Goal: Task Accomplishment & Management: Use online tool/utility

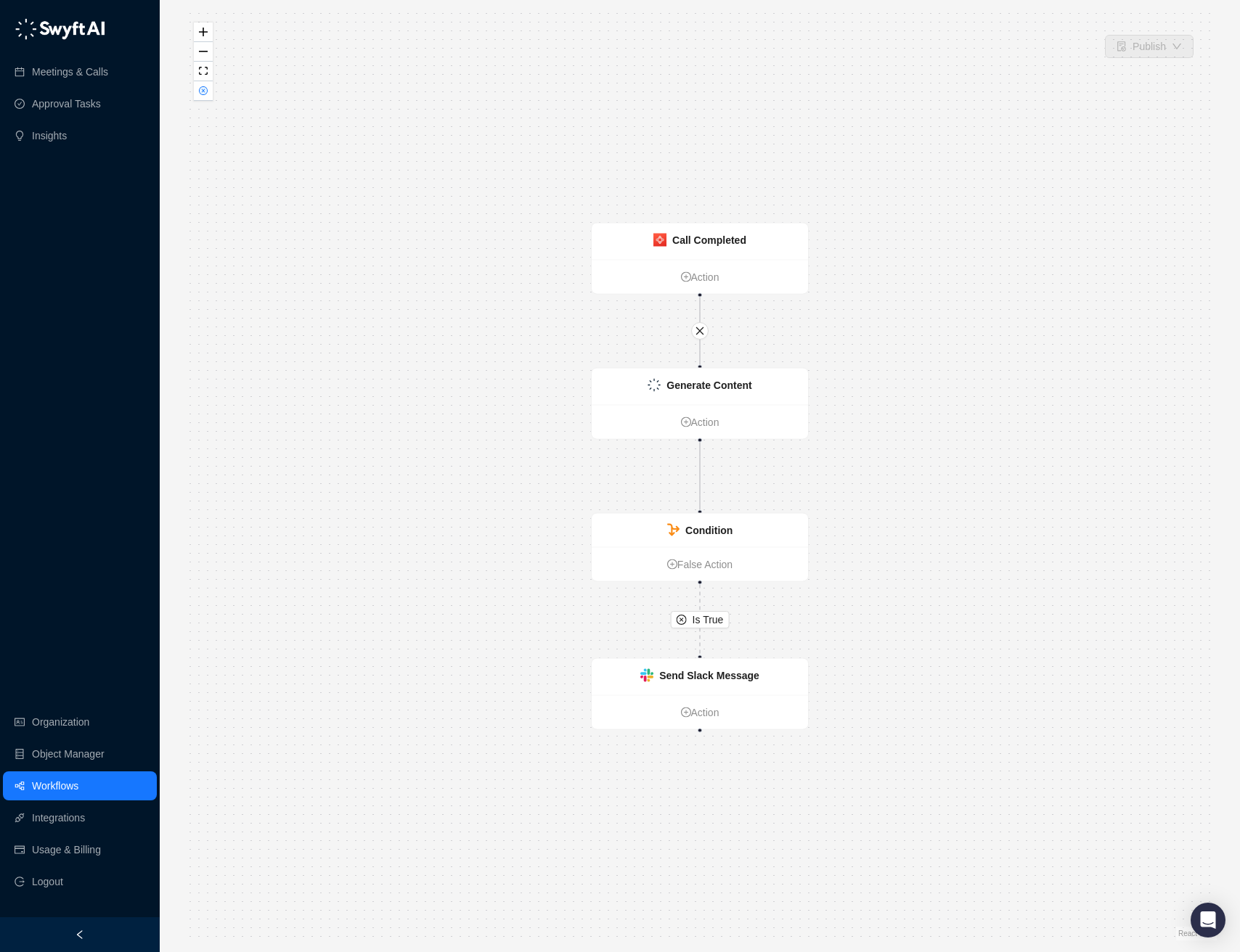
click at [78, 790] on link "Workflows" at bounding box center [55, 785] width 47 height 29
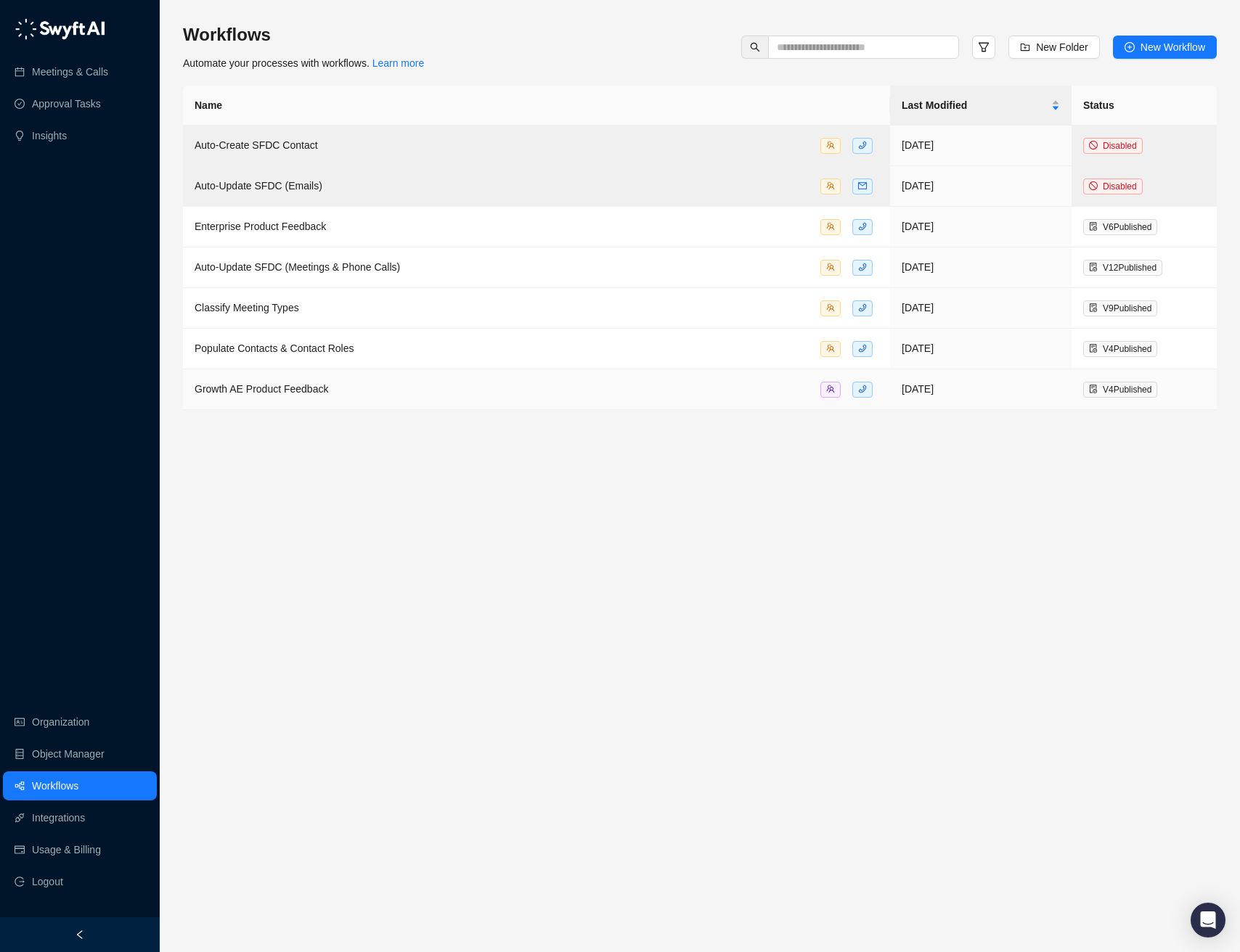
click at [310, 394] on span "Growth AE Product Feedback" at bounding box center [261, 389] width 134 height 11
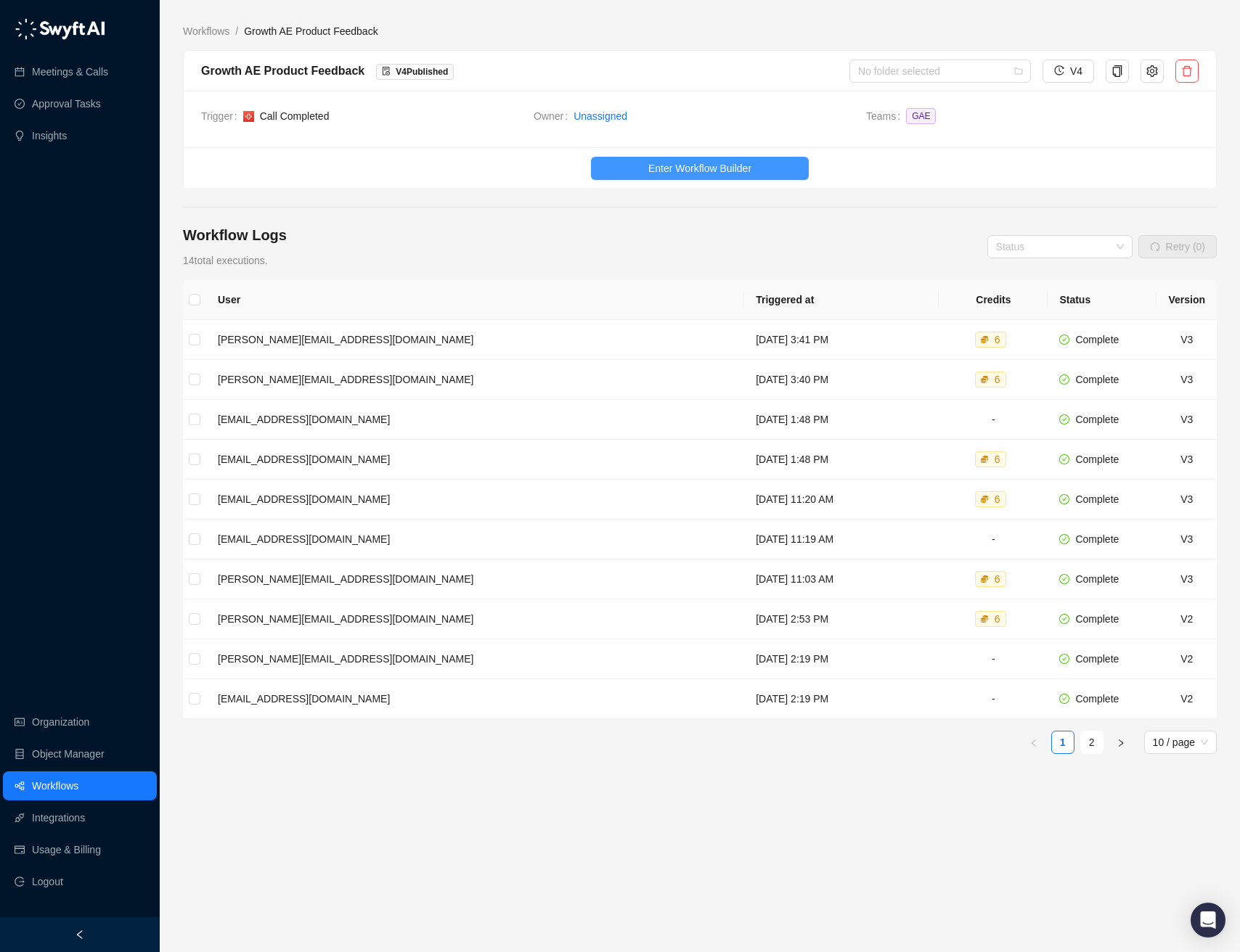
click at [653, 168] on span "Enter Workflow Builder" at bounding box center [699, 168] width 103 height 16
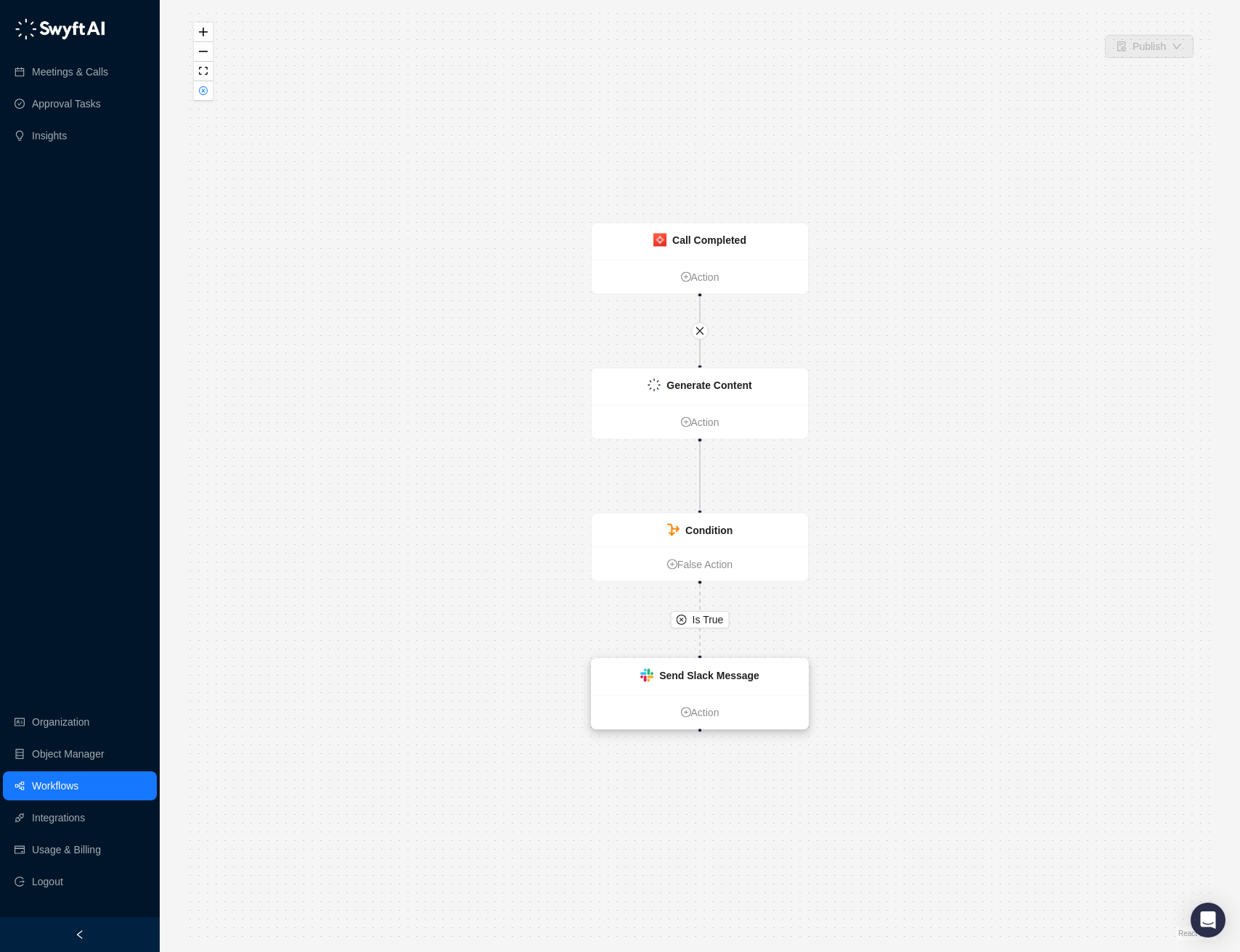
click at [736, 683] on div "Send Slack Message" at bounding box center [700, 676] width 216 height 36
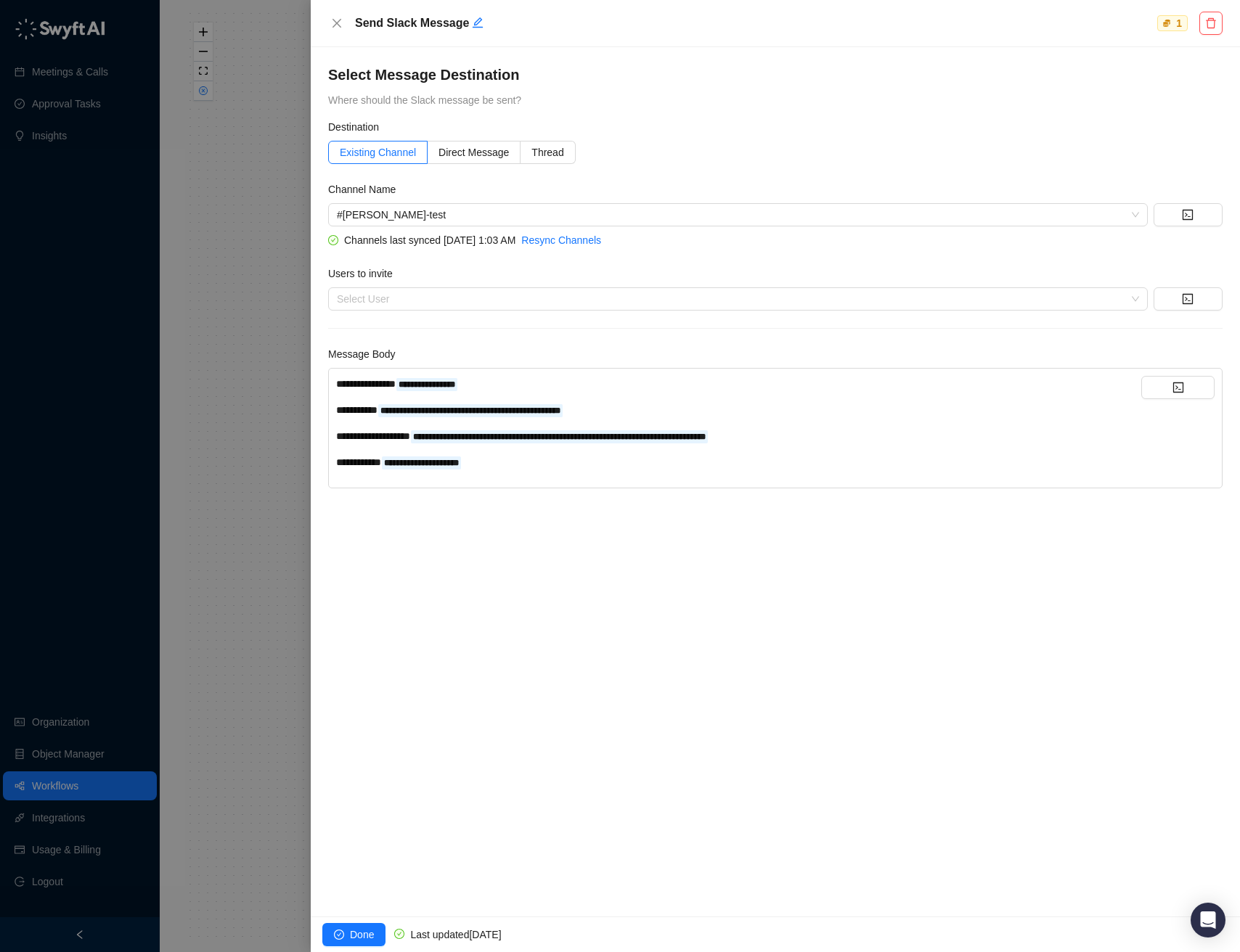
click at [500, 463] on div "**********" at bounding box center [738, 462] width 805 height 16
click at [1160, 389] on button "button" at bounding box center [1177, 387] width 73 height 23
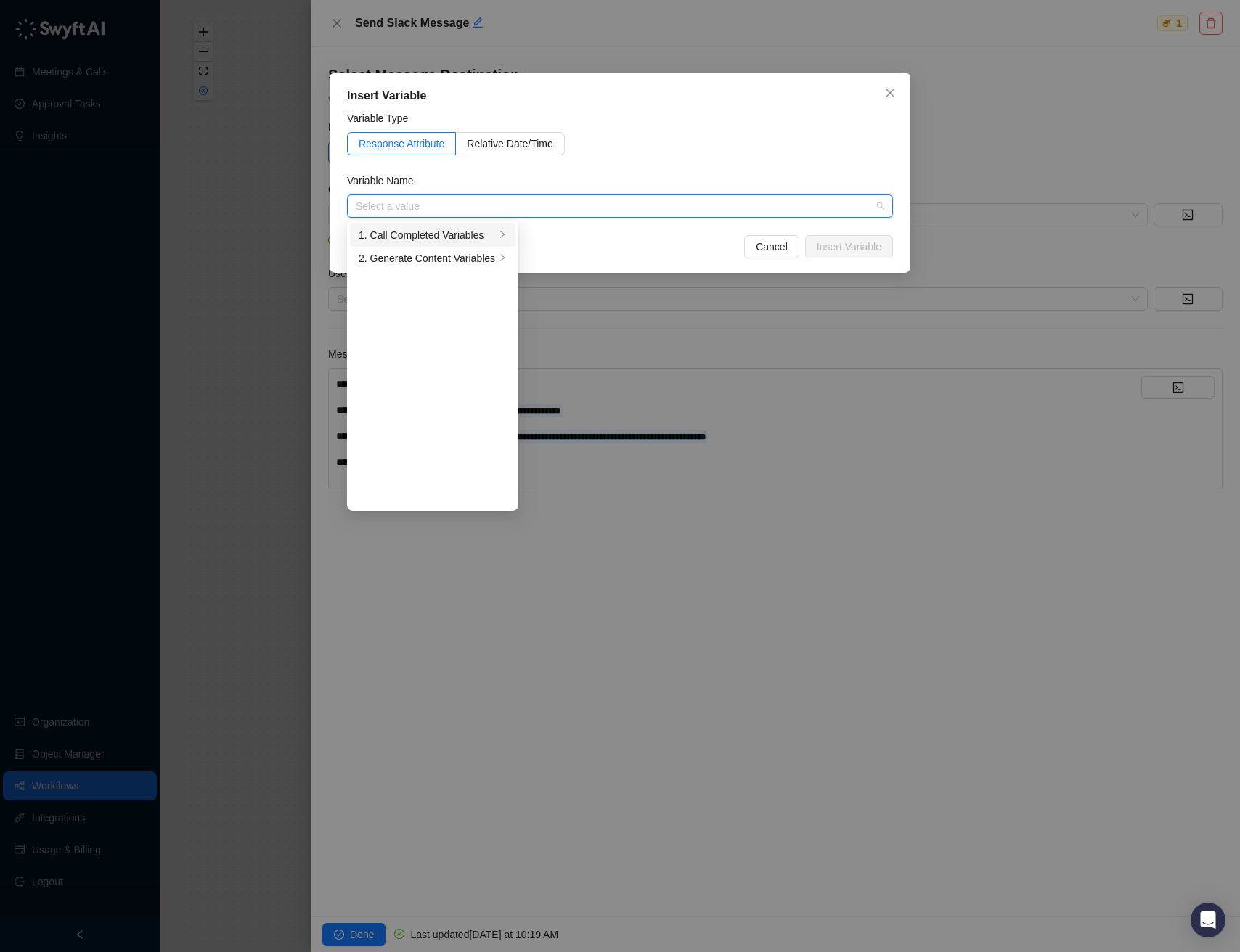
click at [470, 231] on div "1. Call Completed Variables" at bounding box center [427, 235] width 136 height 16
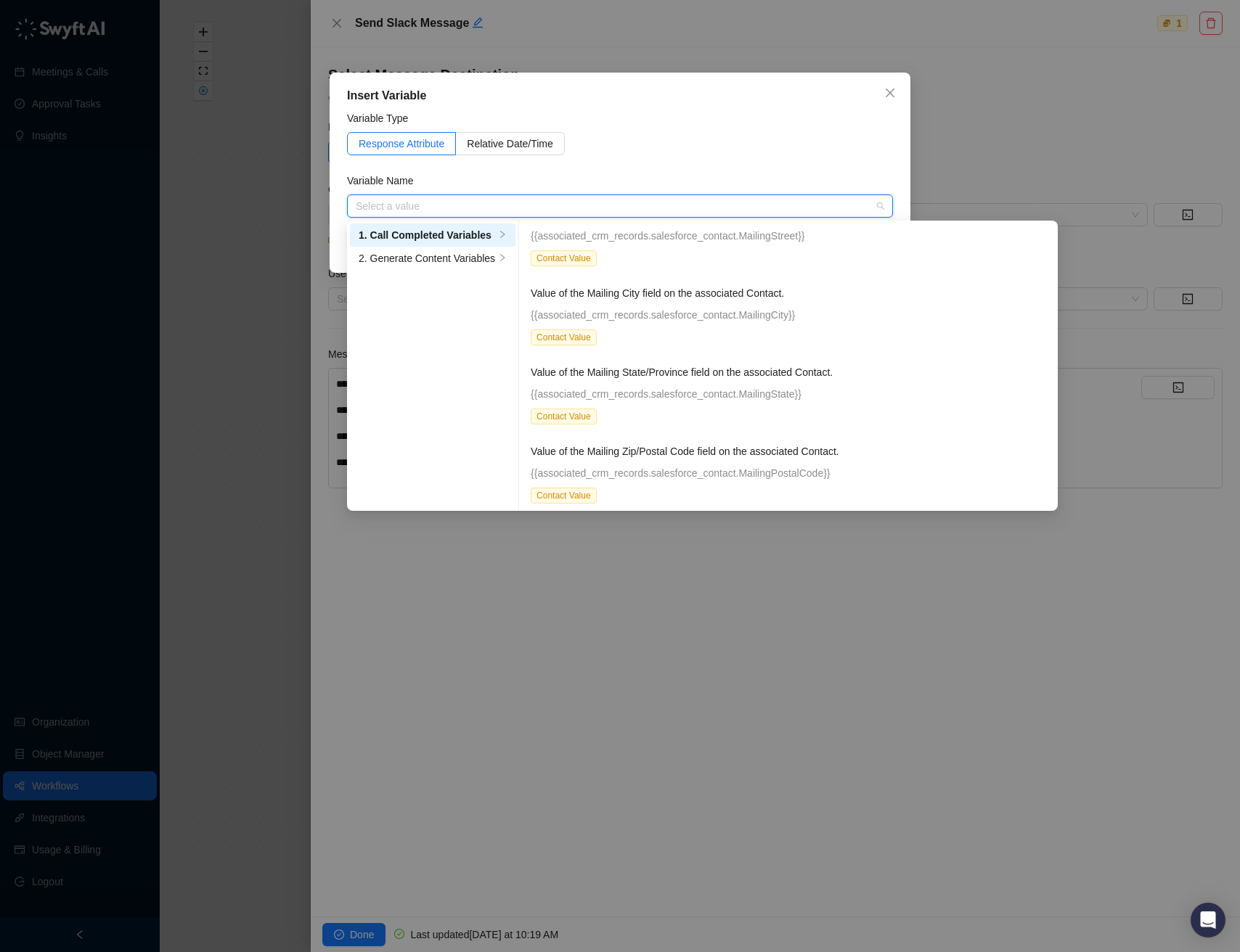
scroll to position [3188, 0]
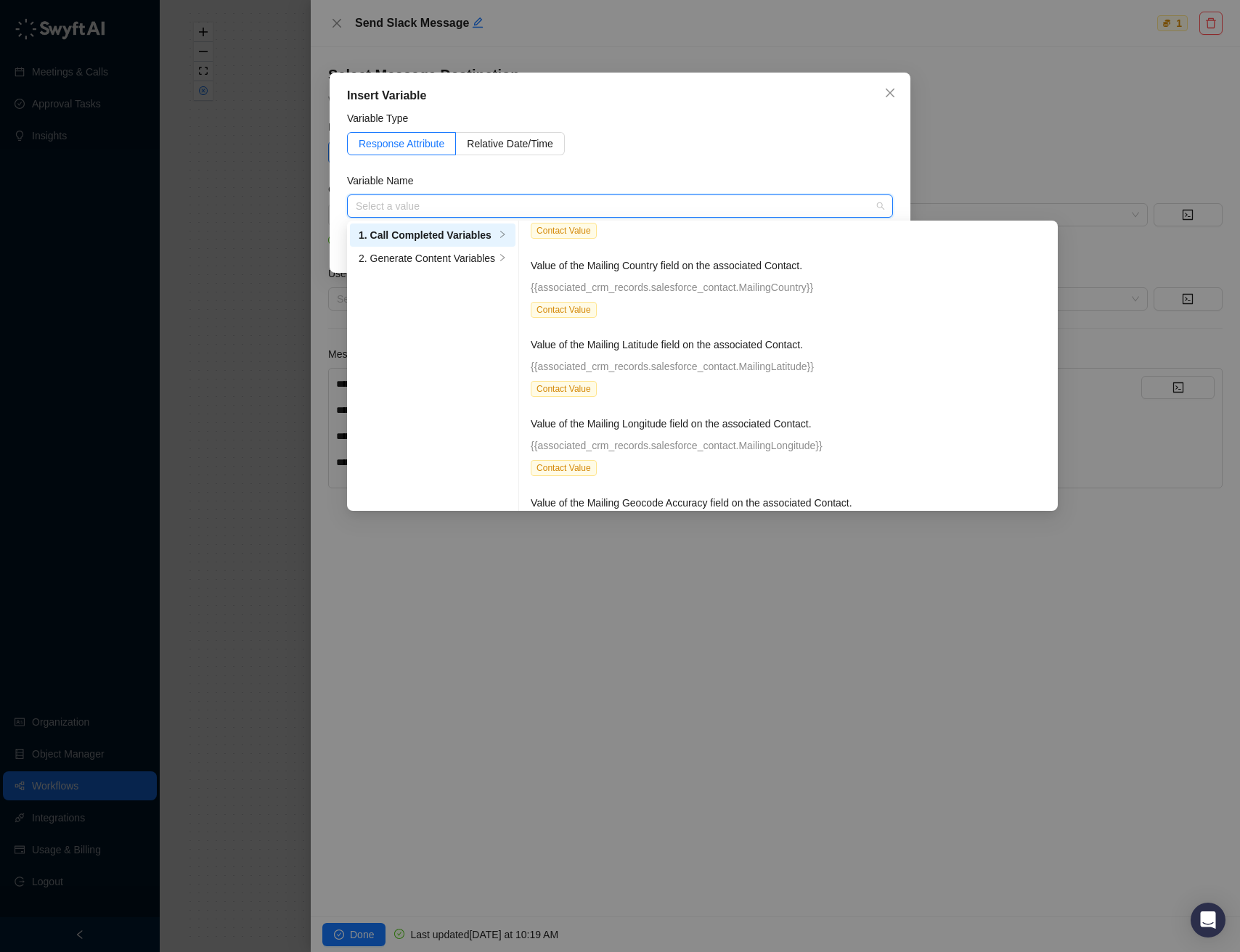
click at [978, 720] on div "Insert Variable Variable Type Response Attribute Relative Date/Time Variable Na…" at bounding box center [620, 476] width 1240 height 952
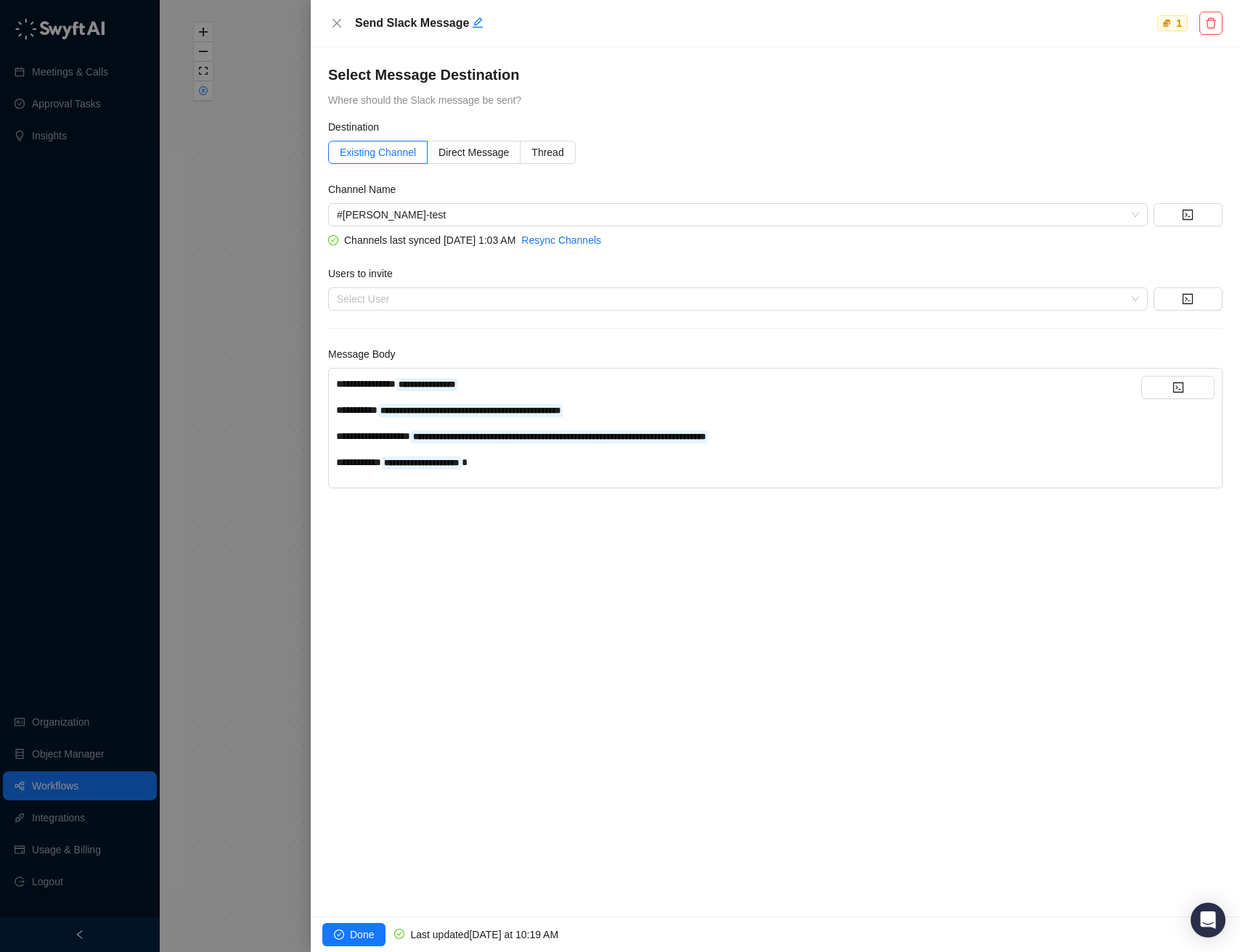
click at [514, 462] on div "**********" at bounding box center [738, 462] width 805 height 16
click at [351, 933] on span "Done" at bounding box center [361, 934] width 24 height 16
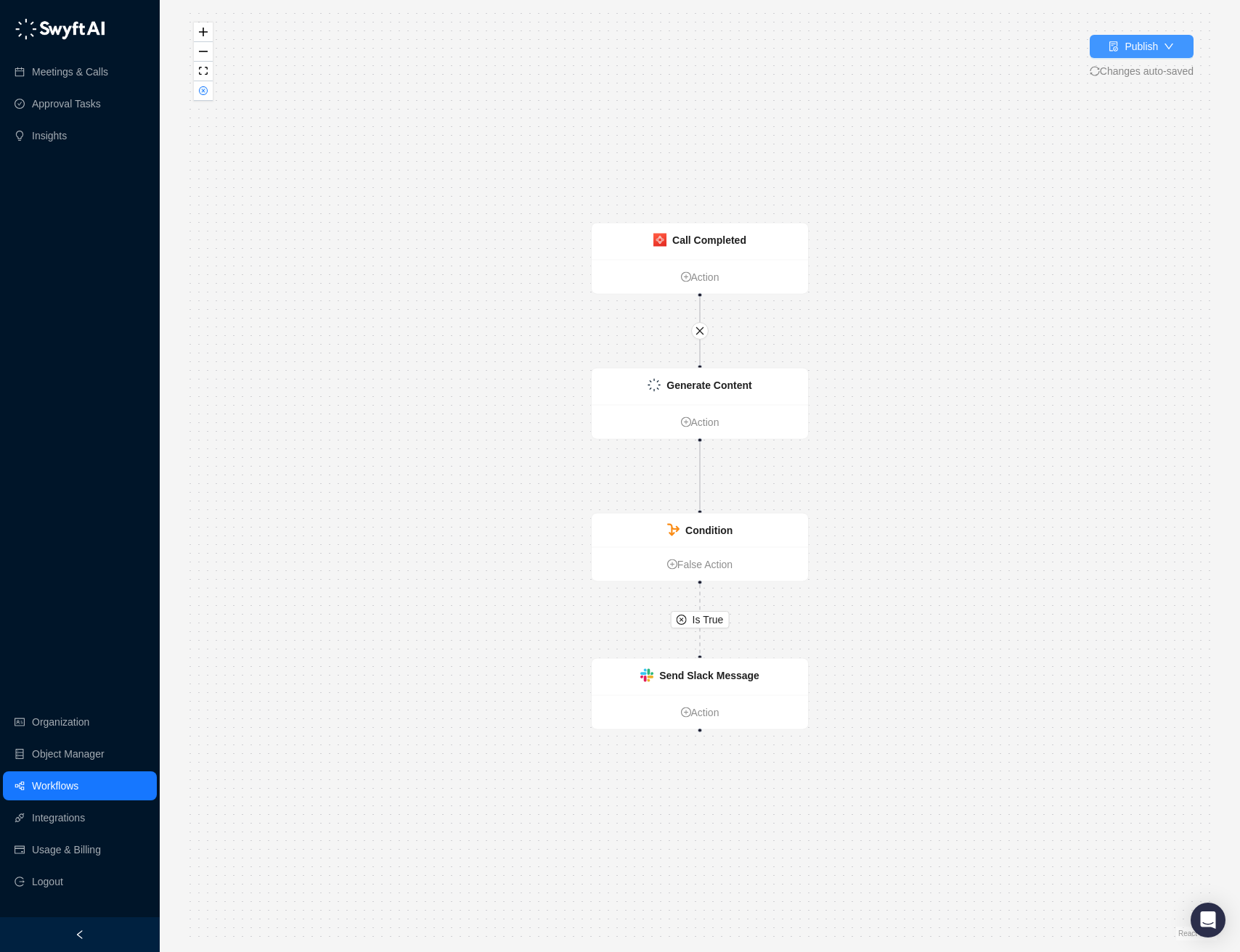
click at [1134, 46] on div "Publish" at bounding box center [1141, 47] width 33 height 16
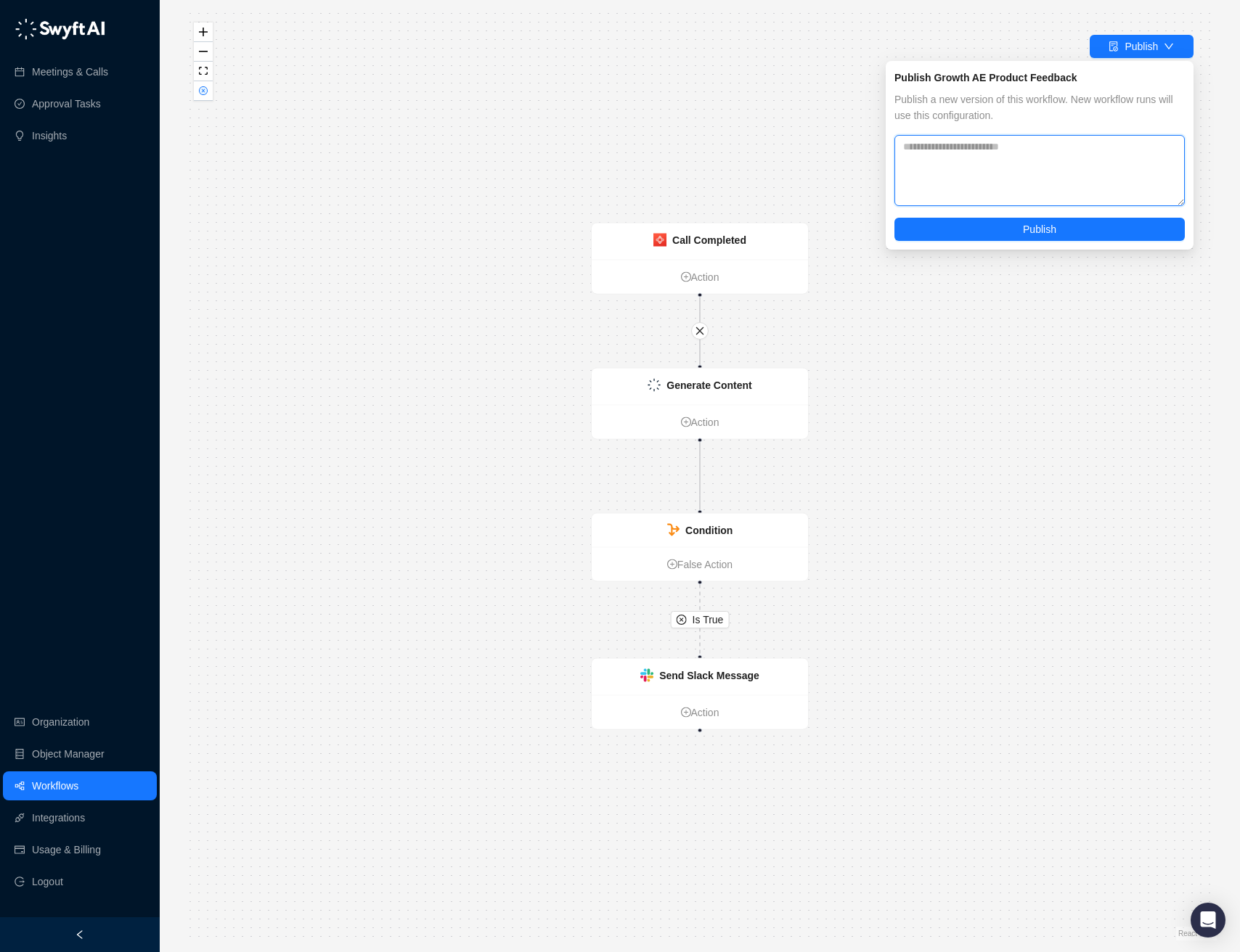
click at [937, 163] on textarea at bounding box center [1039, 171] width 290 height 71
type textarea "**********"
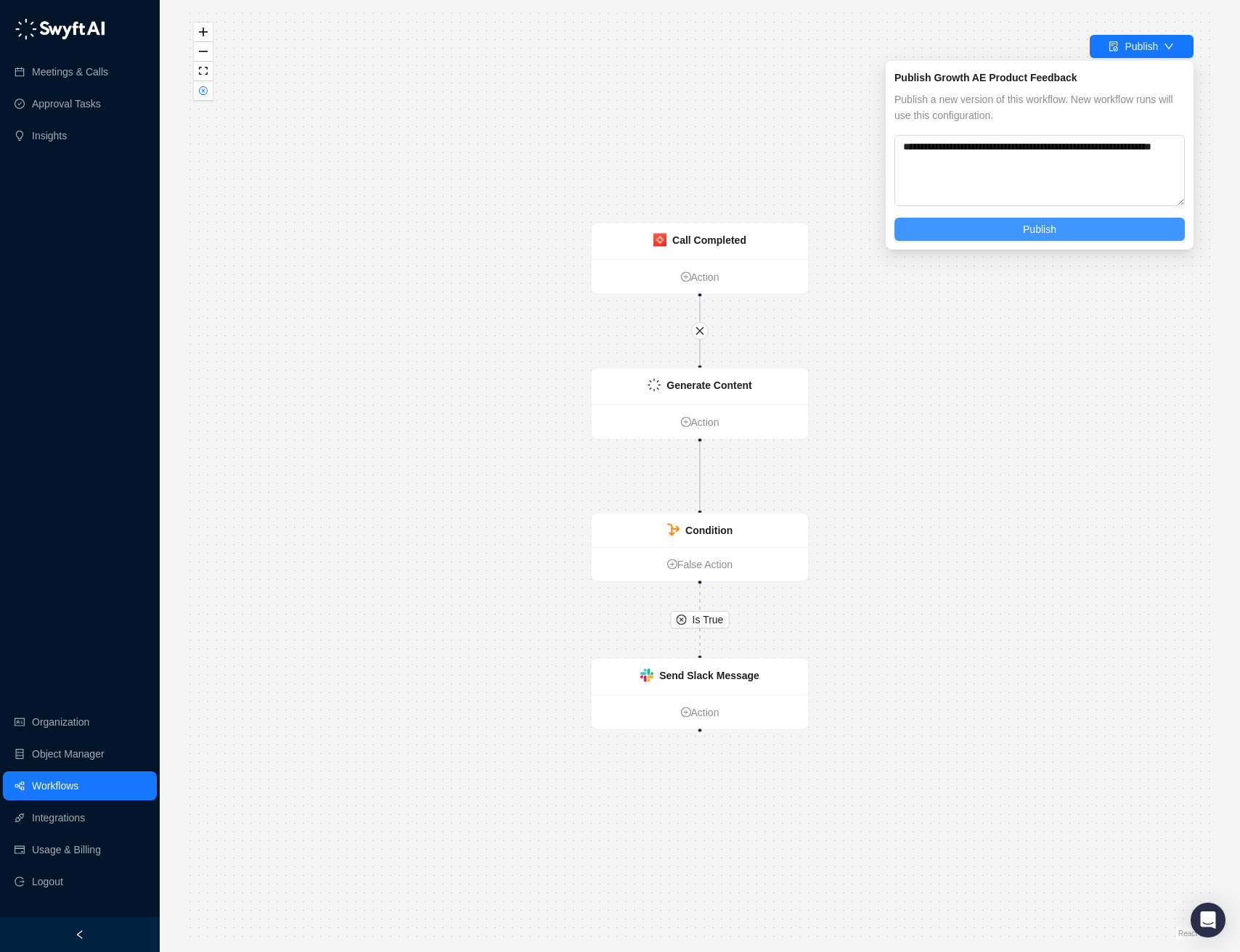
click at [1010, 230] on button "Publish" at bounding box center [1039, 229] width 290 height 23
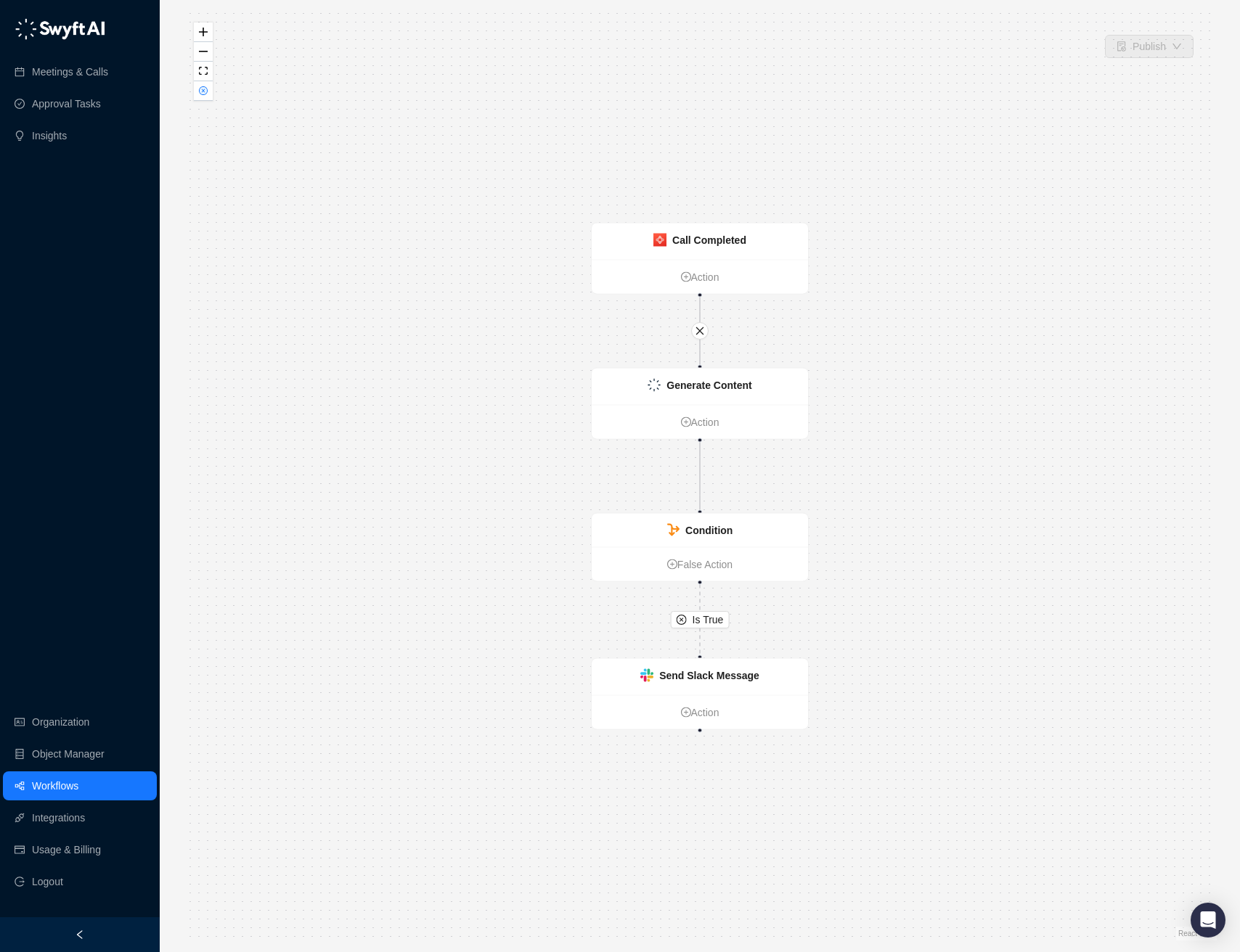
drag, startPoint x: 970, startPoint y: 630, endPoint x: 872, endPoint y: 682, distance: 110.9
click at [970, 629] on div "Is True Call Completed Action Generate Content Action Condition False Action Se…" at bounding box center [699, 476] width 1033 height 928
click at [698, 730] on div at bounding box center [699, 730] width 4 height 4
click at [974, 555] on div "Is True Call Completed Action Generate Content Action Condition False Action Se…" at bounding box center [699, 476] width 1033 height 928
click at [205, 31] on icon "zoom in" at bounding box center [203, 32] width 9 height 9
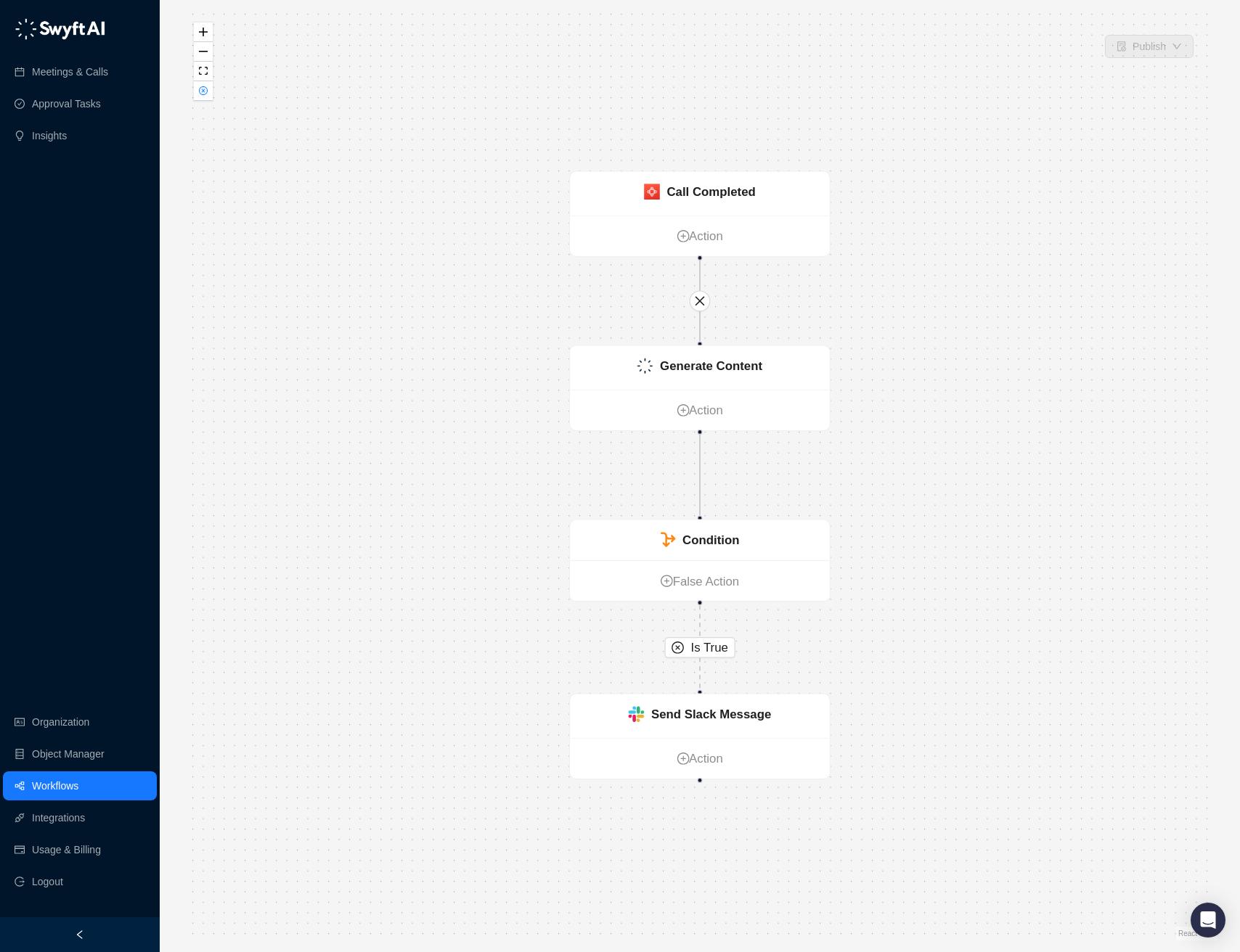
drag, startPoint x: 212, startPoint y: 53, endPoint x: 230, endPoint y: 76, distance: 29.2
click at [212, 53] on button "zoom out" at bounding box center [202, 52] width 18 height 19
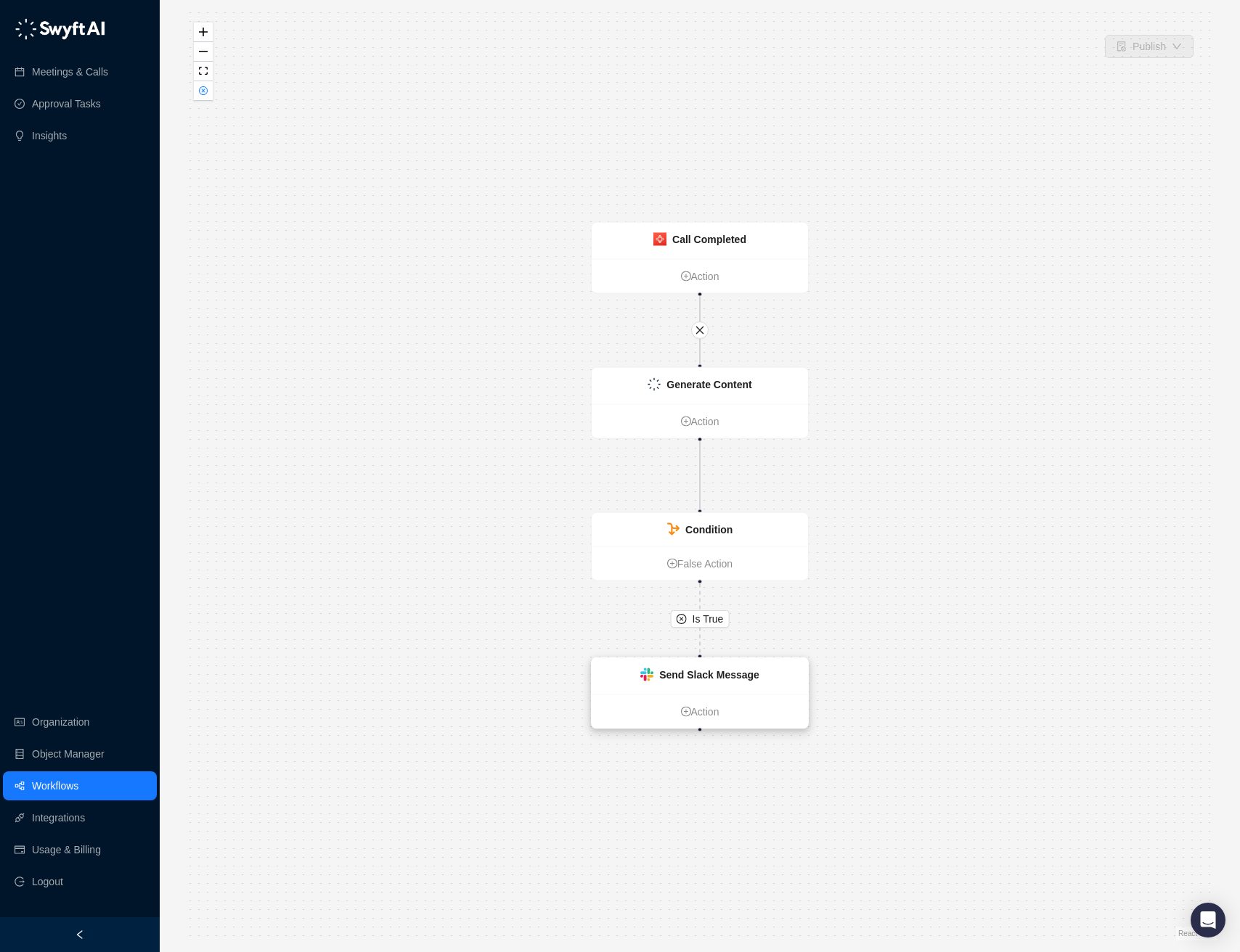
click at [700, 658] on div "Send Slack Message" at bounding box center [700, 676] width 216 height 36
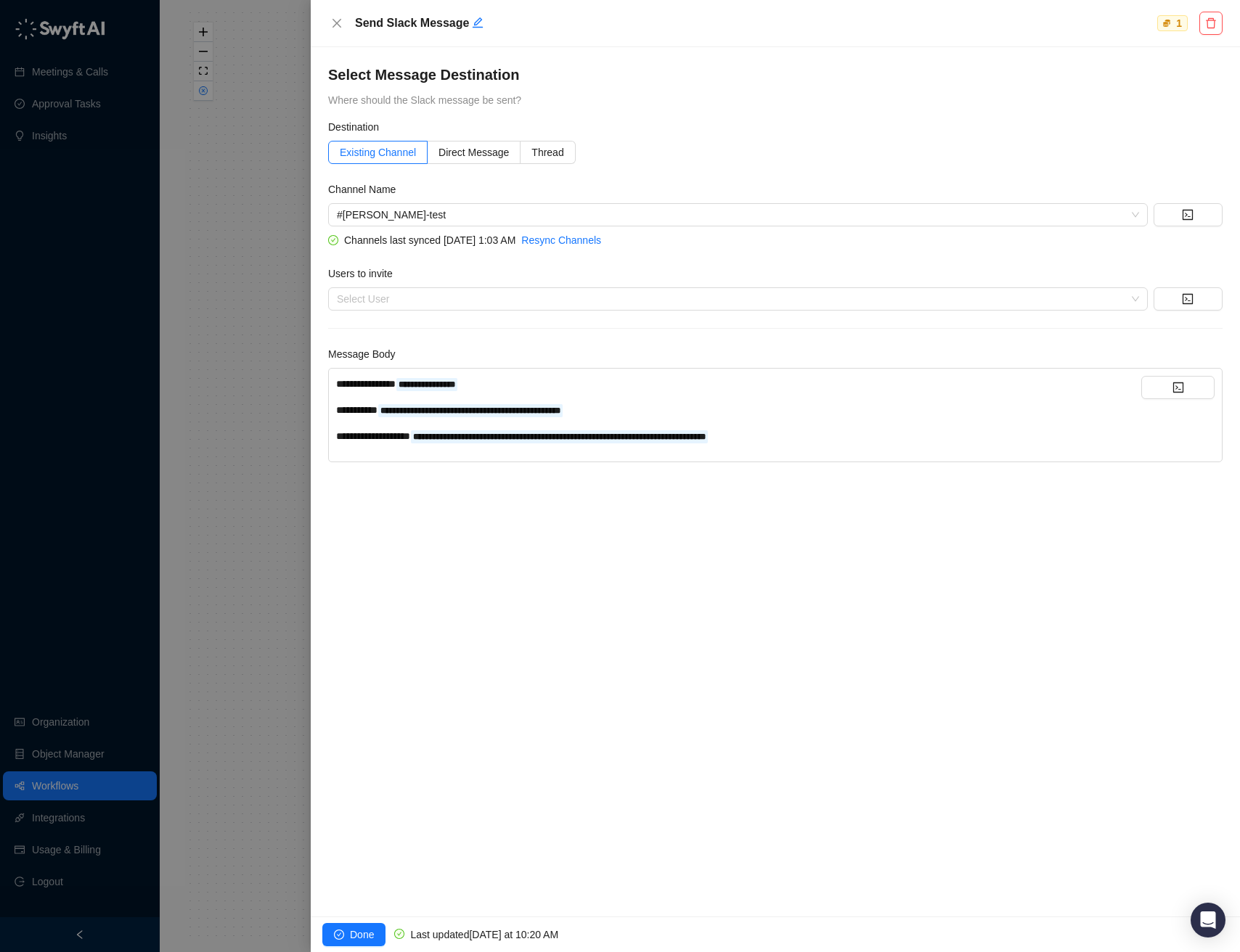
click at [199, 610] on div at bounding box center [620, 476] width 1240 height 952
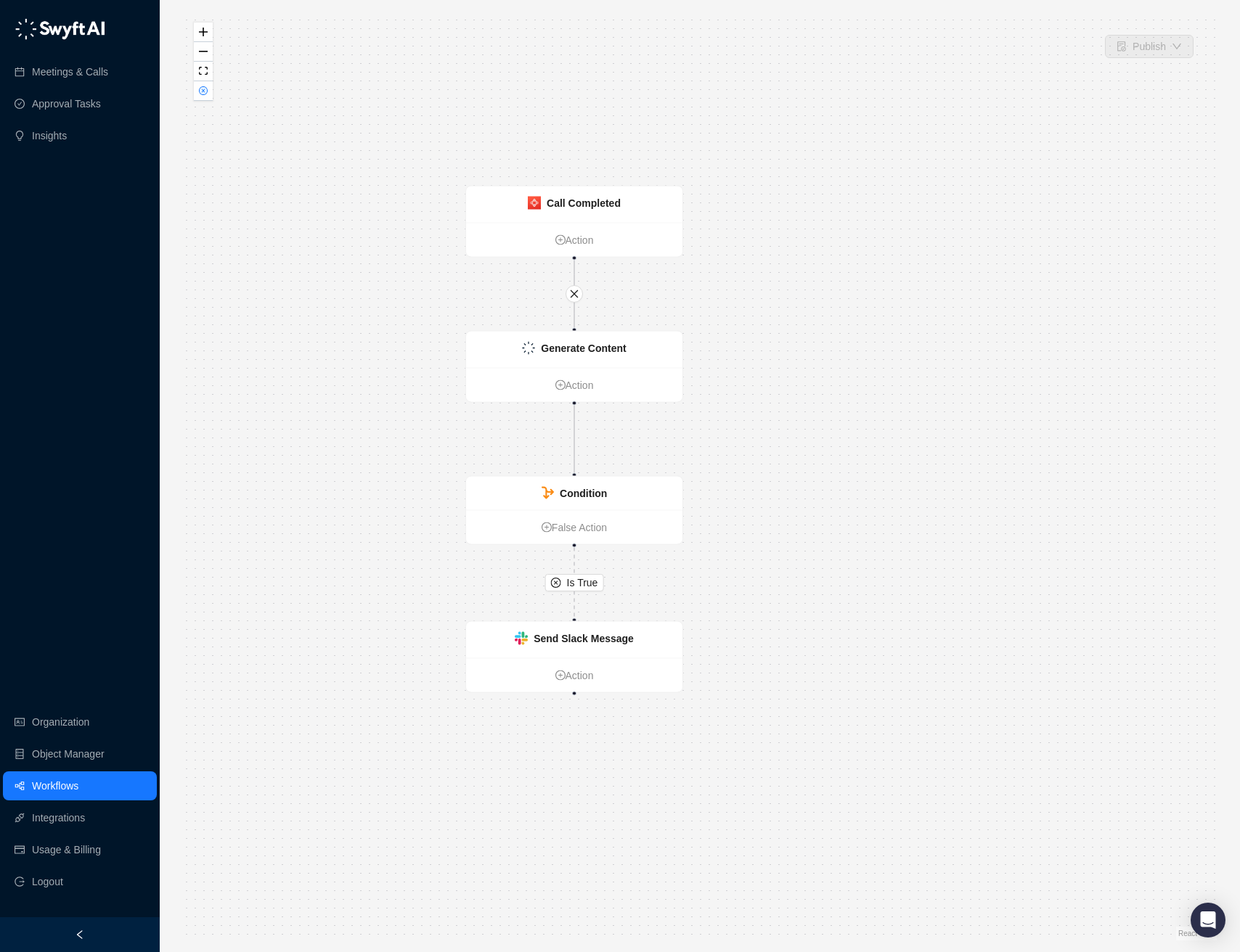
drag, startPoint x: 930, startPoint y: 511, endPoint x: 804, endPoint y: 475, distance: 131.0
click at [804, 475] on div "Is True Call Completed Action Generate Content Action Condition False Action Se…" at bounding box center [699, 476] width 1033 height 928
click at [601, 392] on link "Action" at bounding box center [574, 385] width 216 height 16
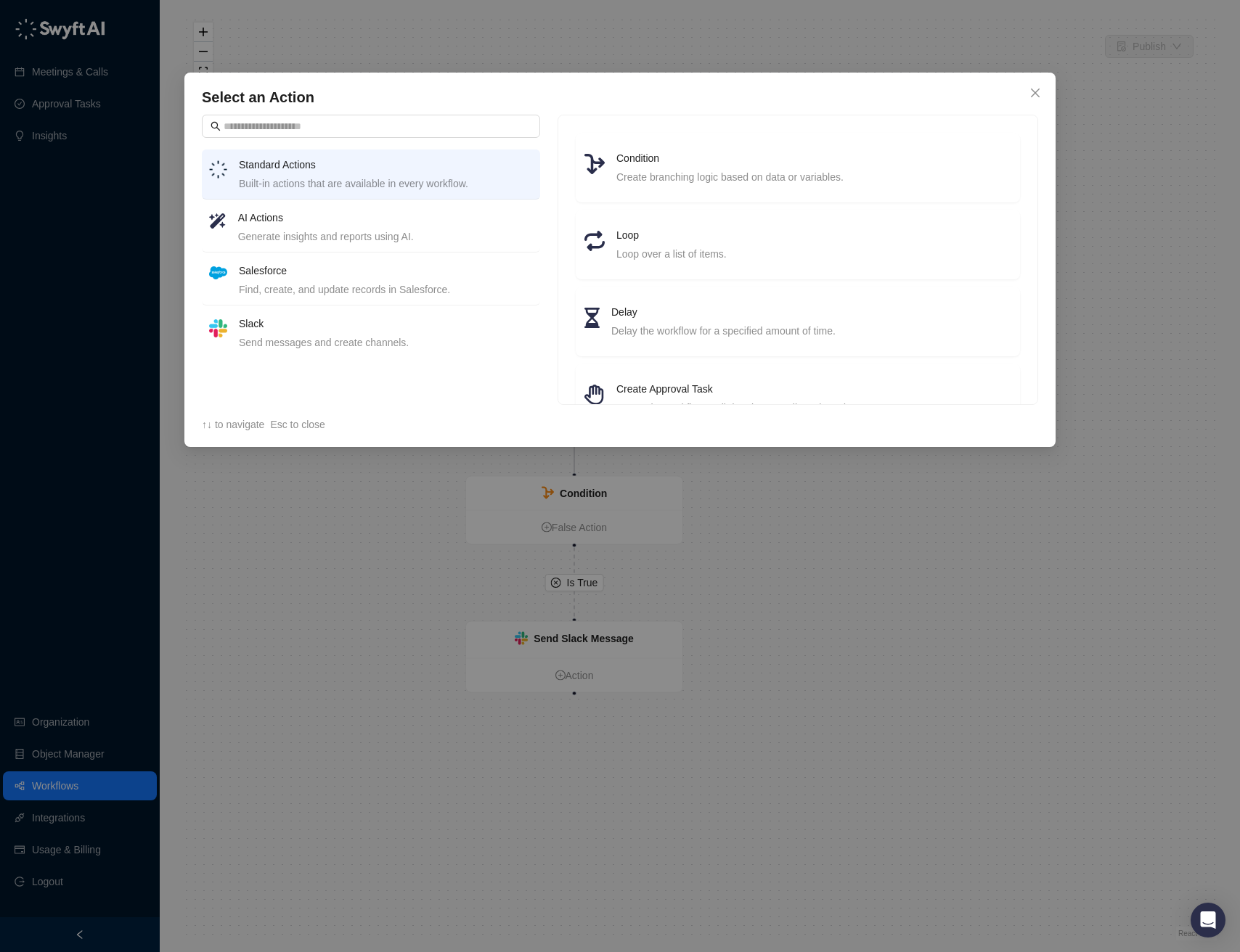
click at [746, 563] on div "Select an Action Standard Actions Built-in actions that are available in every …" at bounding box center [620, 476] width 1240 height 952
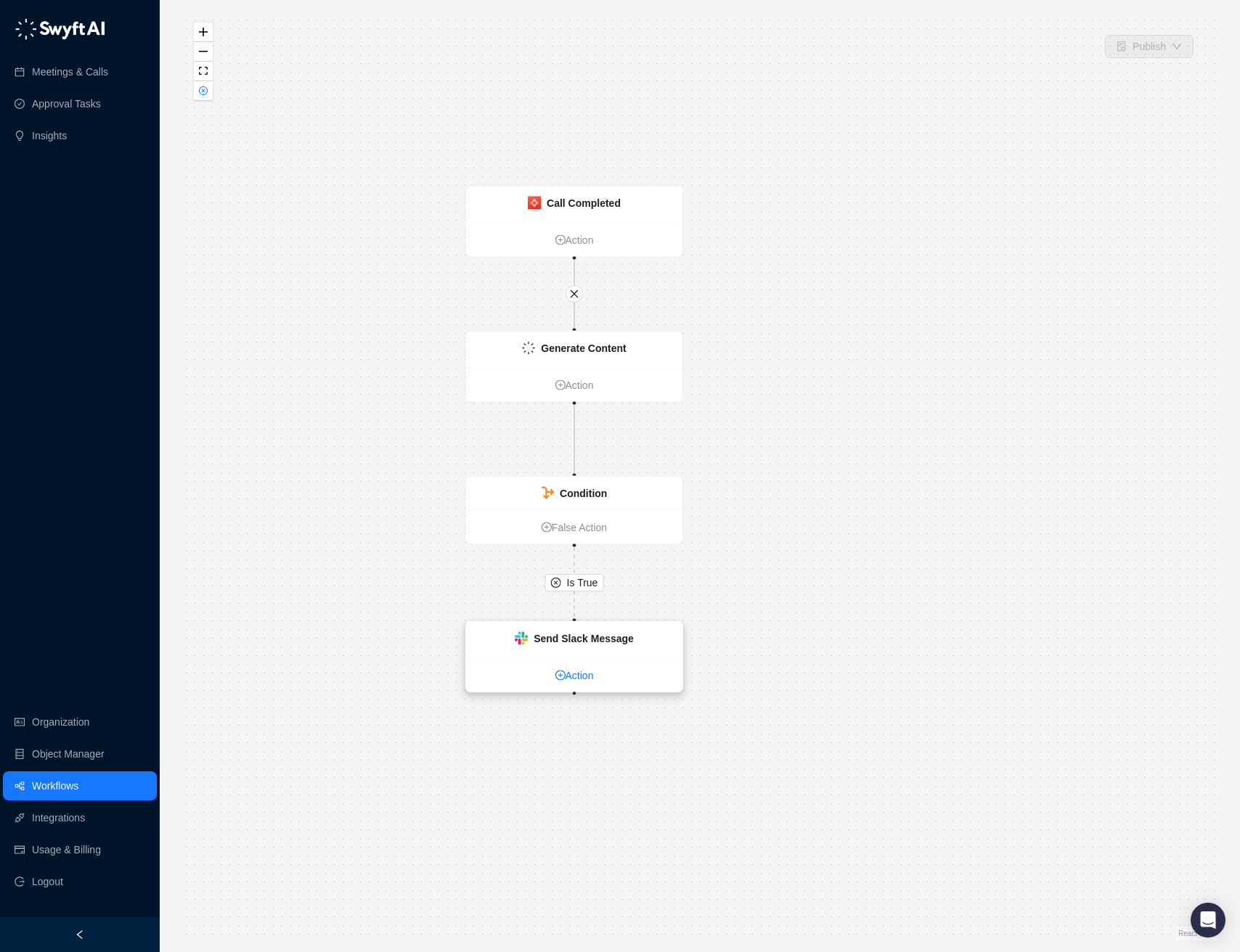
click at [601, 678] on link "Action" at bounding box center [574, 675] width 216 height 16
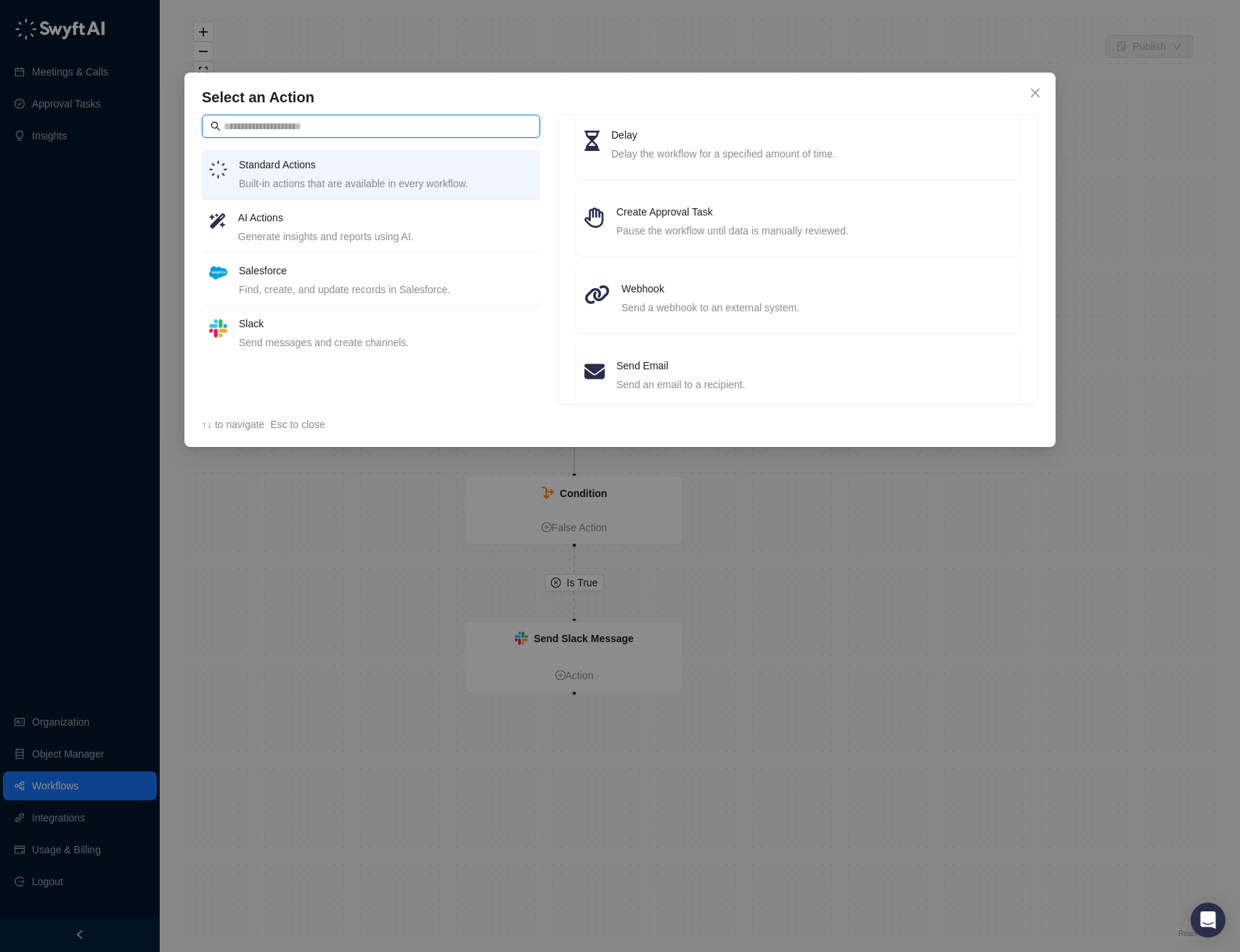
scroll to position [207, 0]
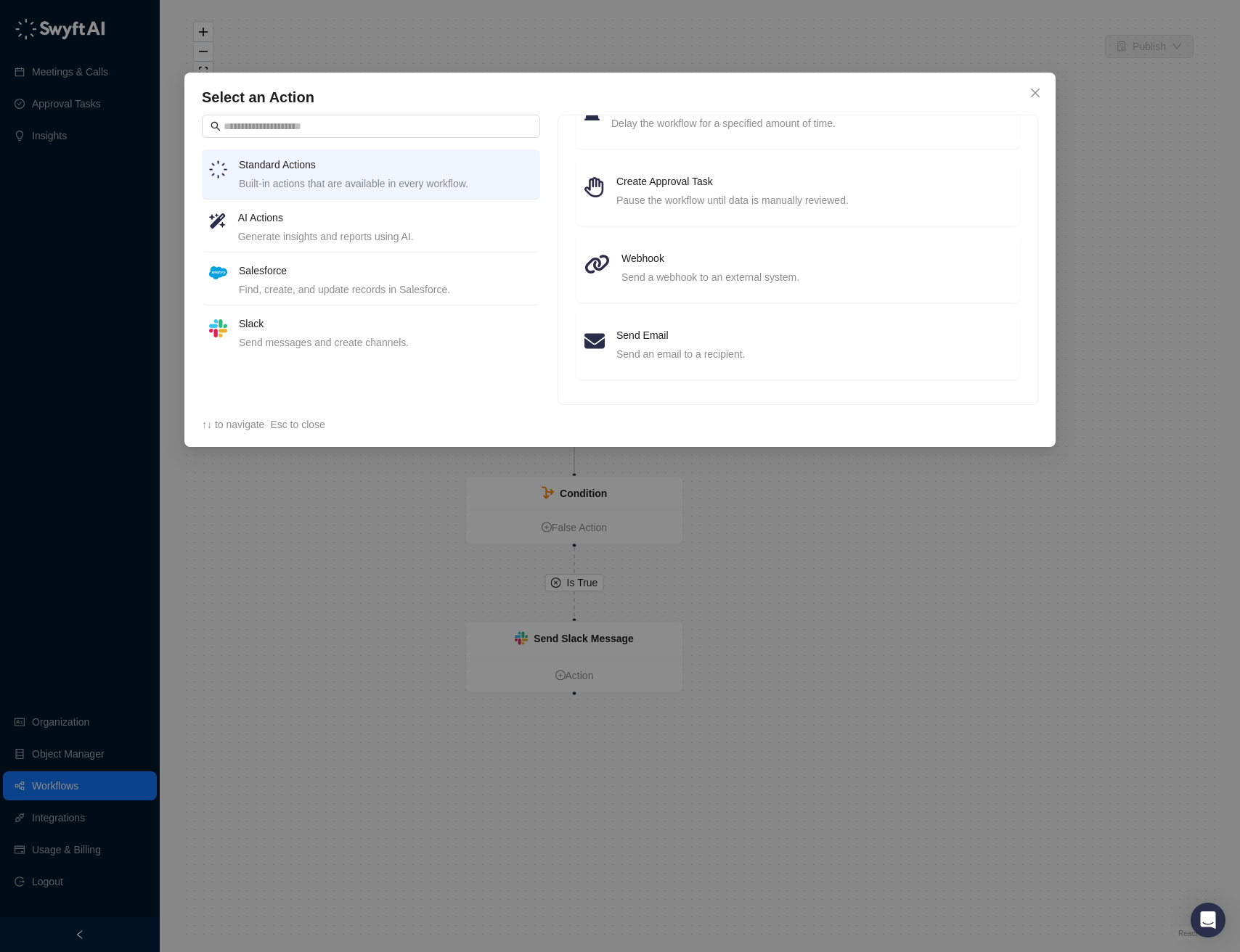
click at [771, 731] on div "Select an Action Standard Actions Built-in actions that are available in every …" at bounding box center [620, 476] width 1240 height 952
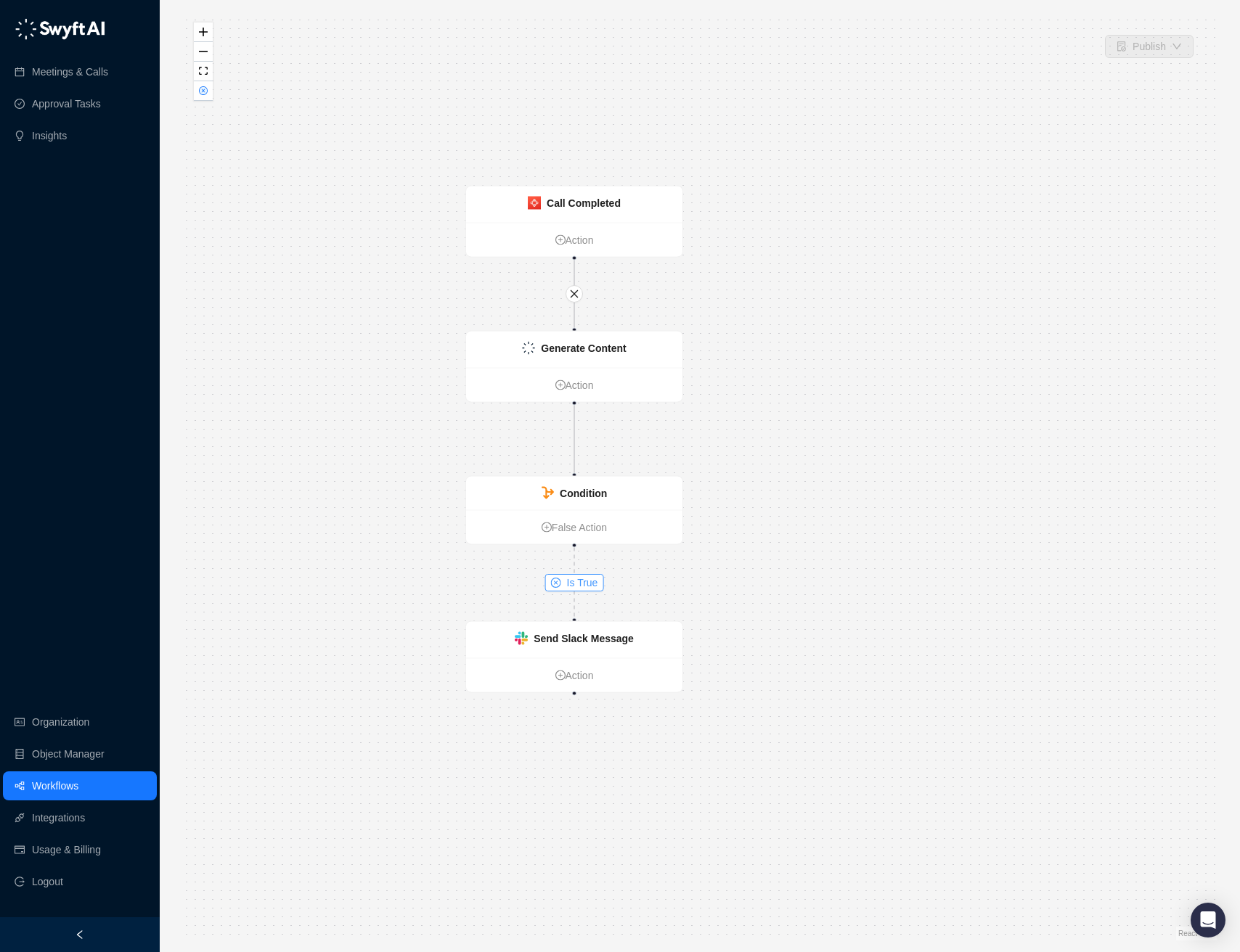
click at [583, 585] on span "Is True" at bounding box center [582, 583] width 31 height 16
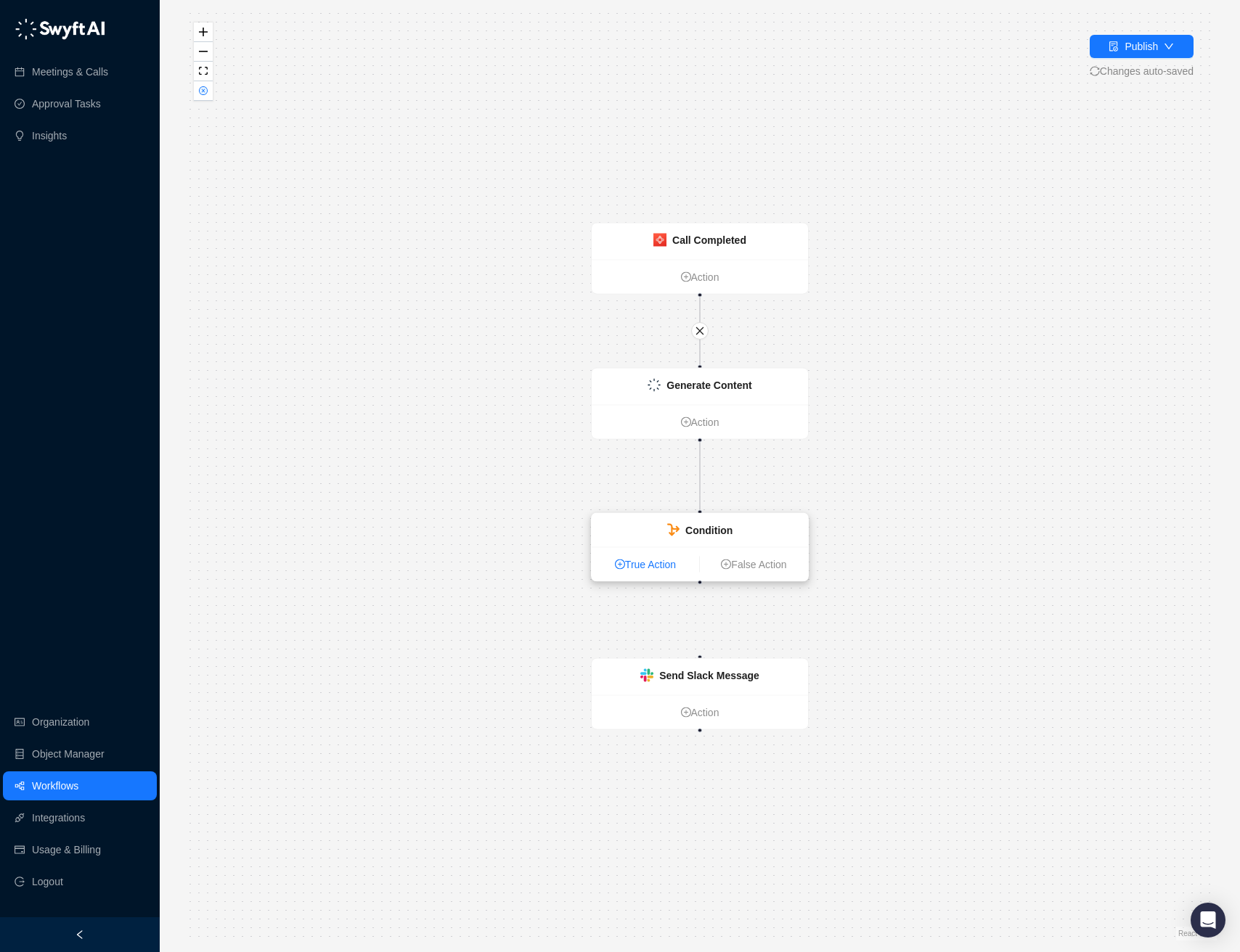
click at [654, 565] on link "True Action" at bounding box center [646, 564] width 107 height 16
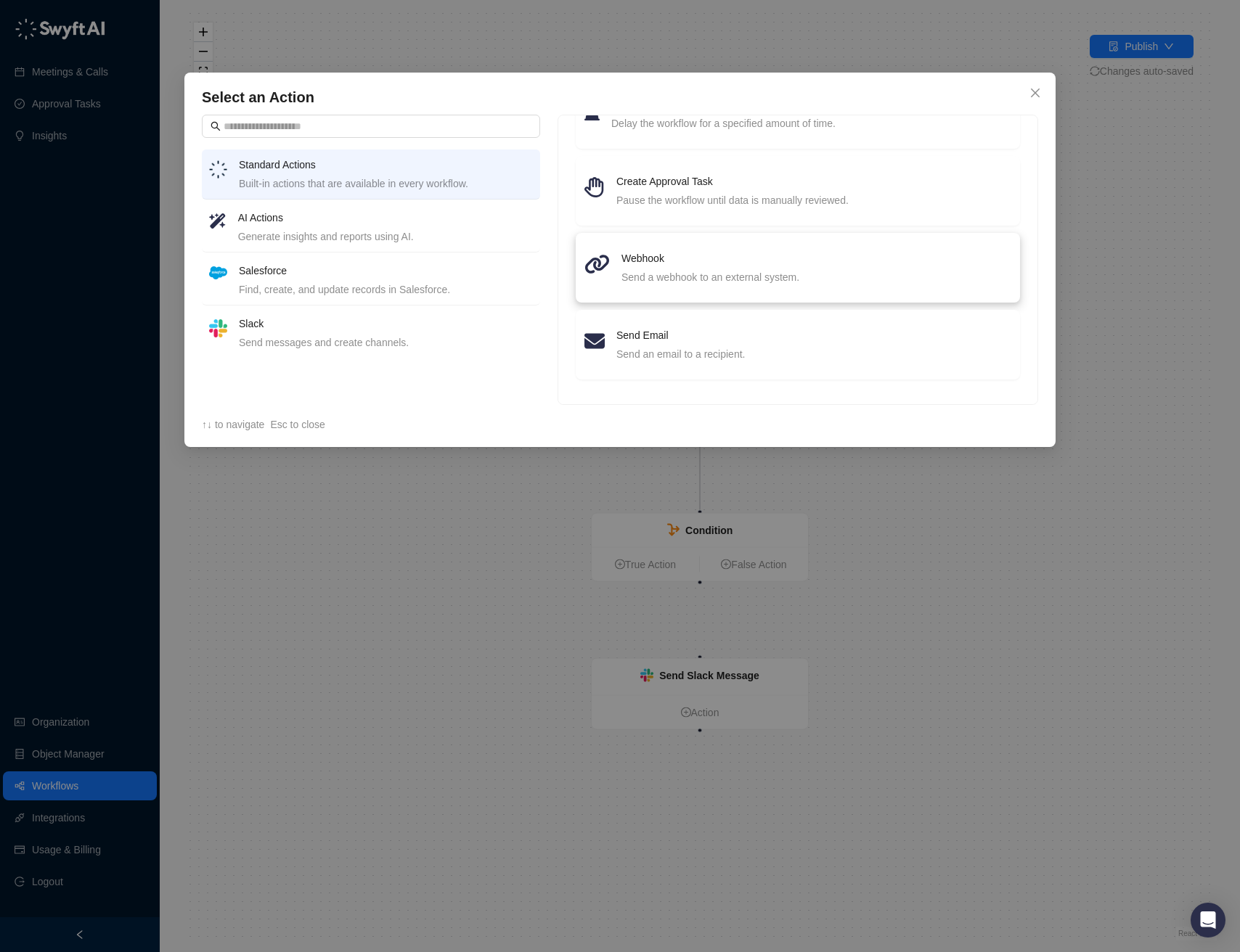
click at [649, 264] on h4 "Webhook" at bounding box center [815, 258] width 390 height 16
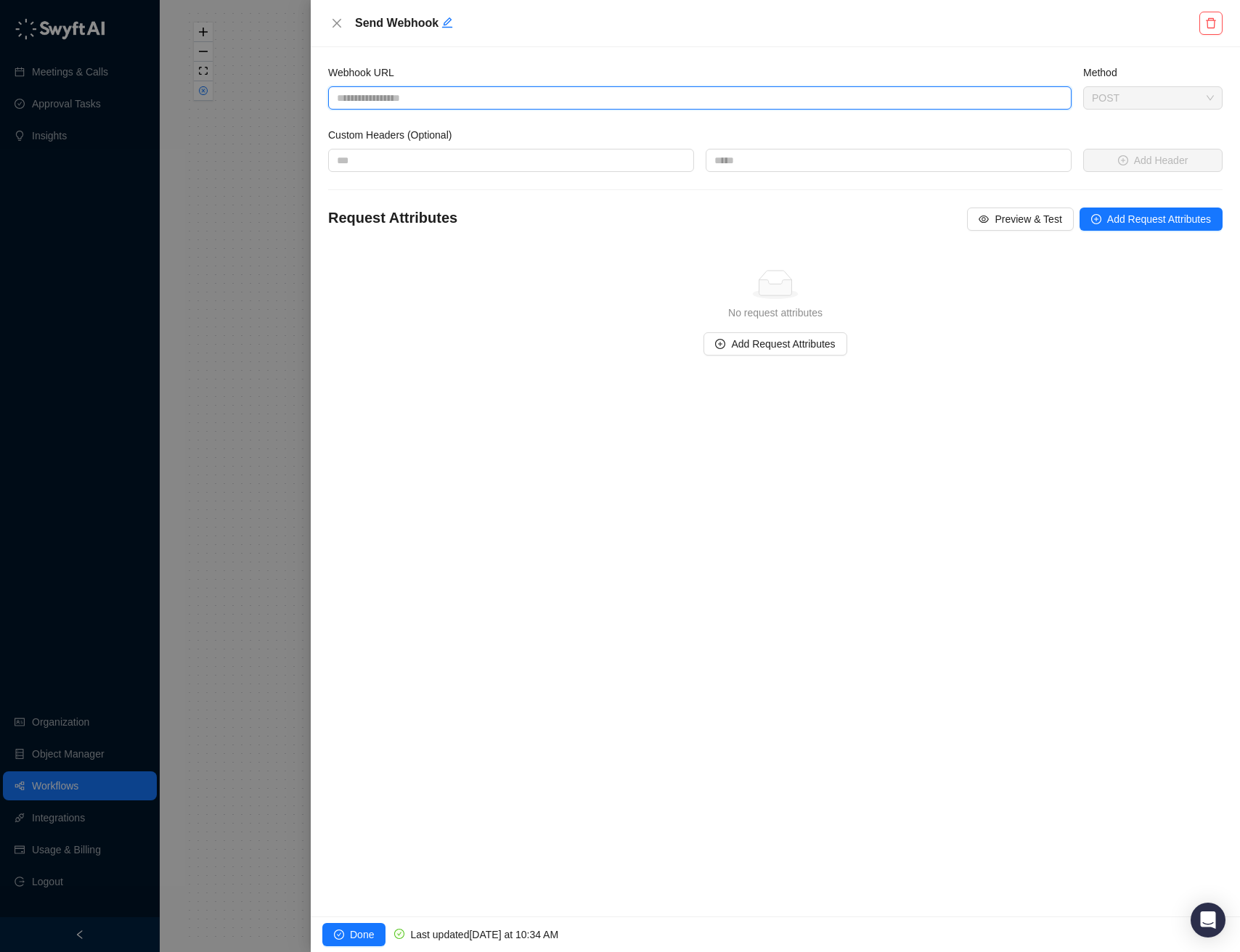
click at [532, 102] on input "Webhook URL" at bounding box center [699, 98] width 743 height 23
paste input "**********"
type input "**********"
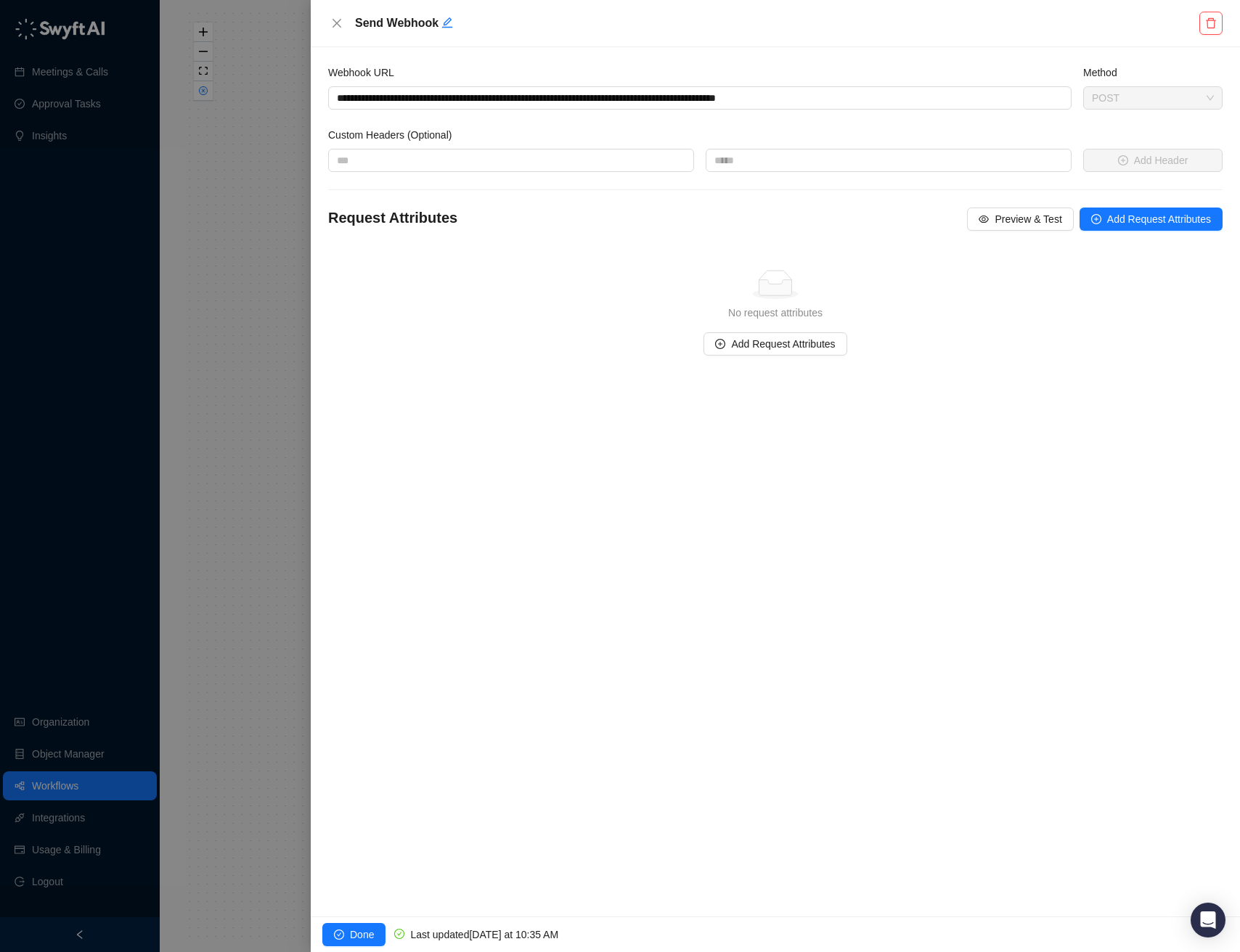
click at [575, 251] on div "Simple Empty No request attributes Add Request Attributes" at bounding box center [775, 313] width 906 height 132
click at [504, 160] on input "text" at bounding box center [511, 160] width 366 height 23
type input "**********"
click at [782, 160] on input "text" at bounding box center [888, 160] width 366 height 23
click at [899, 160] on input "text" at bounding box center [888, 160] width 366 height 23
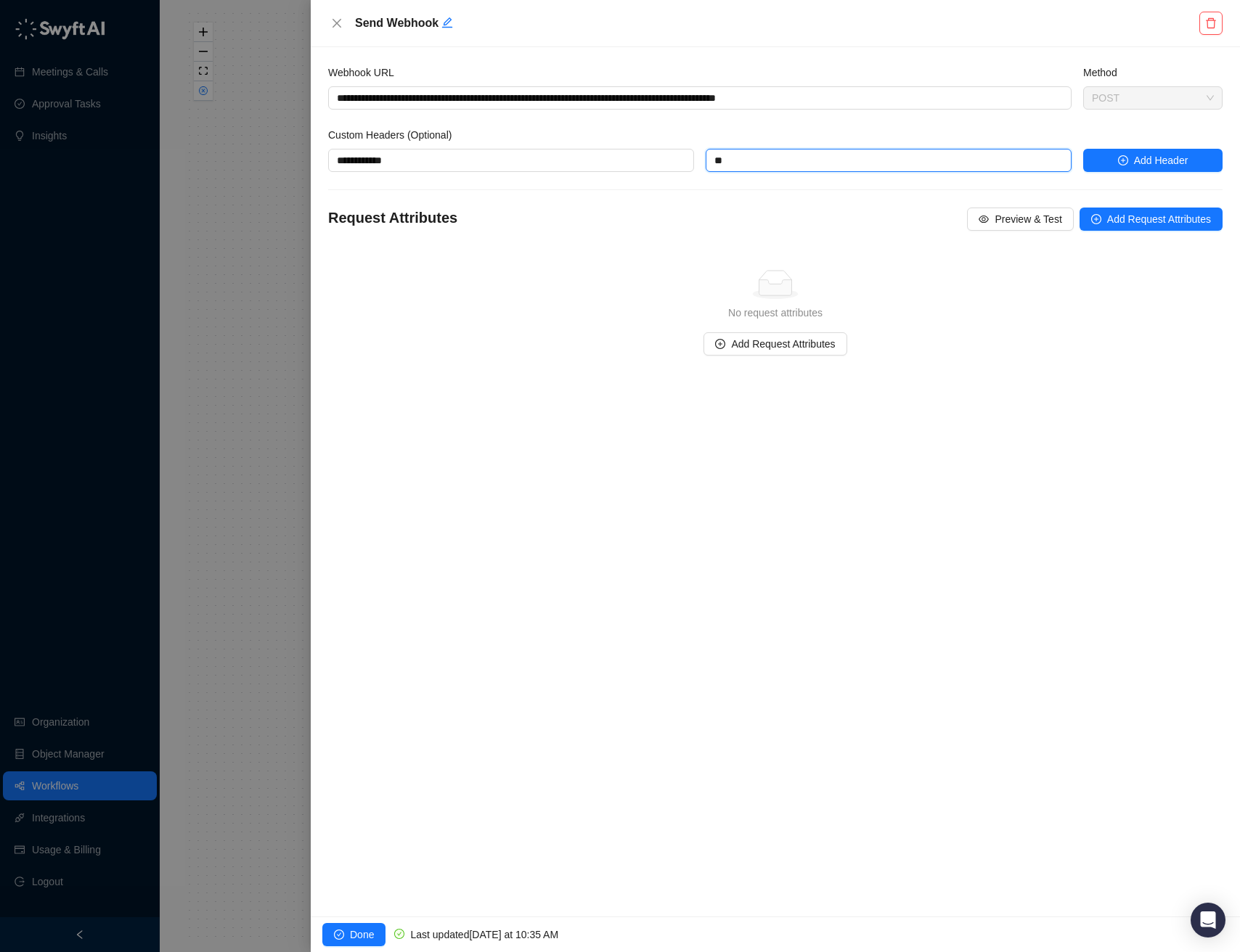
type input "*"
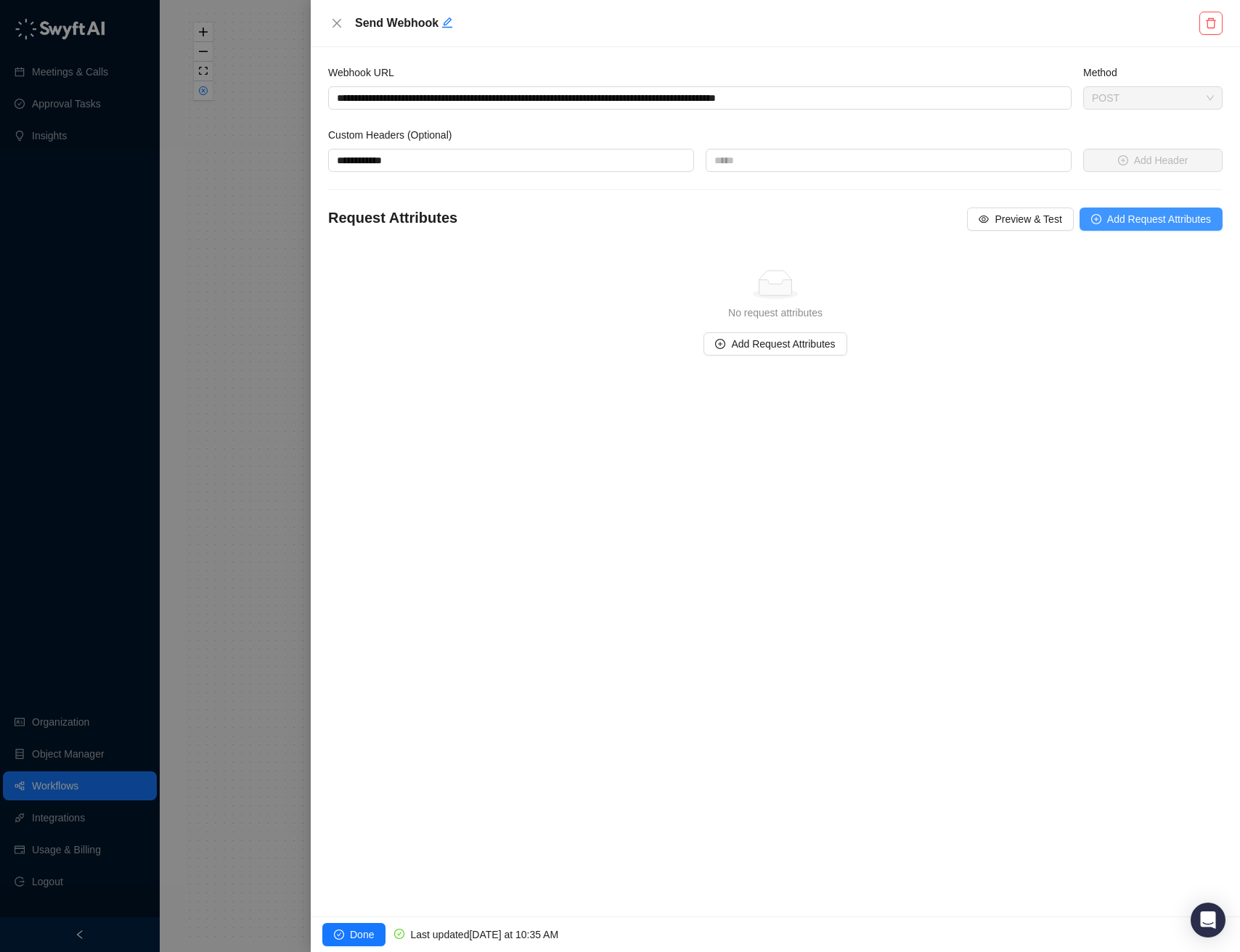
click at [1098, 217] on button "Add Request Attributes" at bounding box center [1150, 219] width 143 height 23
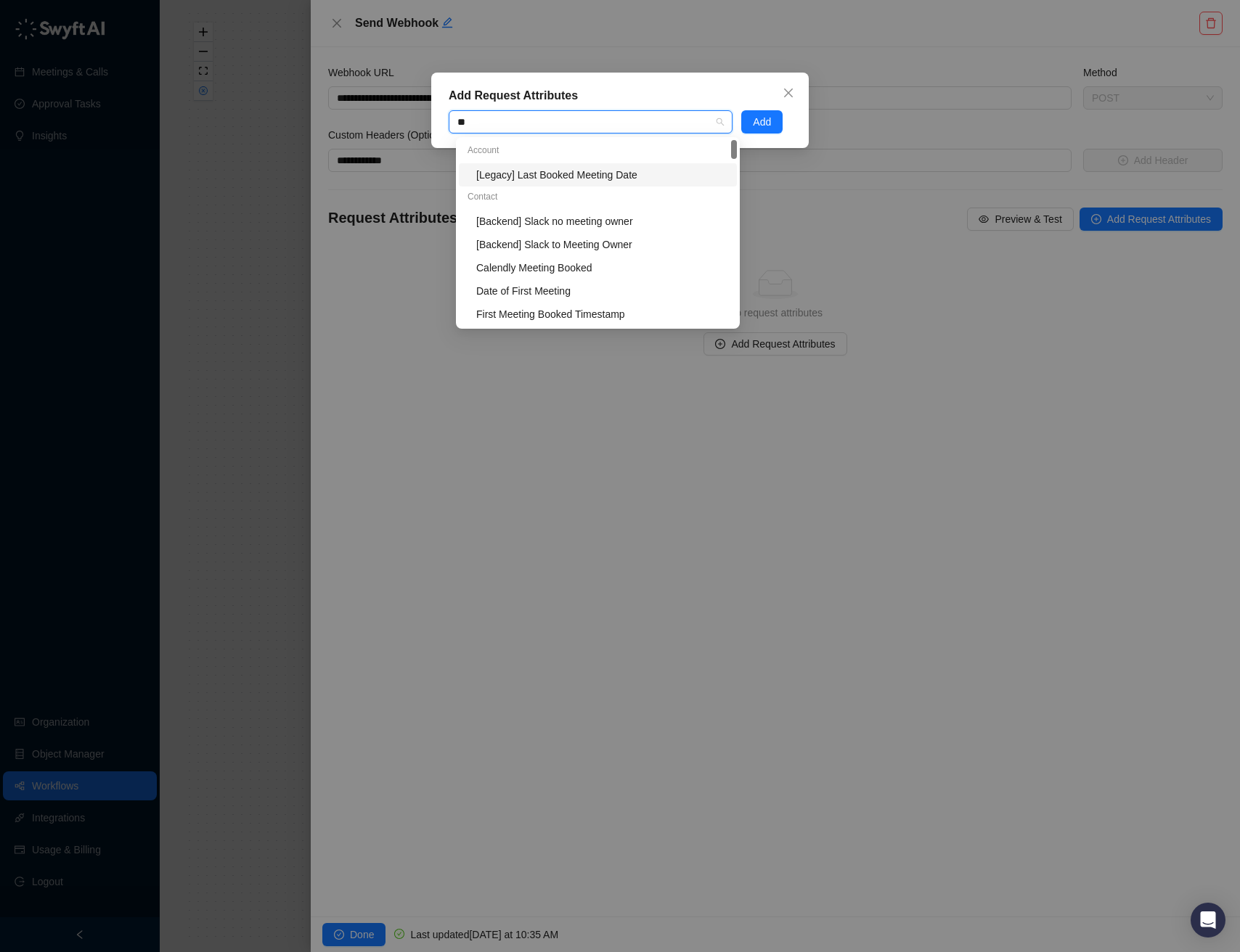
type input "*"
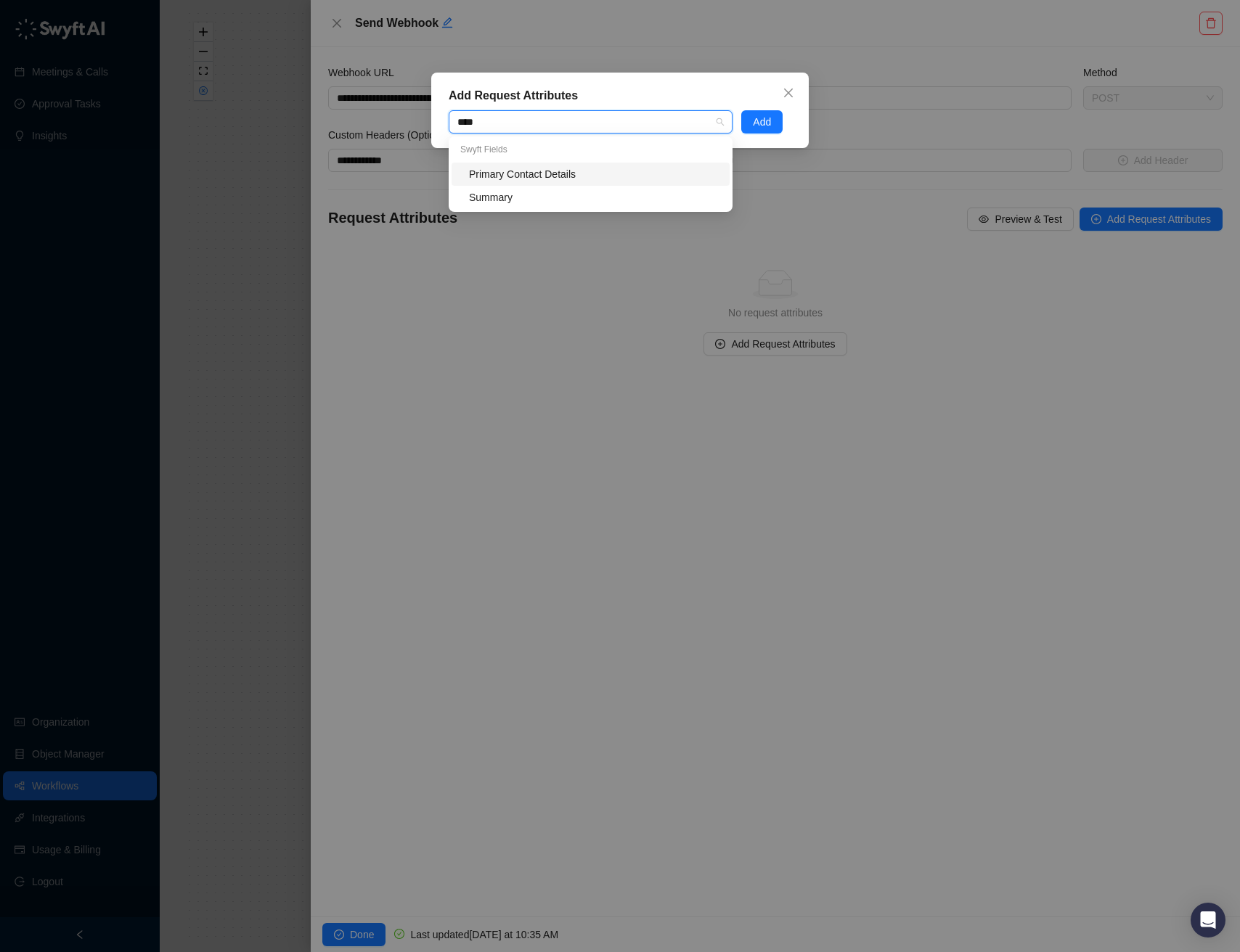
type input "*****"
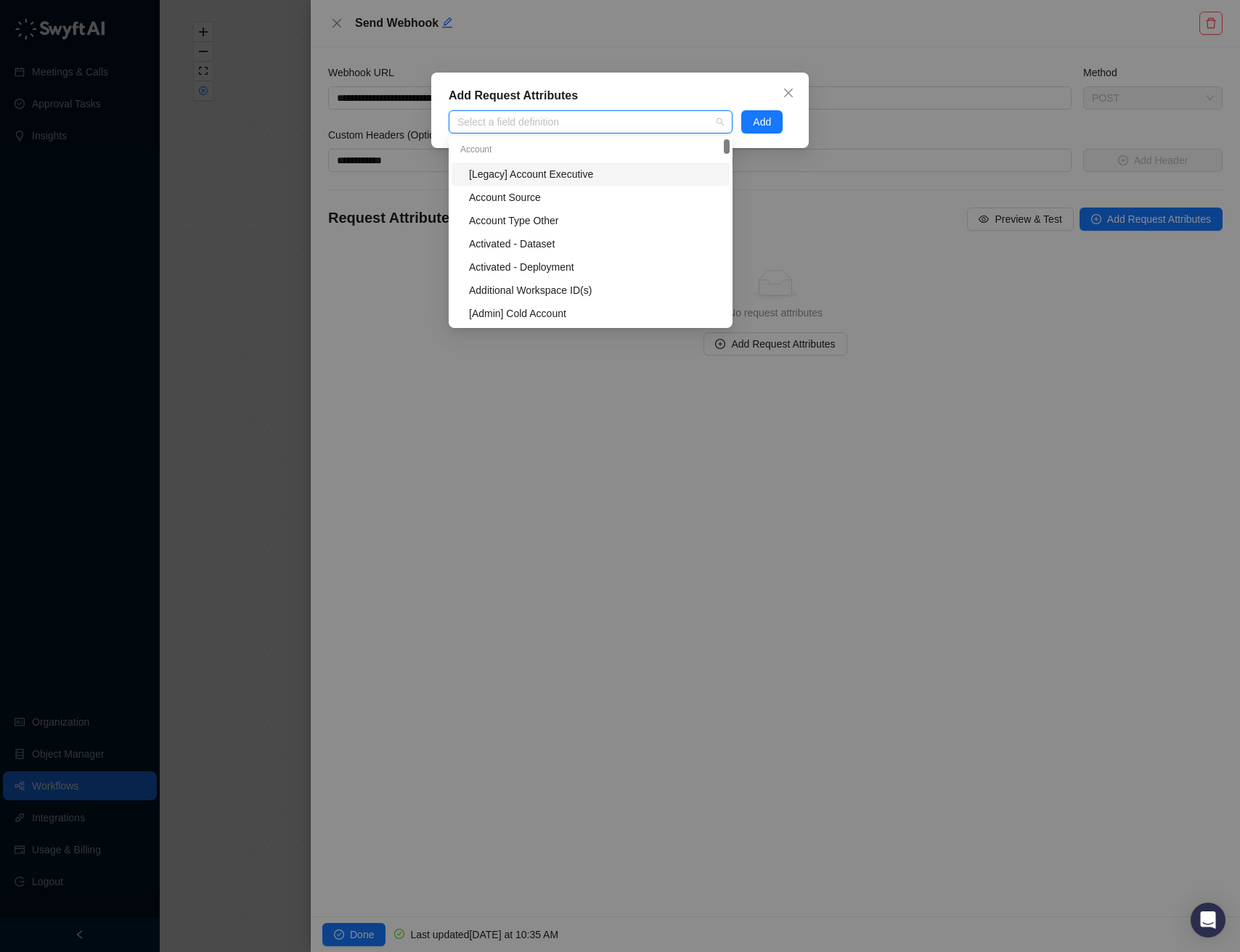
click at [835, 222] on div "Add Request Attributes Select a field definition Add" at bounding box center [620, 476] width 1240 height 952
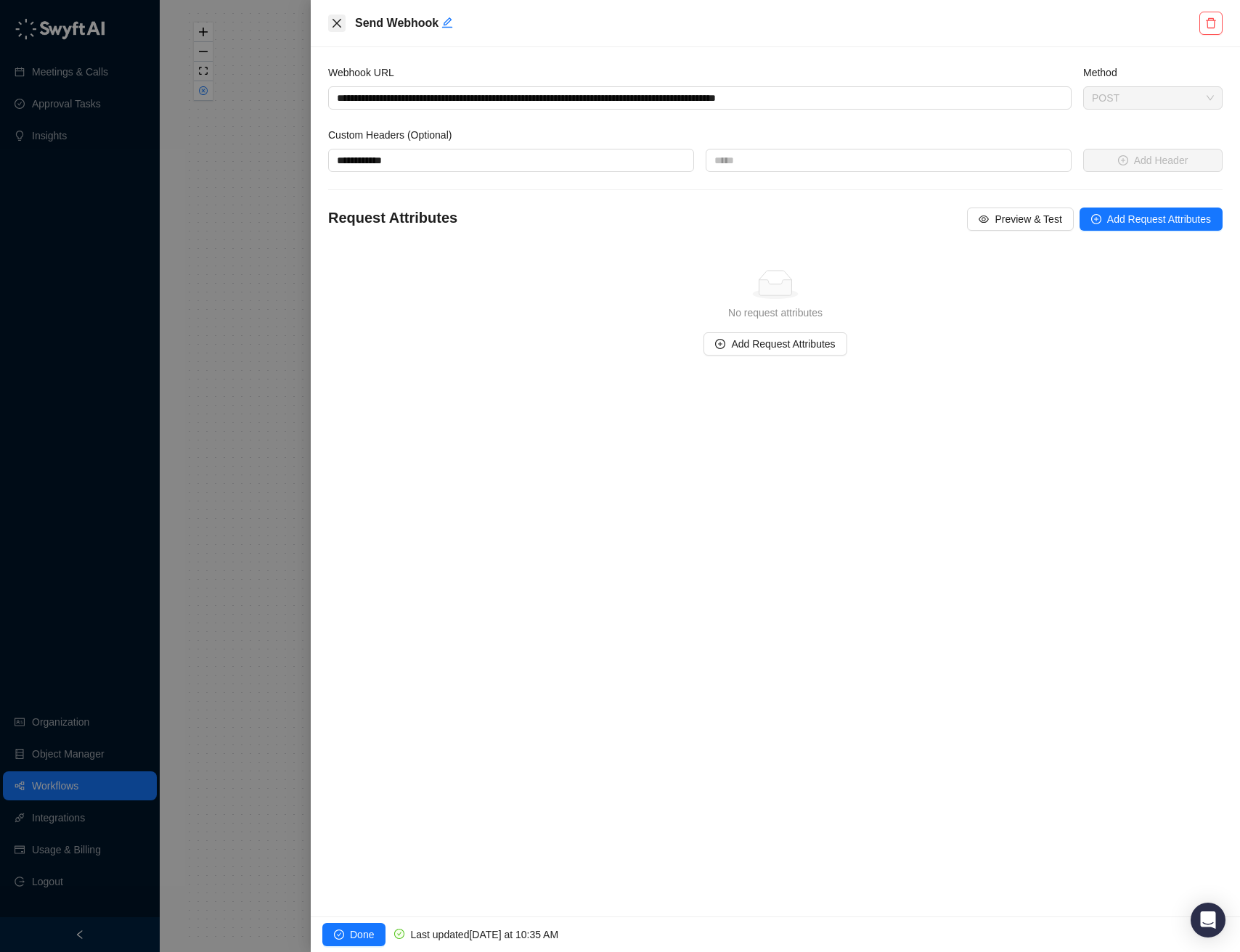
click at [339, 23] on icon "close" at bounding box center [336, 23] width 11 height 11
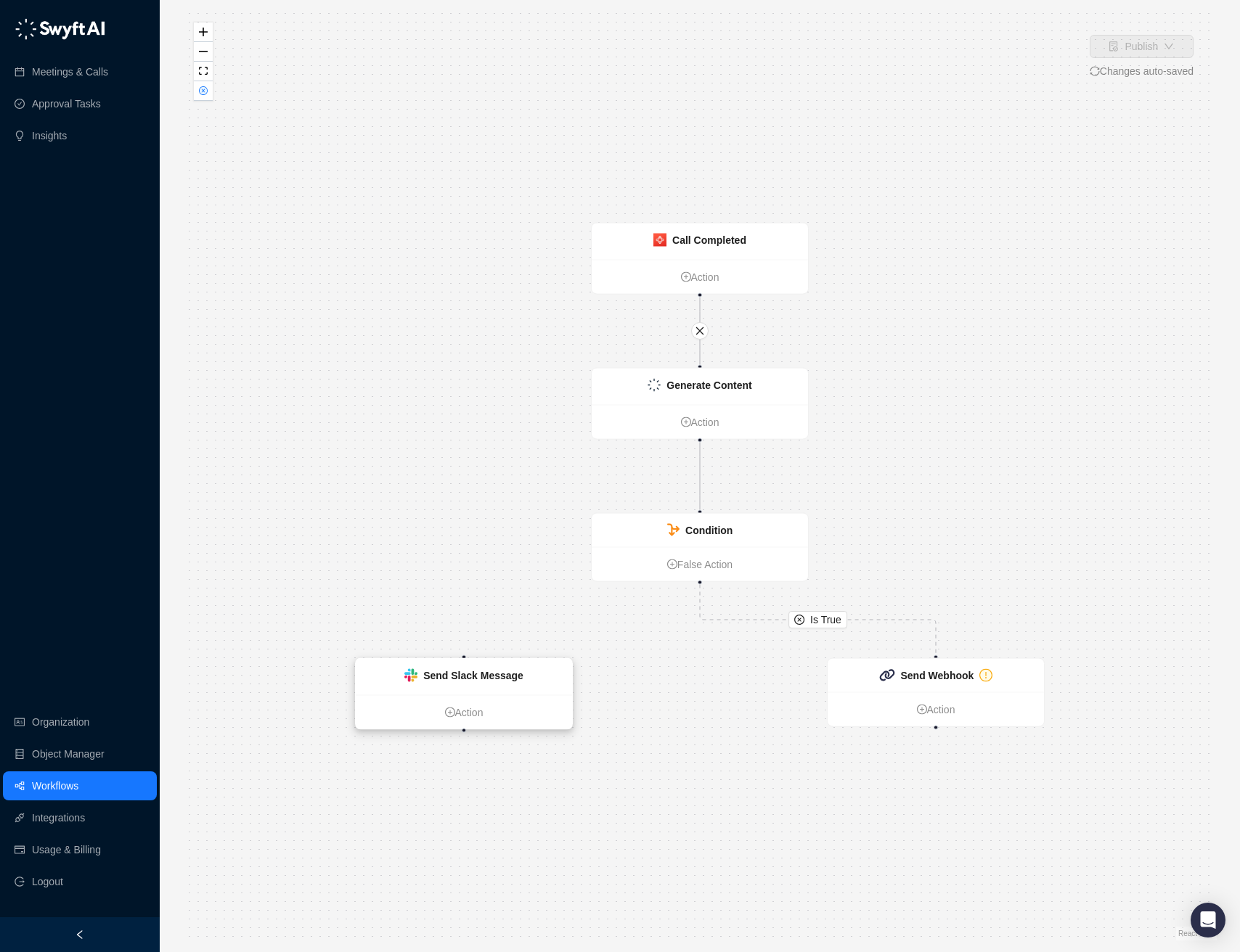
click at [476, 680] on strong "Send Slack Message" at bounding box center [473, 675] width 100 height 11
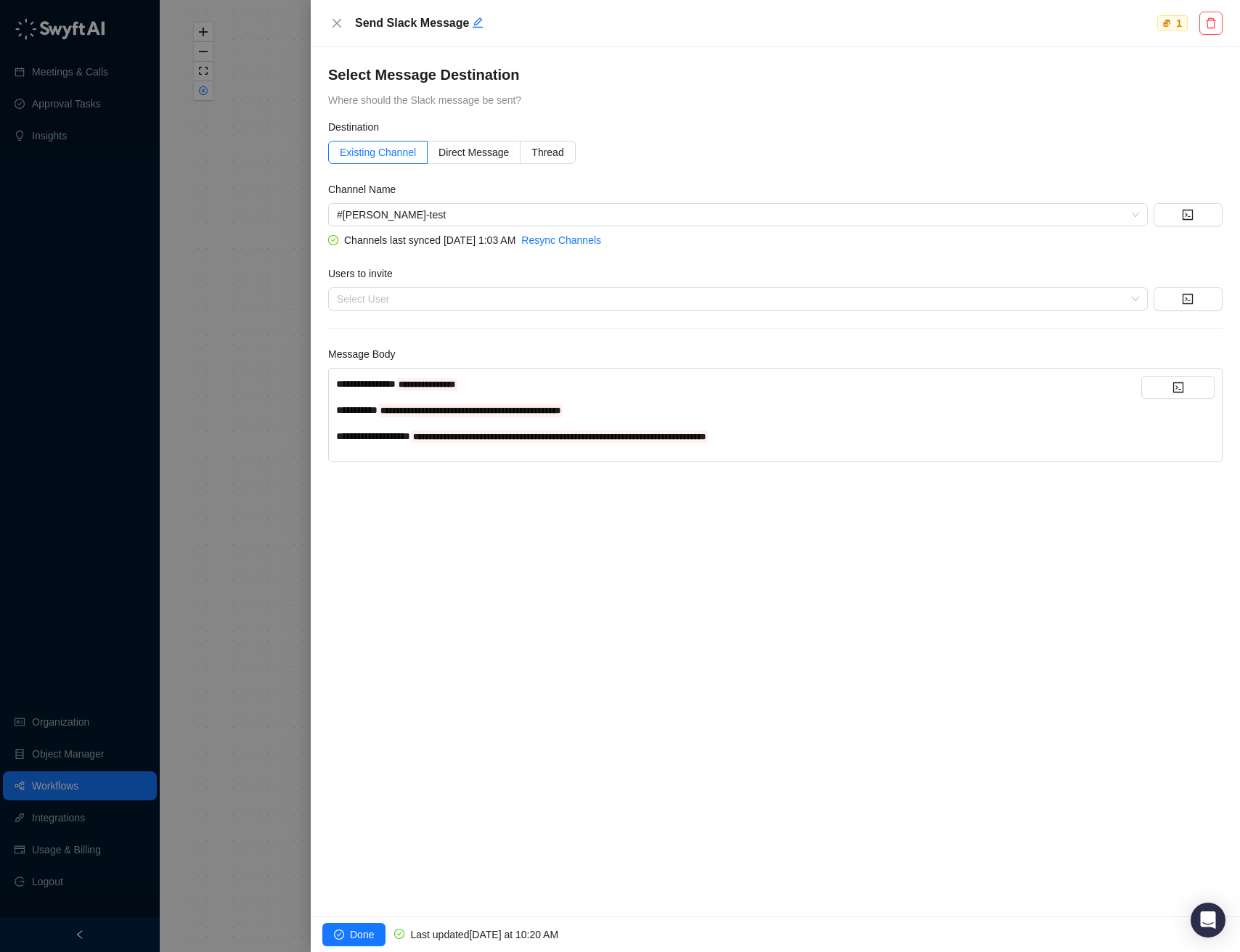
click at [539, 376] on div "**********" at bounding box center [738, 383] width 805 height 16
click at [226, 439] on div at bounding box center [620, 476] width 1240 height 952
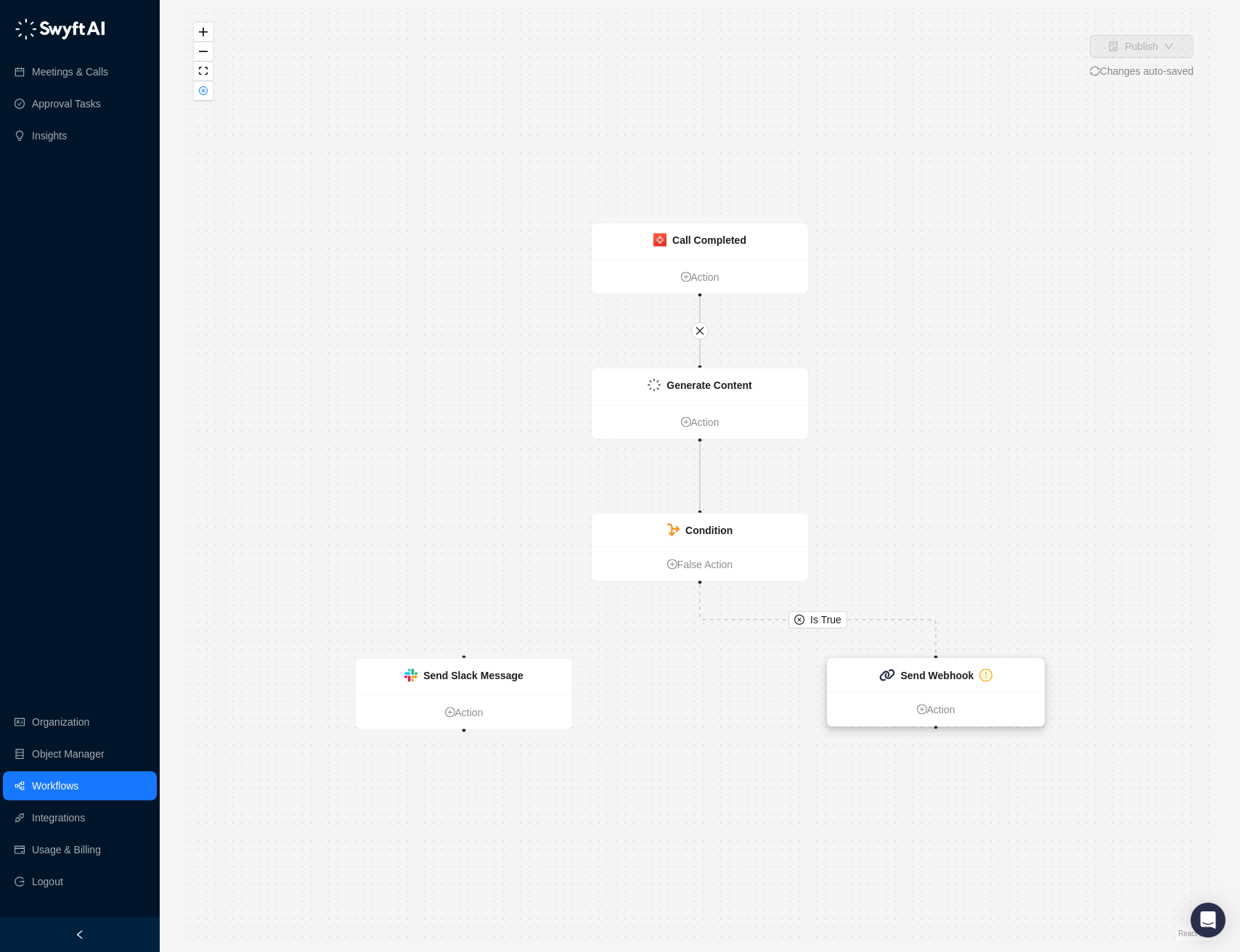
click at [901, 675] on strong "Send Webhook" at bounding box center [937, 675] width 73 height 11
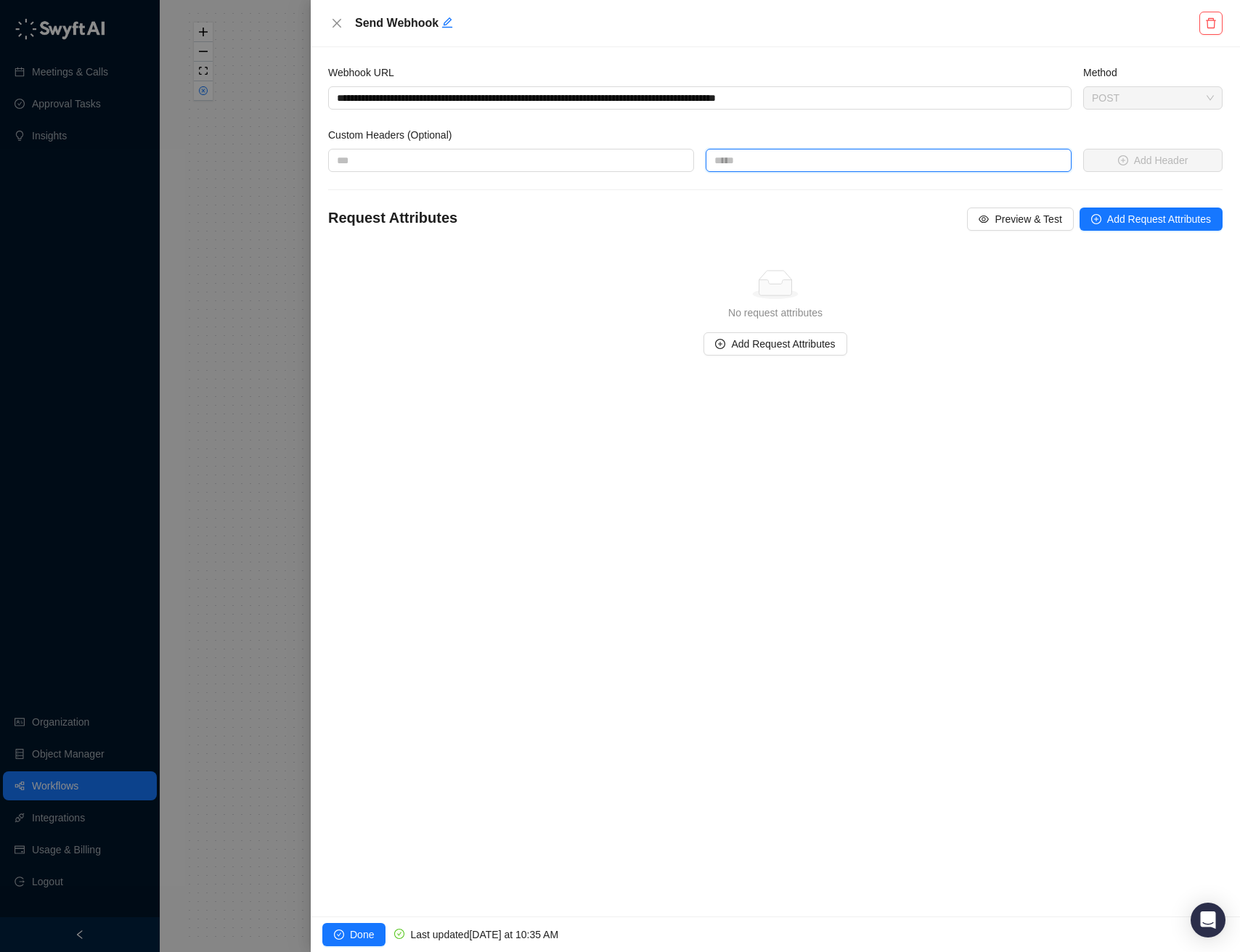
click at [725, 162] on input "text" at bounding box center [888, 160] width 366 height 23
type input "**********"
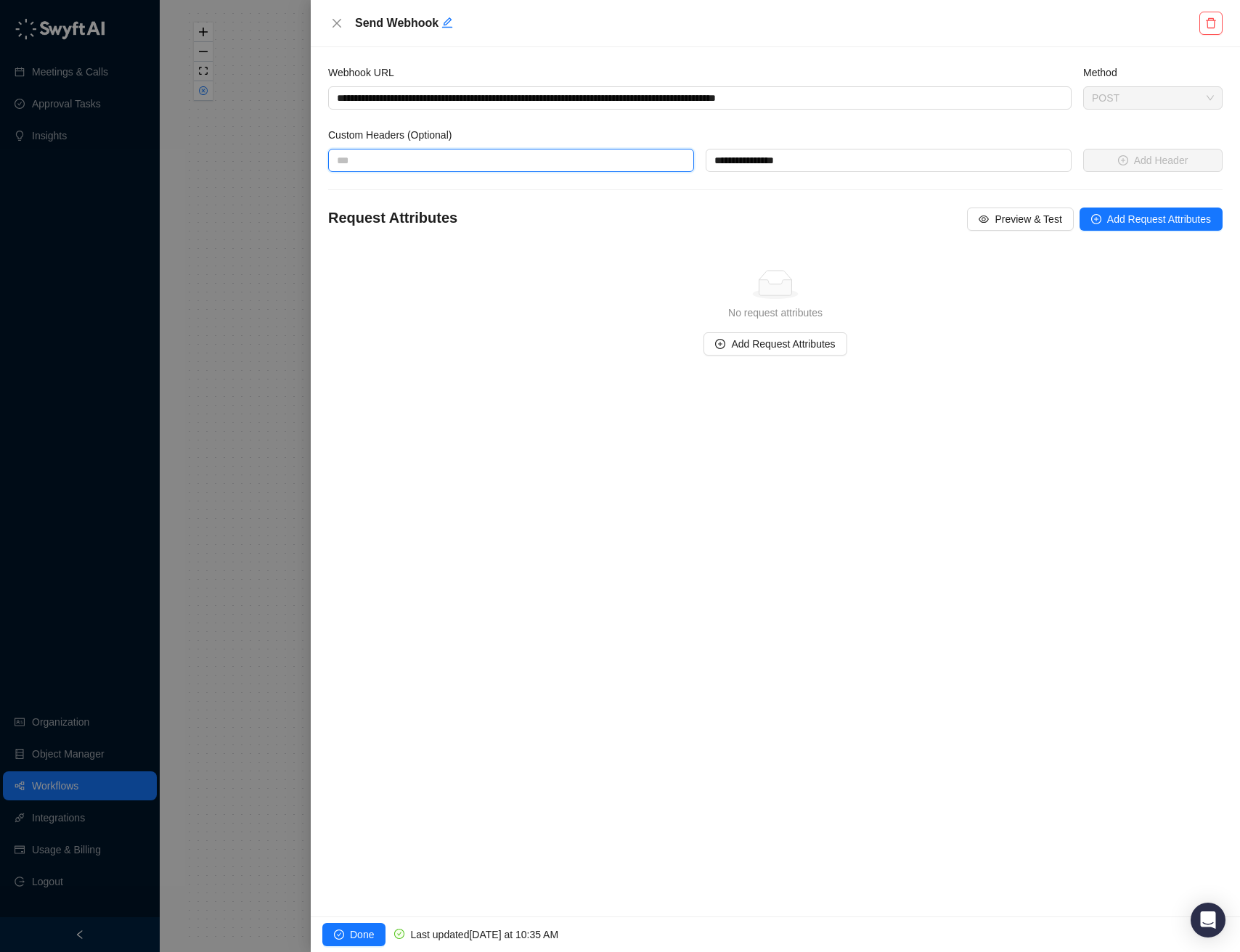
click at [638, 155] on input "text" at bounding box center [511, 160] width 366 height 23
type input "**********"
click at [825, 279] on div "Simple Empty" at bounding box center [776, 284] width 883 height 29
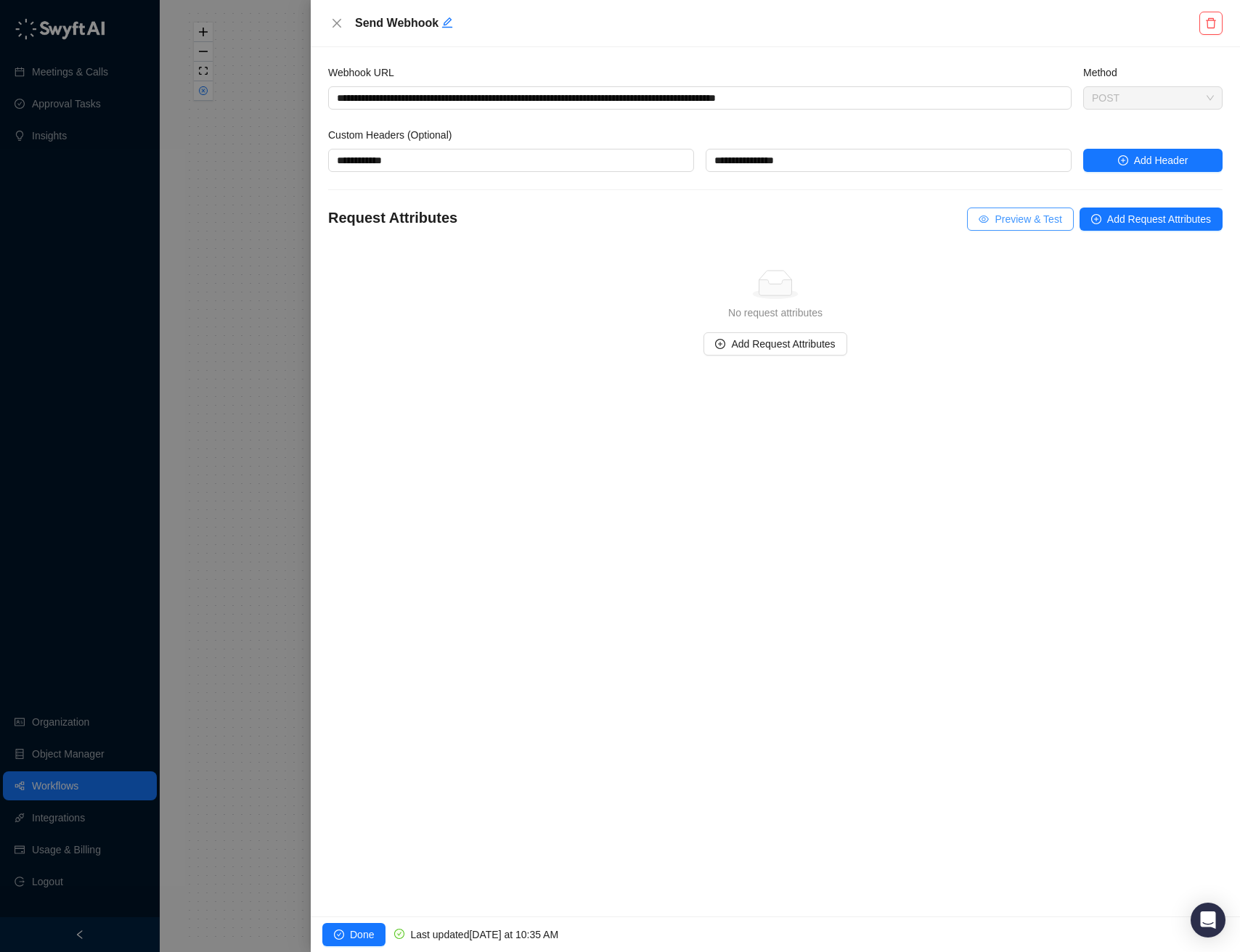
click at [1006, 215] on span "Preview & Test" at bounding box center [1028, 219] width 67 height 16
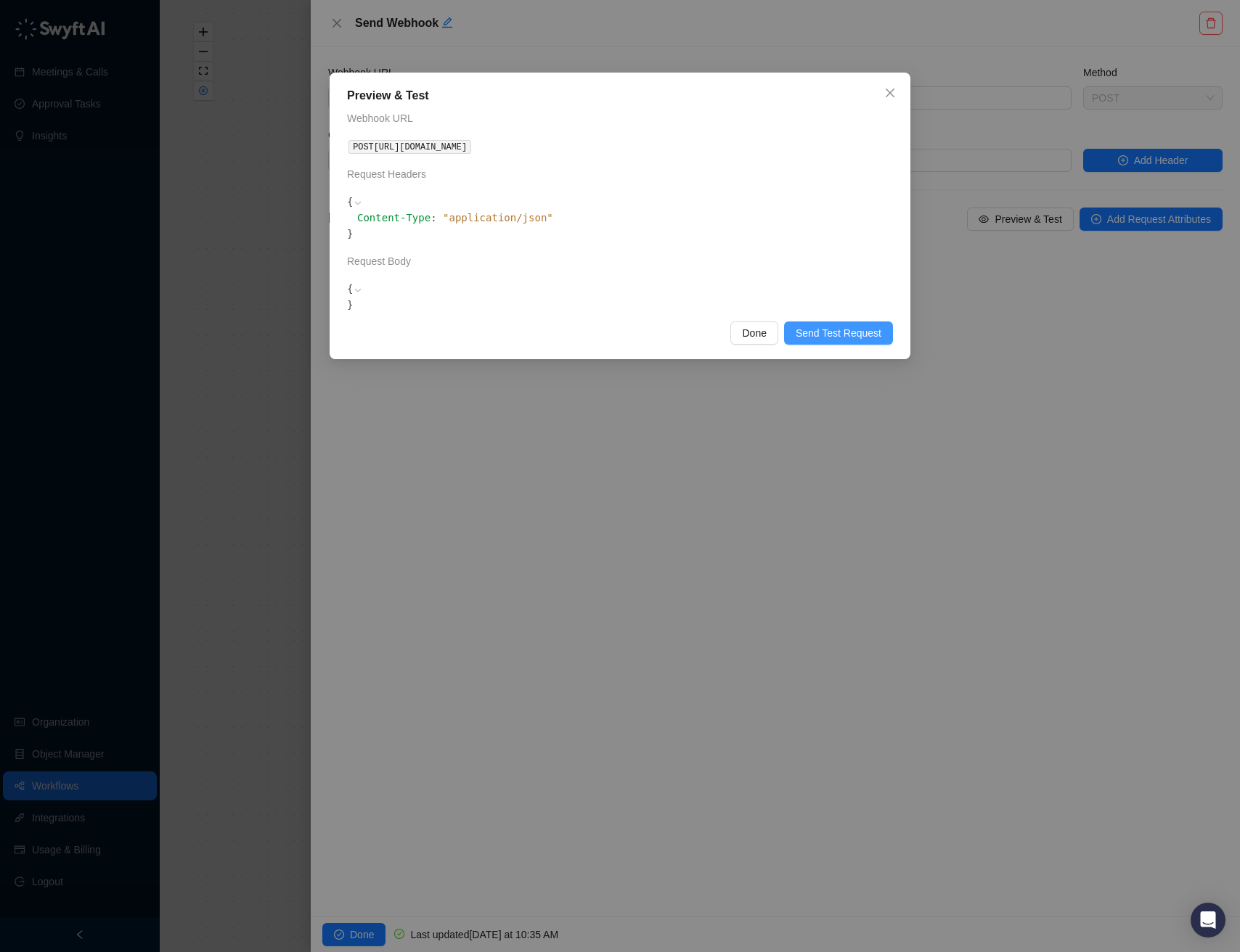
click at [840, 341] on span "Send Test Request" at bounding box center [838, 333] width 85 height 16
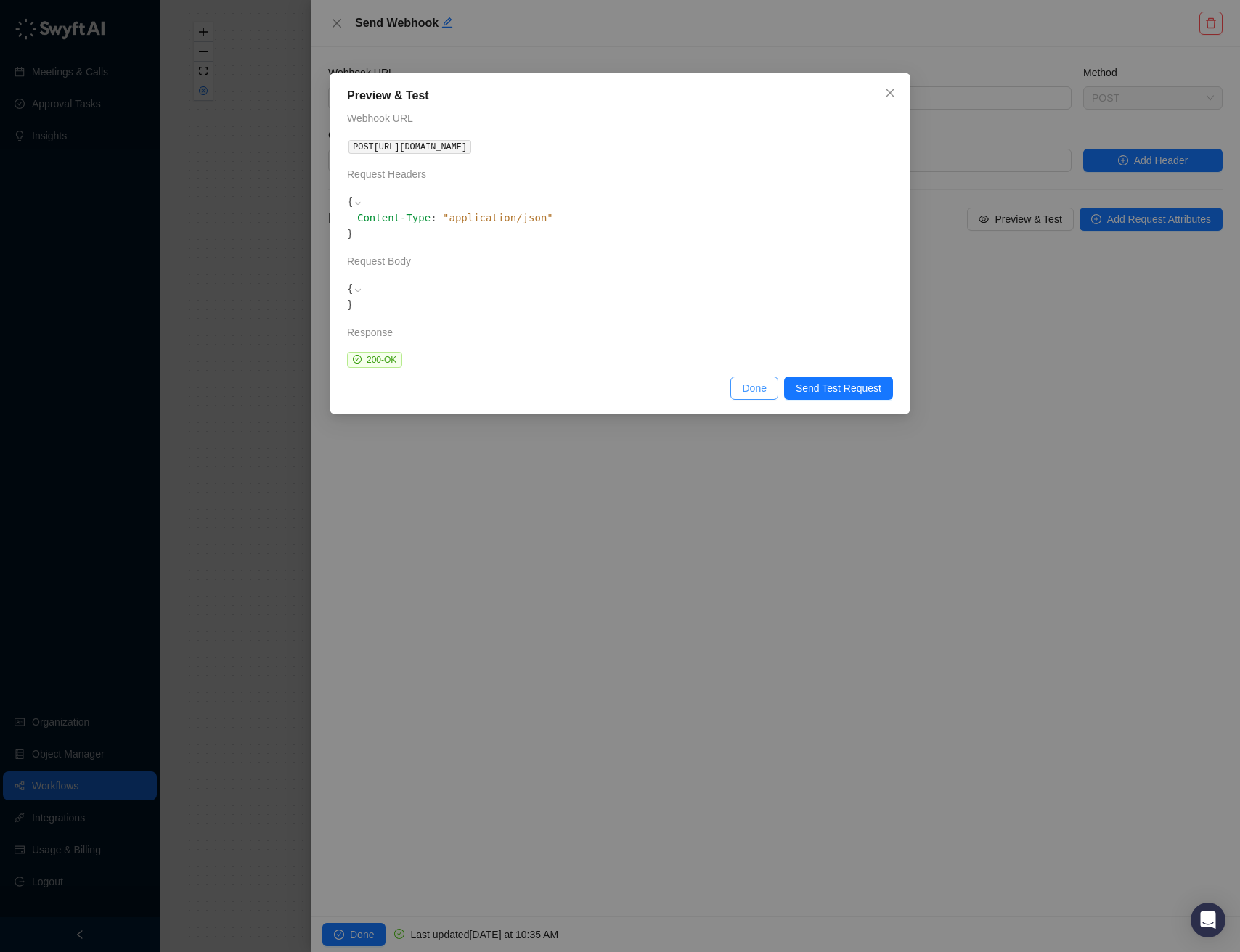
click at [755, 396] on span "Done" at bounding box center [753, 388] width 24 height 16
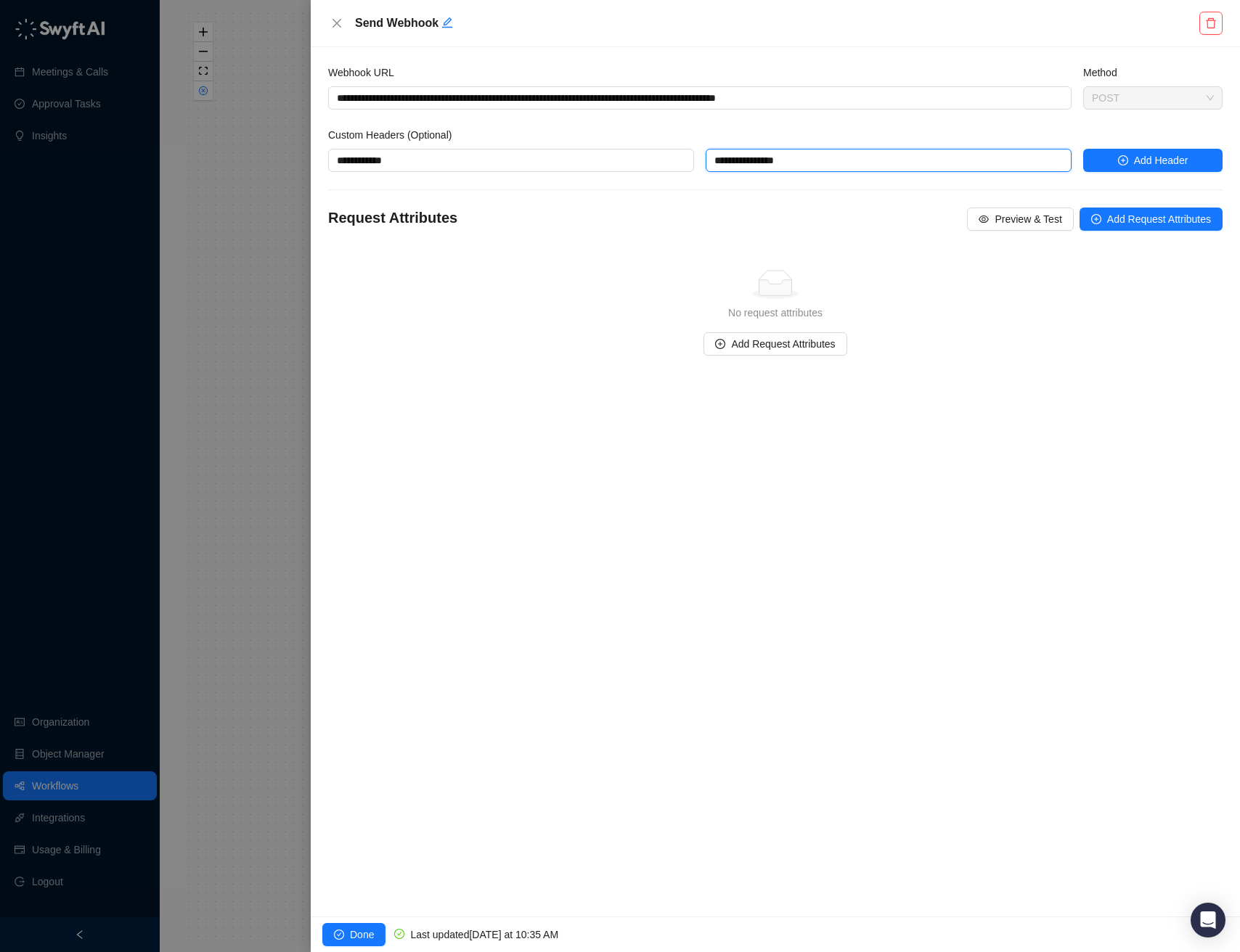
click at [811, 166] on input "**********" at bounding box center [888, 160] width 366 height 23
click at [1118, 215] on span "Add Request Attributes" at bounding box center [1159, 219] width 104 height 16
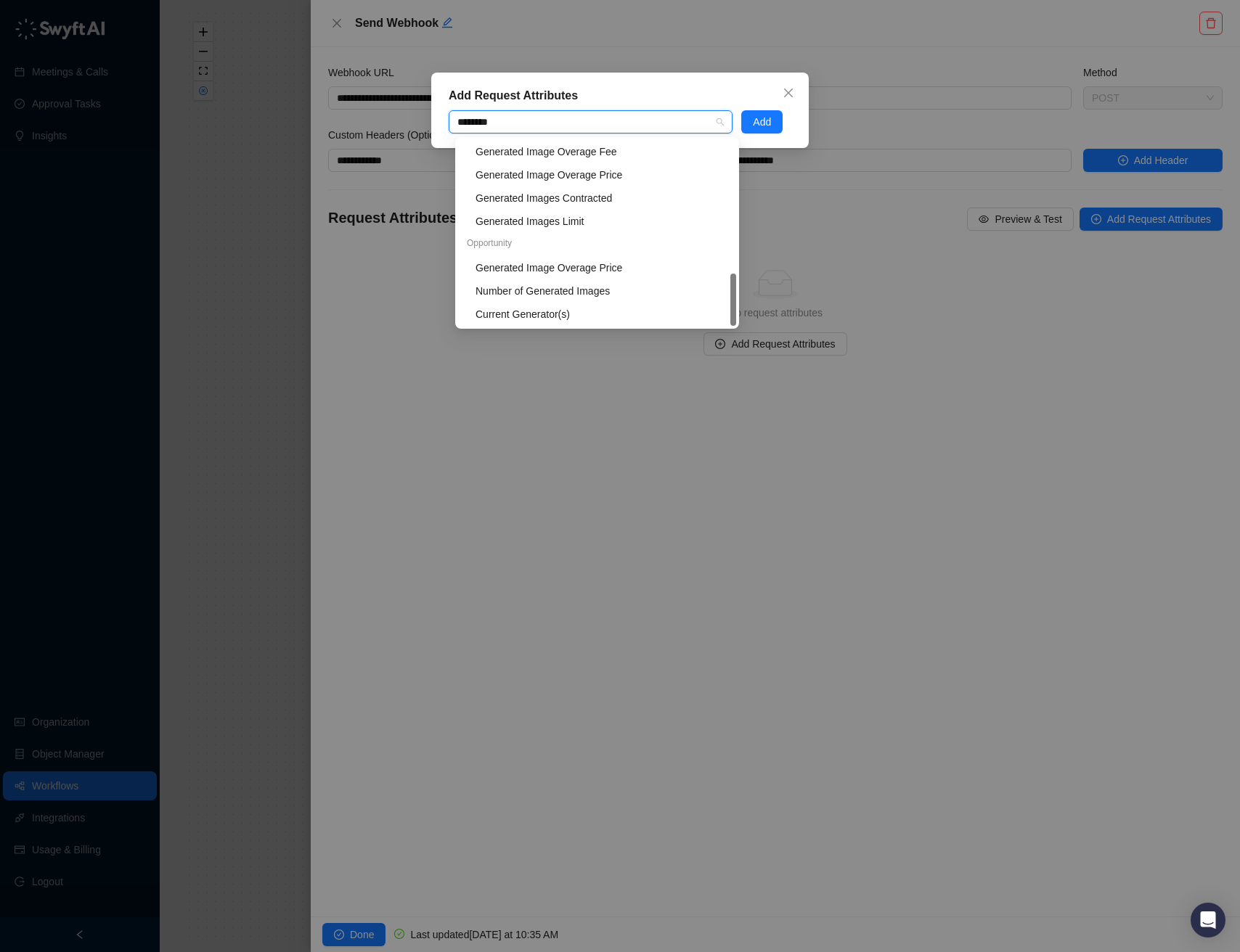
scroll to position [47, 0]
type input "*********"
click at [727, 428] on div "Add Request Attributes generated Add" at bounding box center [620, 476] width 1240 height 952
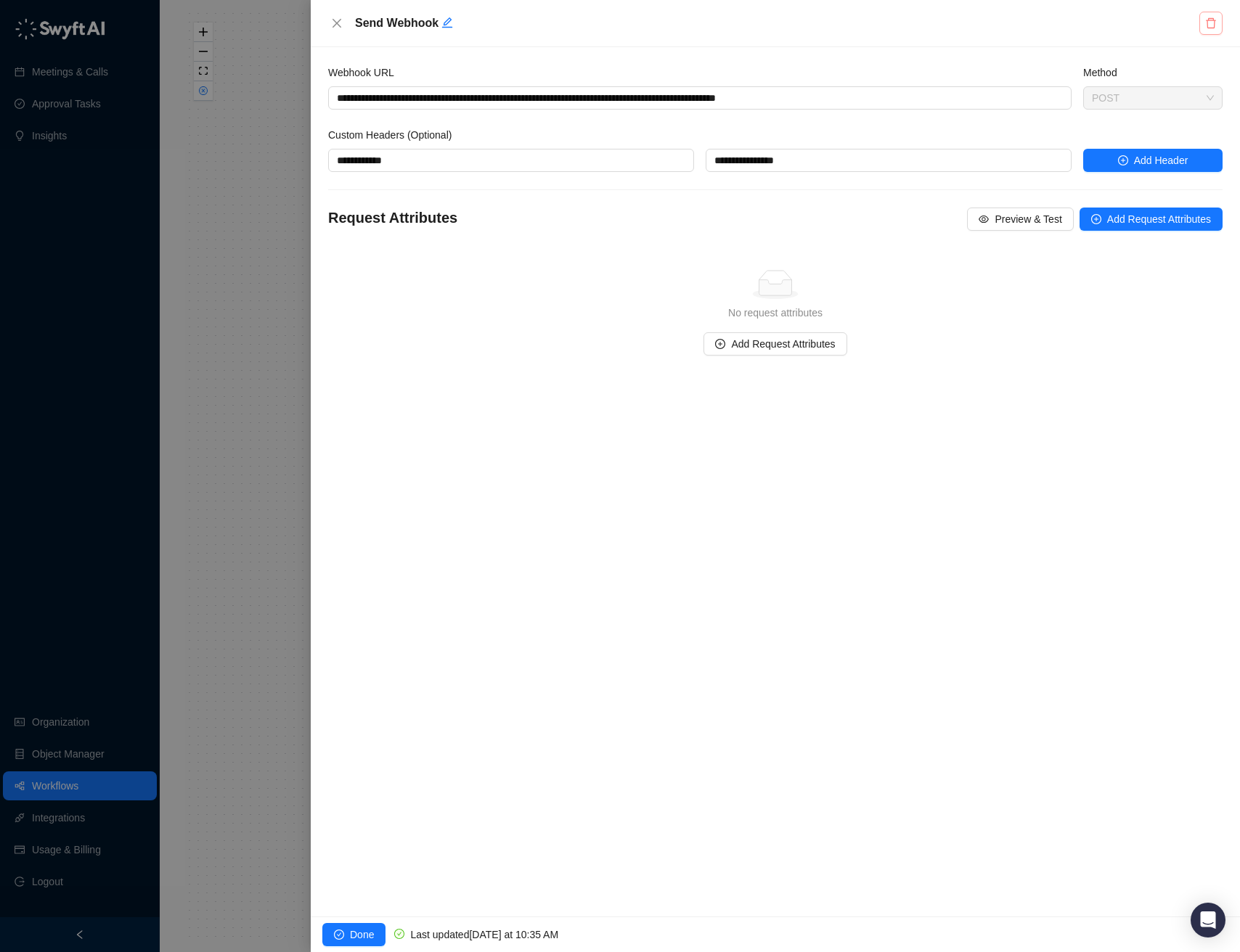
click at [1213, 29] on button "button" at bounding box center [1210, 23] width 23 height 23
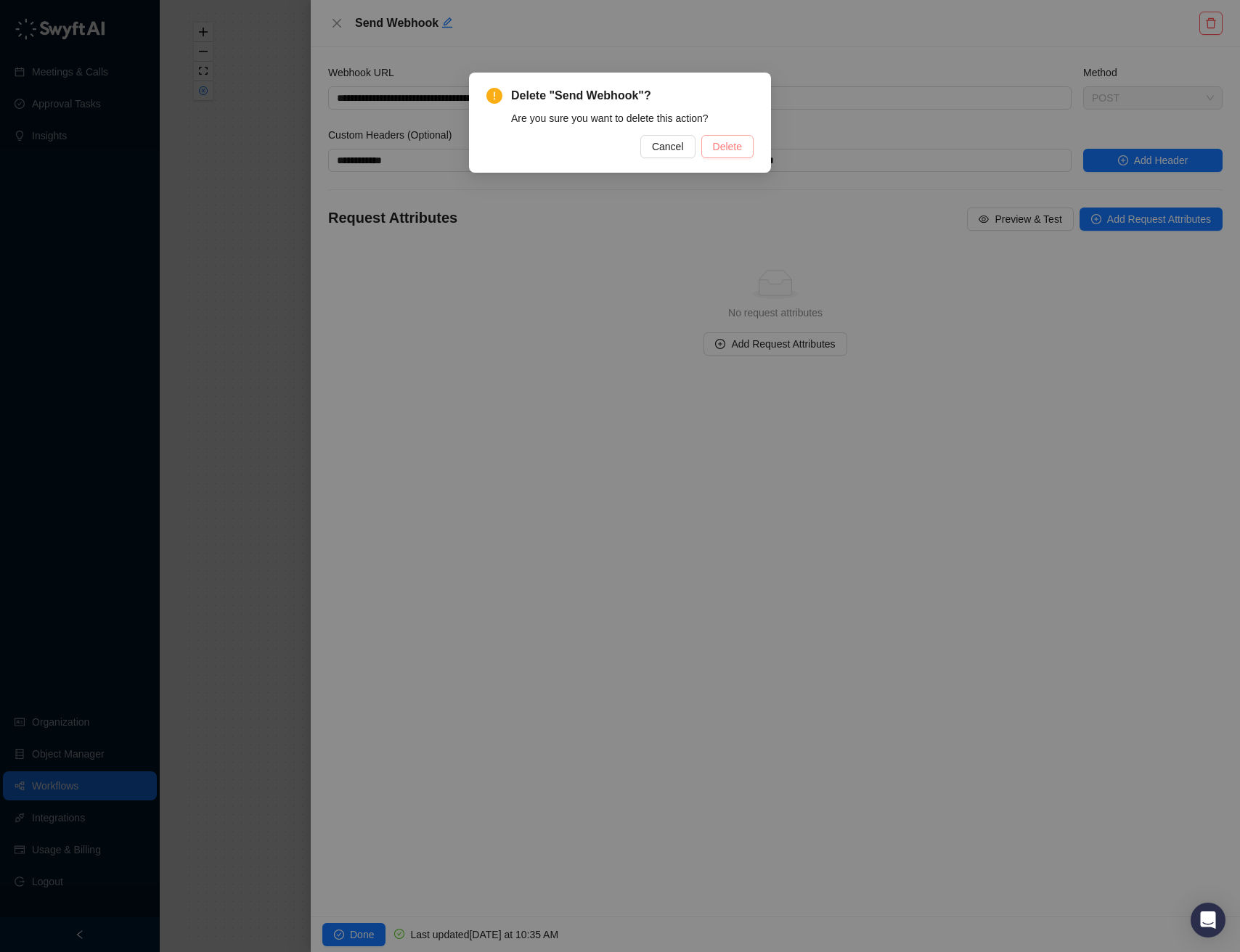
click at [731, 139] on span "Delete" at bounding box center [726, 147] width 29 height 16
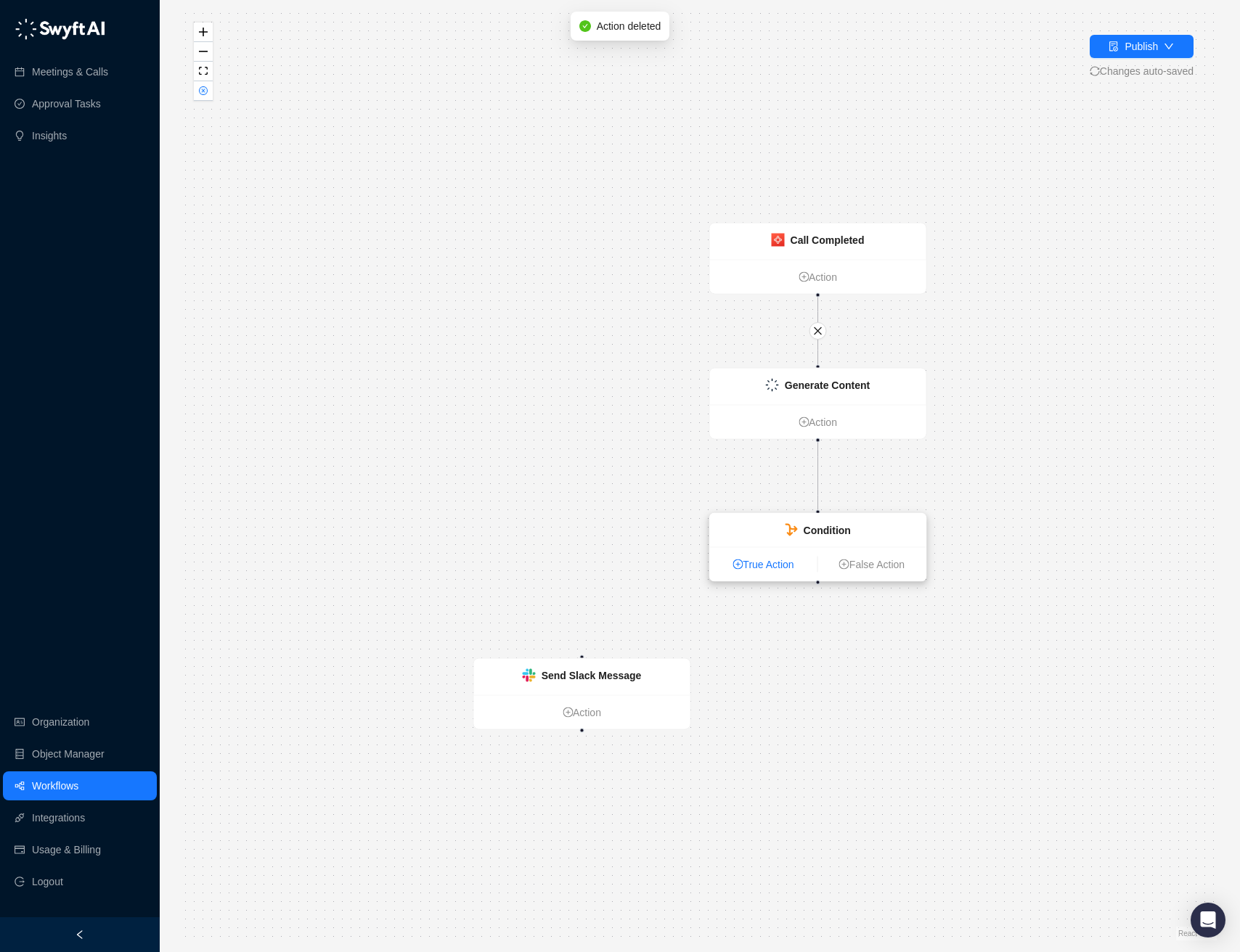
click at [784, 568] on link "True Action" at bounding box center [763, 564] width 107 height 16
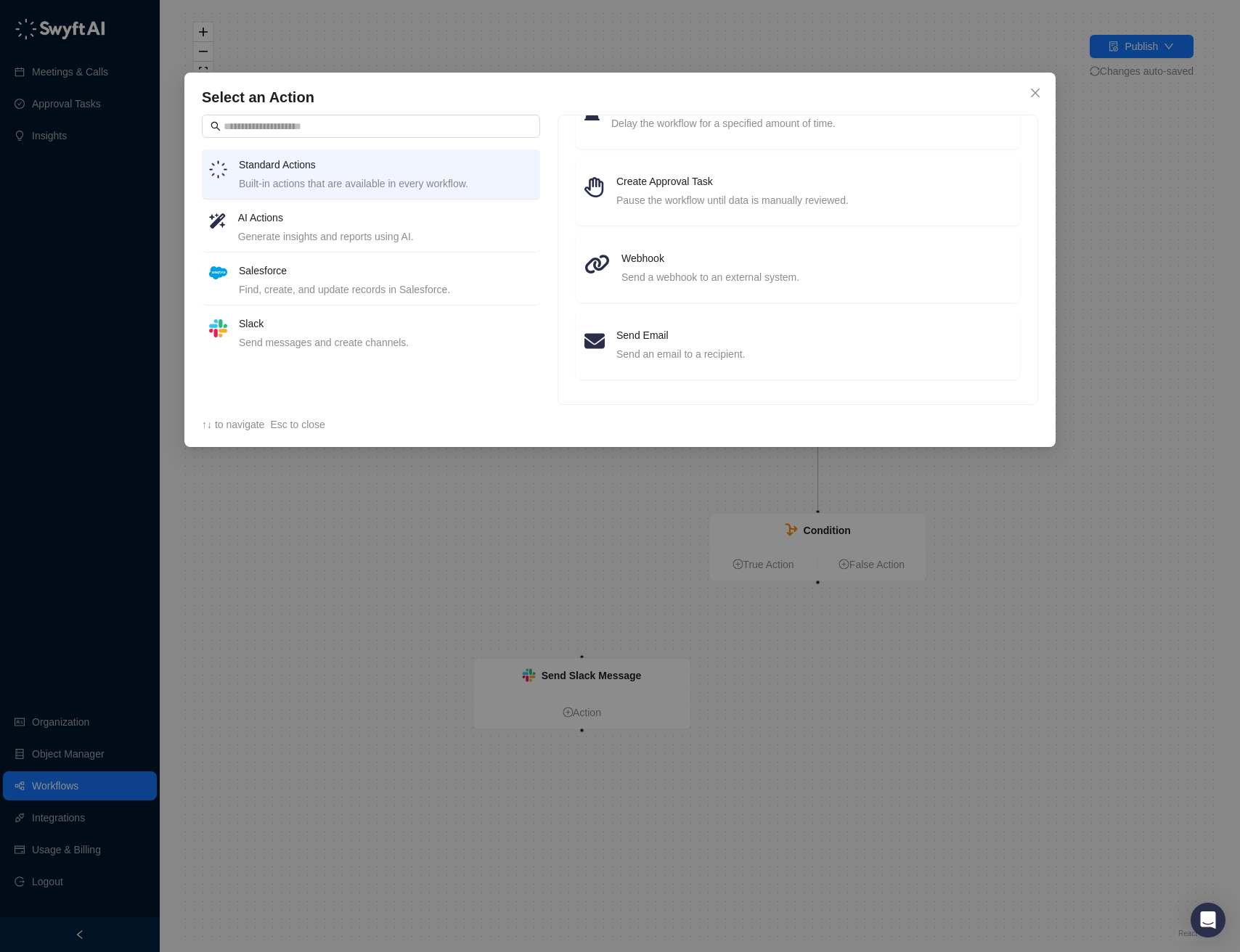
drag, startPoint x: 1038, startPoint y: 695, endPoint x: 888, endPoint y: 671, distance: 151.9
click at [1037, 695] on div "Select an Action Standard Actions Built-in actions that are available in every …" at bounding box center [620, 476] width 1240 height 952
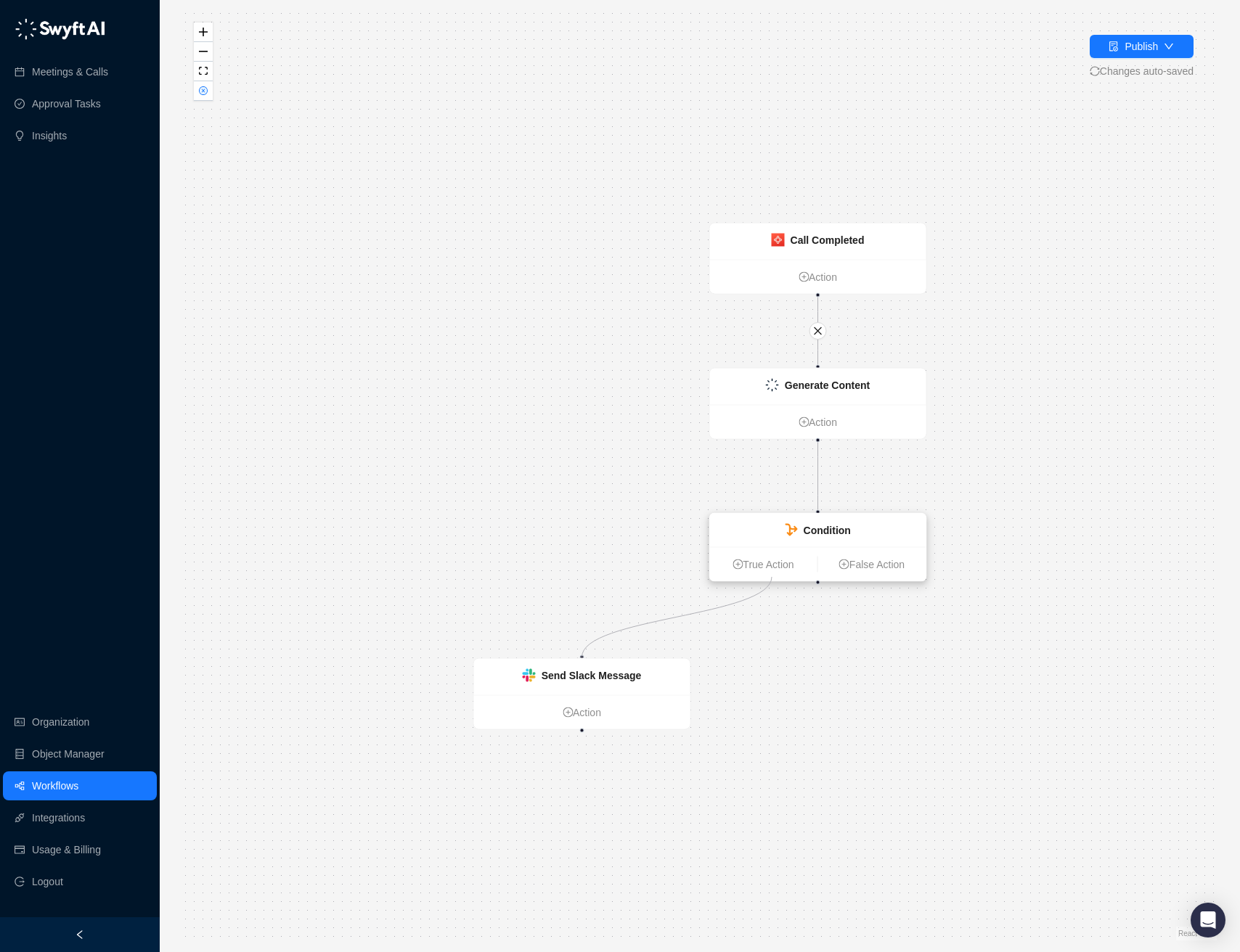
drag, startPoint x: 583, startPoint y: 654, endPoint x: 771, endPoint y: 577, distance: 203.2
click at [771, 577] on div "Call Completed Action Generate Content Action Condition True Action False Actio…" at bounding box center [989, 687] width 1033 height 928
drag, startPoint x: 818, startPoint y: 580, endPoint x: 558, endPoint y: 659, distance: 271.7
click at [558, 659] on div "Call Completed Action Generate Content Action Condition True Action False Actio…" at bounding box center [989, 687] width 1033 height 928
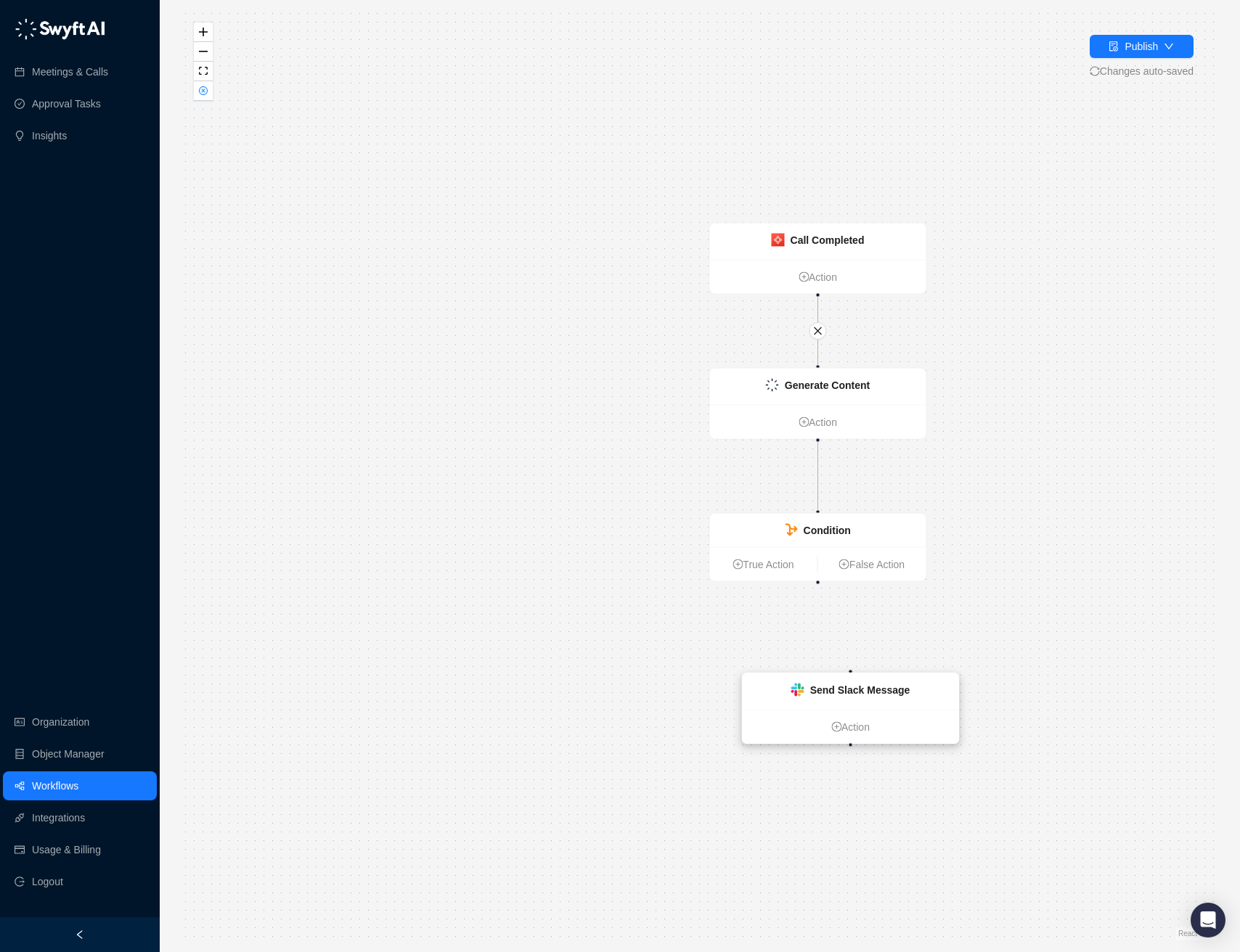
drag, startPoint x: 667, startPoint y: 665, endPoint x: 935, endPoint y: 679, distance: 268.4
click at [935, 679] on div "Send Slack Message" at bounding box center [850, 691] width 216 height 36
click at [61, 781] on link "Workflows" at bounding box center [55, 785] width 47 height 29
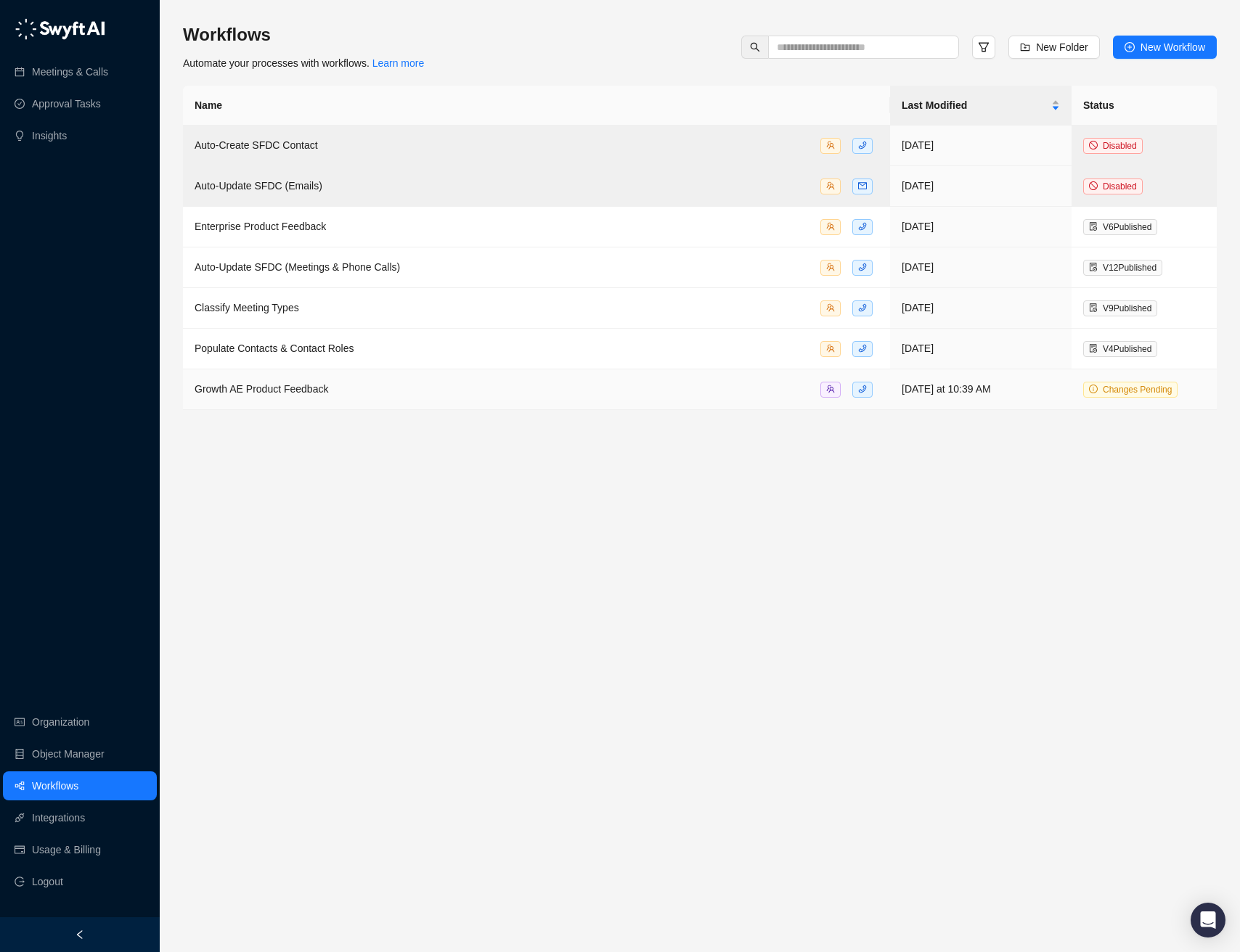
click at [458, 395] on div "Growth AE Product Feedback" at bounding box center [536, 389] width 683 height 17
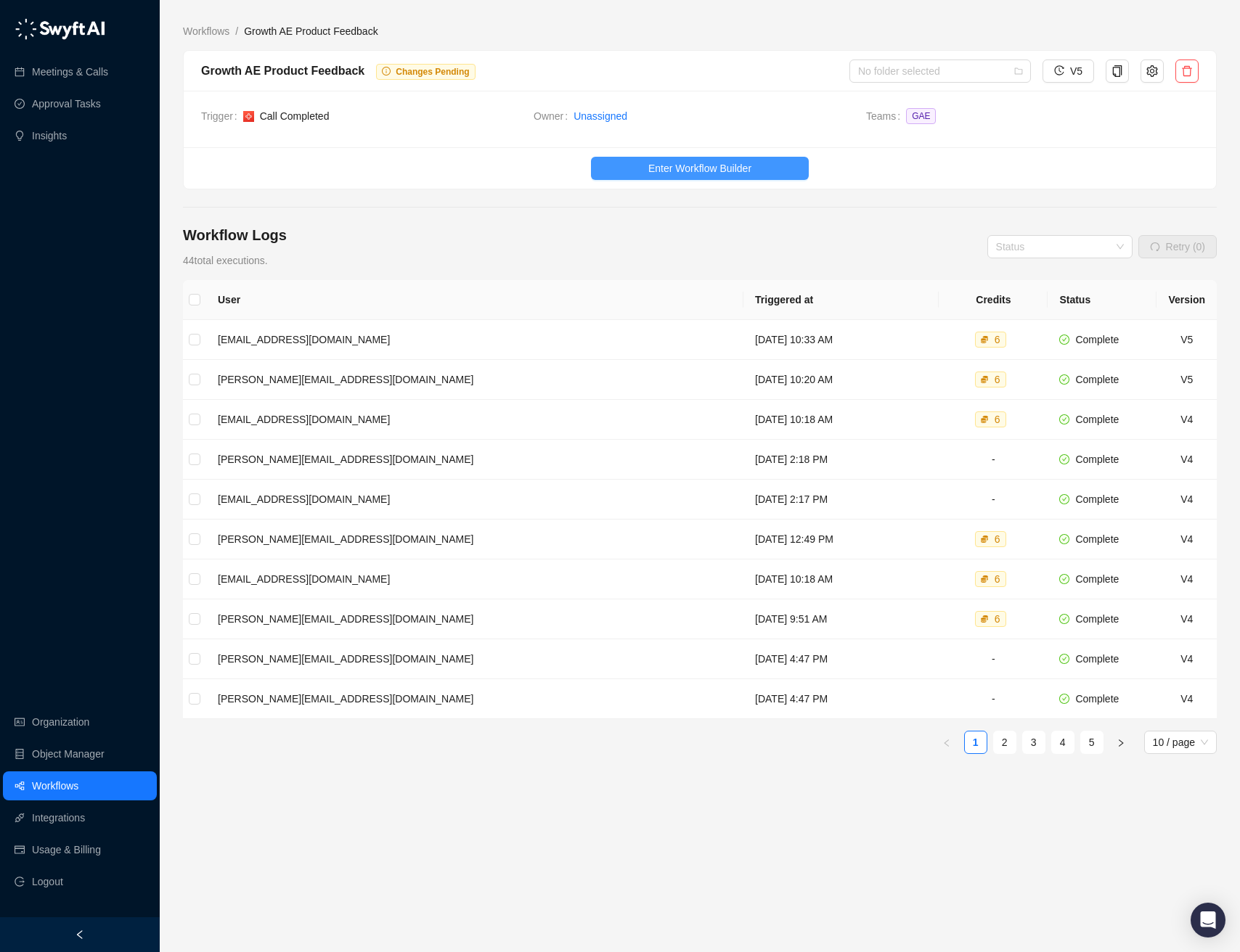
click at [659, 168] on span "Enter Workflow Builder" at bounding box center [699, 168] width 103 height 16
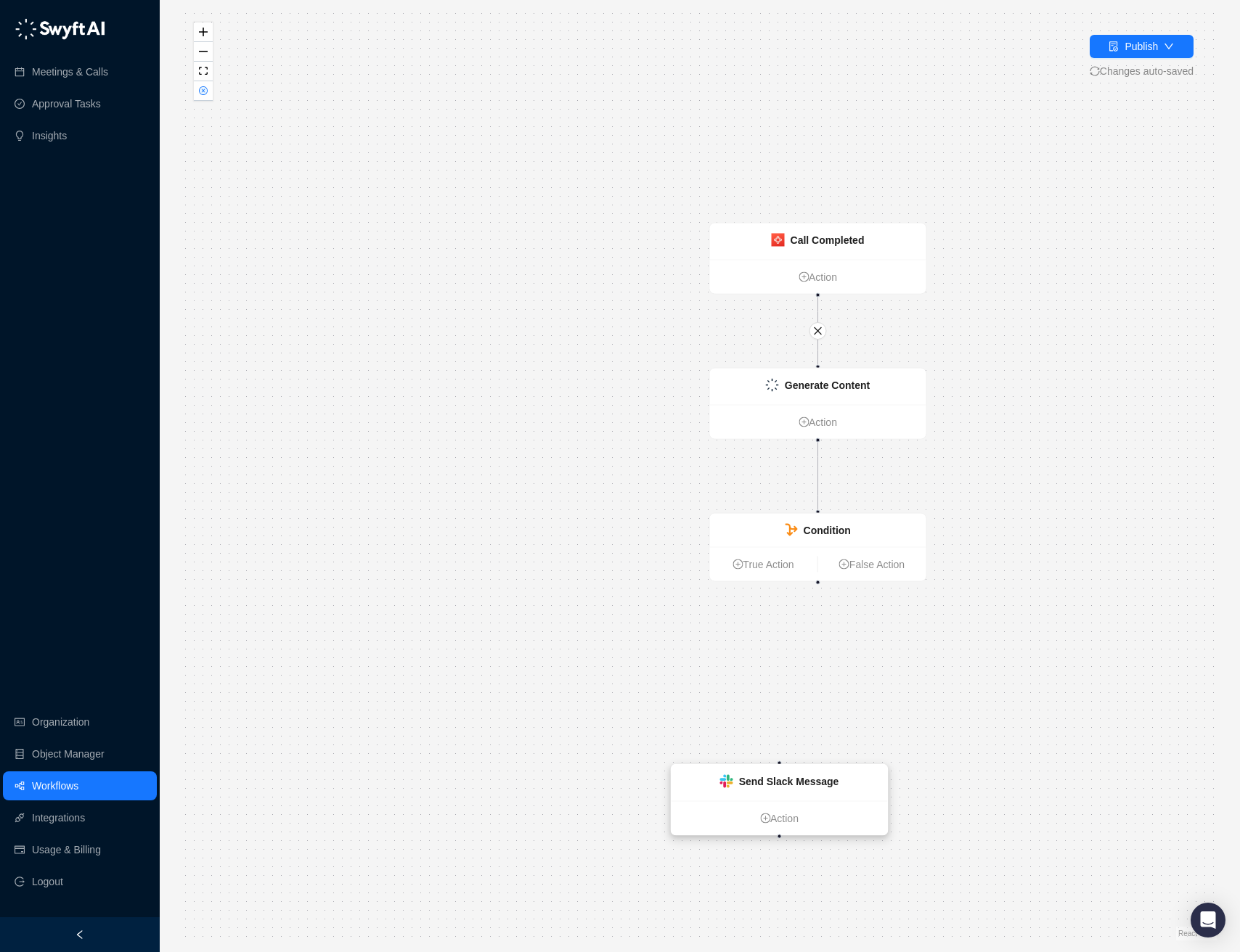
drag, startPoint x: 668, startPoint y: 679, endPoint x: 879, endPoint y: 791, distance: 238.9
click at [879, 791] on div "Send Slack Message" at bounding box center [779, 782] width 216 height 36
click at [880, 791] on div "Send Slack Message" at bounding box center [791, 788] width 216 height 36
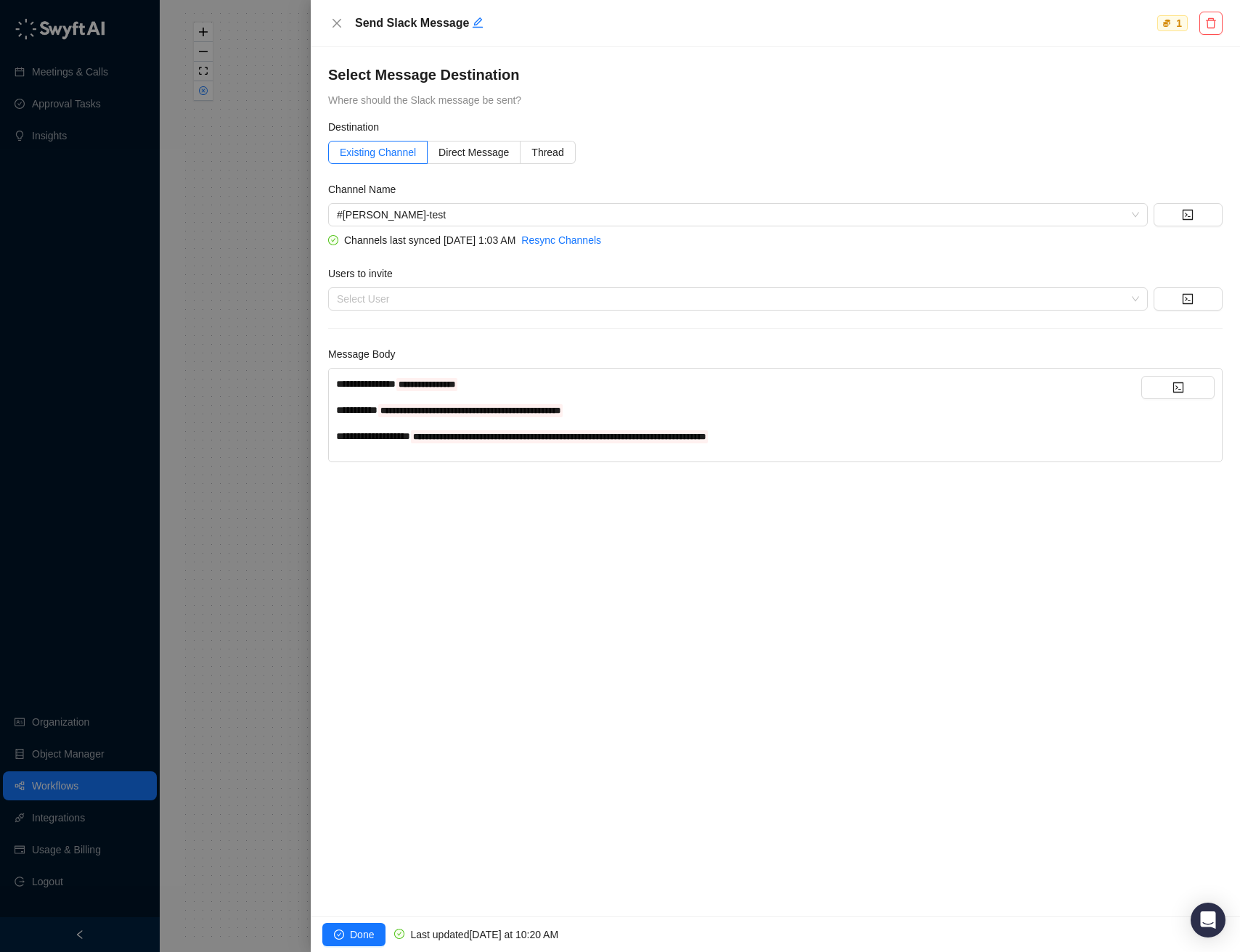
click at [859, 432] on div "**********" at bounding box center [738, 436] width 805 height 16
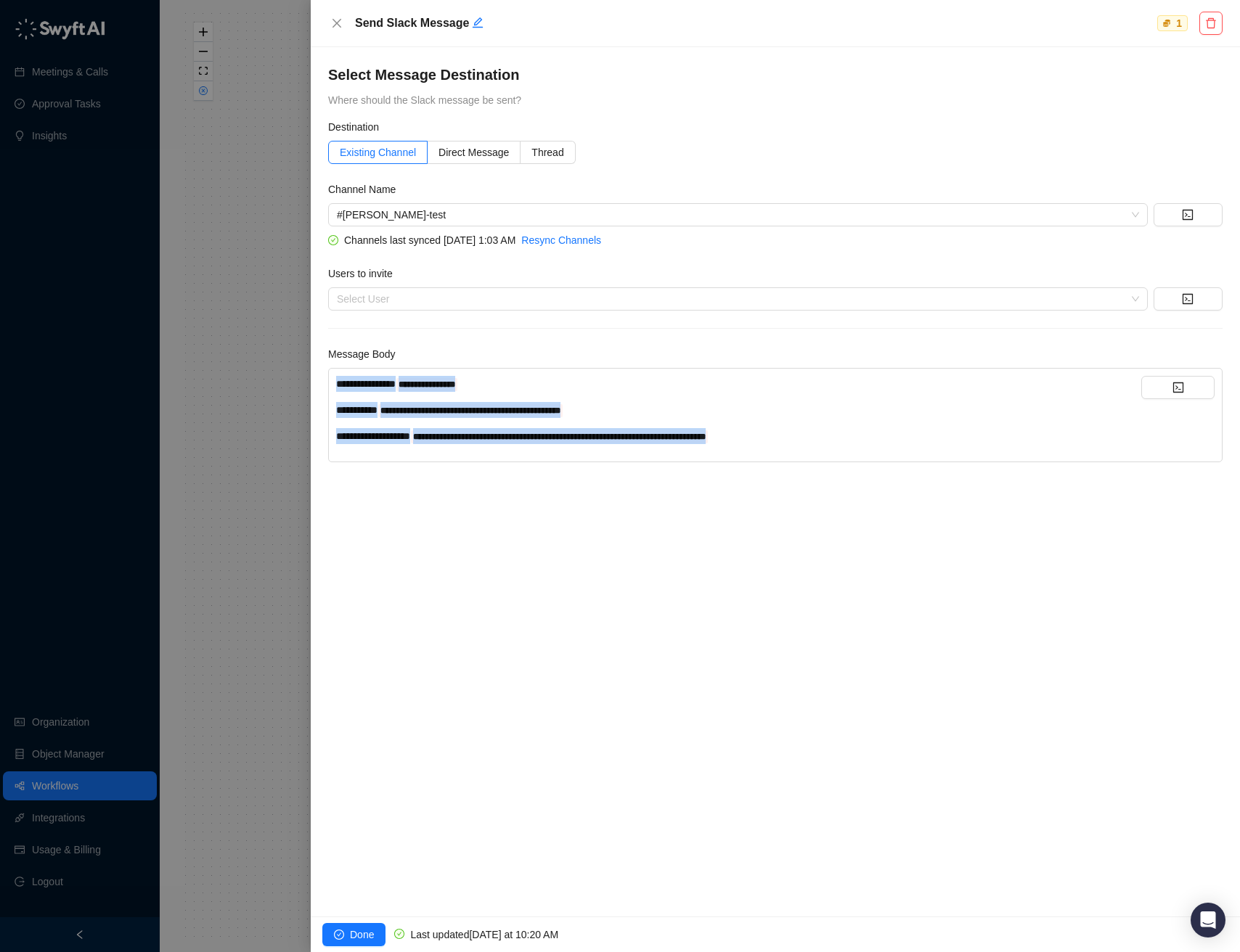
copy div "**********"
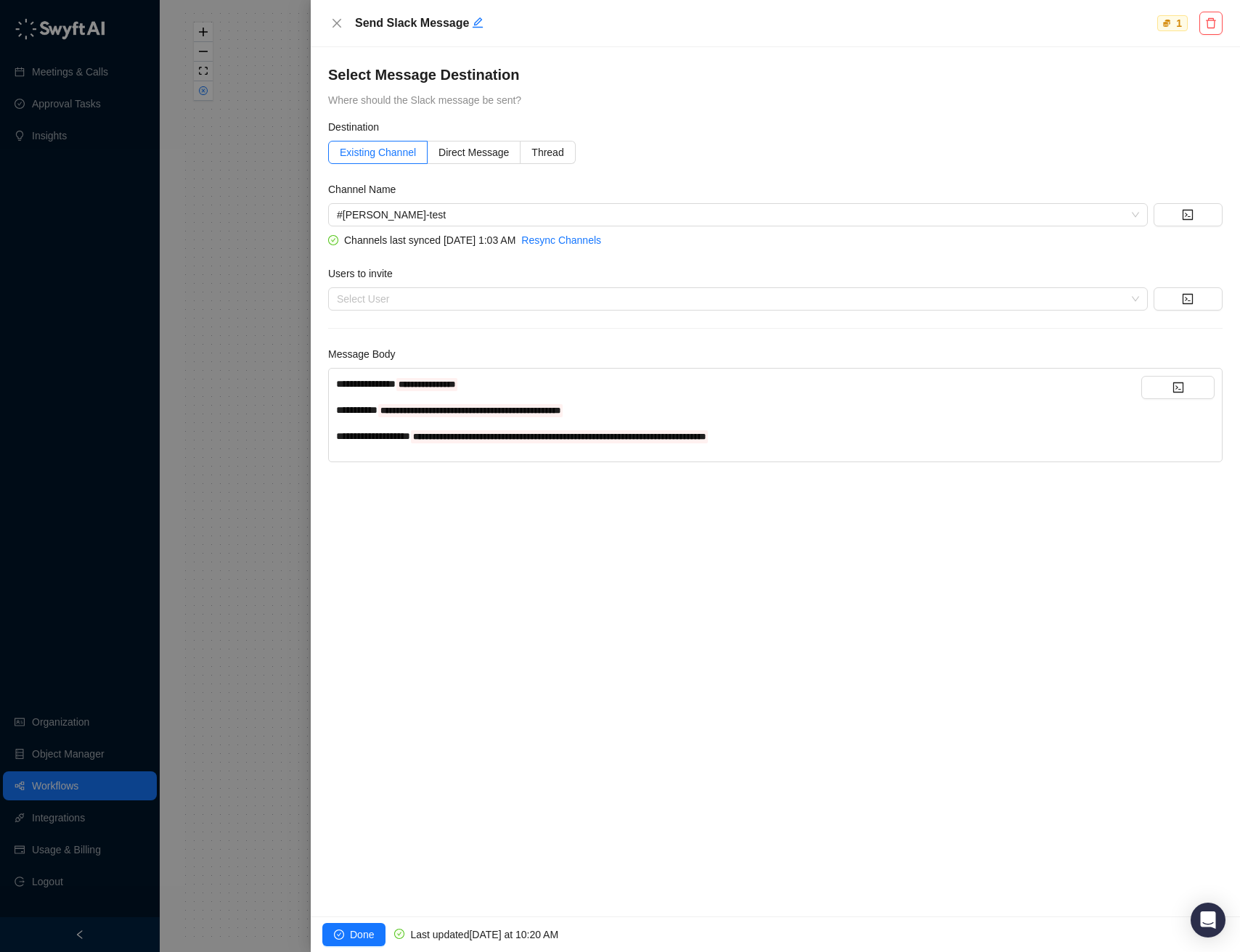
click at [249, 300] on div at bounding box center [620, 476] width 1240 height 952
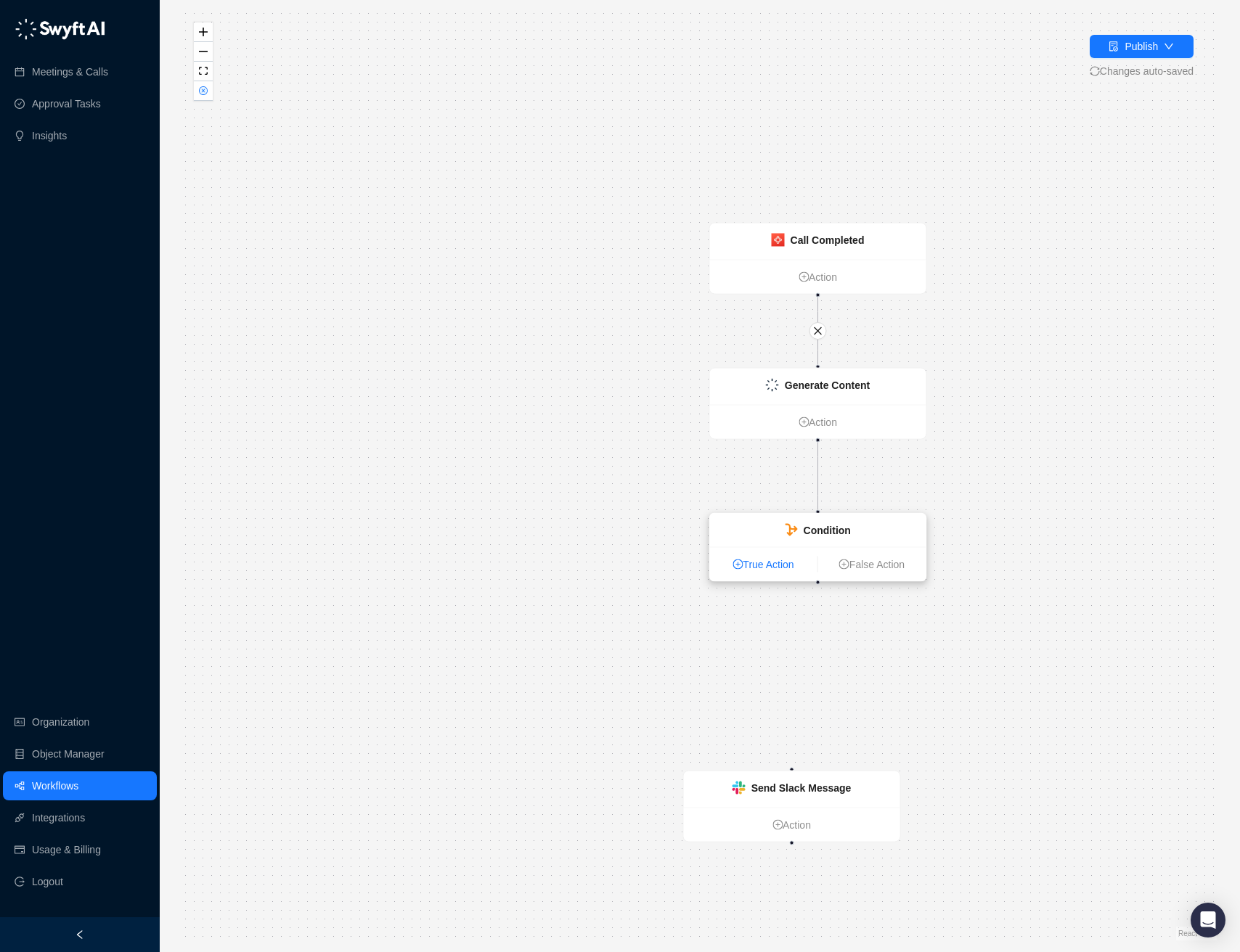
click at [755, 570] on link "True Action" at bounding box center [763, 564] width 107 height 16
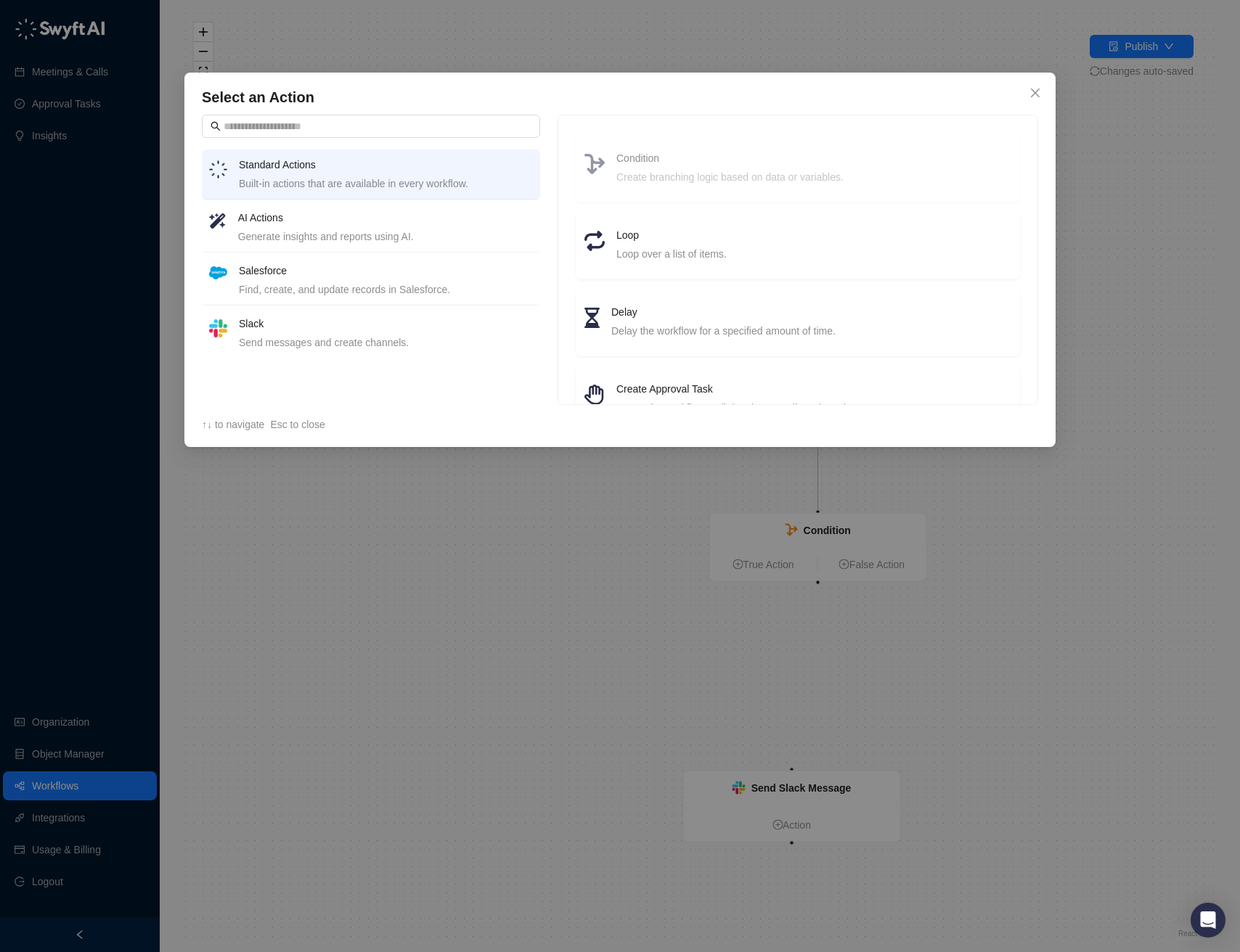
click at [434, 340] on div "Send messages and create channels." at bounding box center [386, 342] width 294 height 16
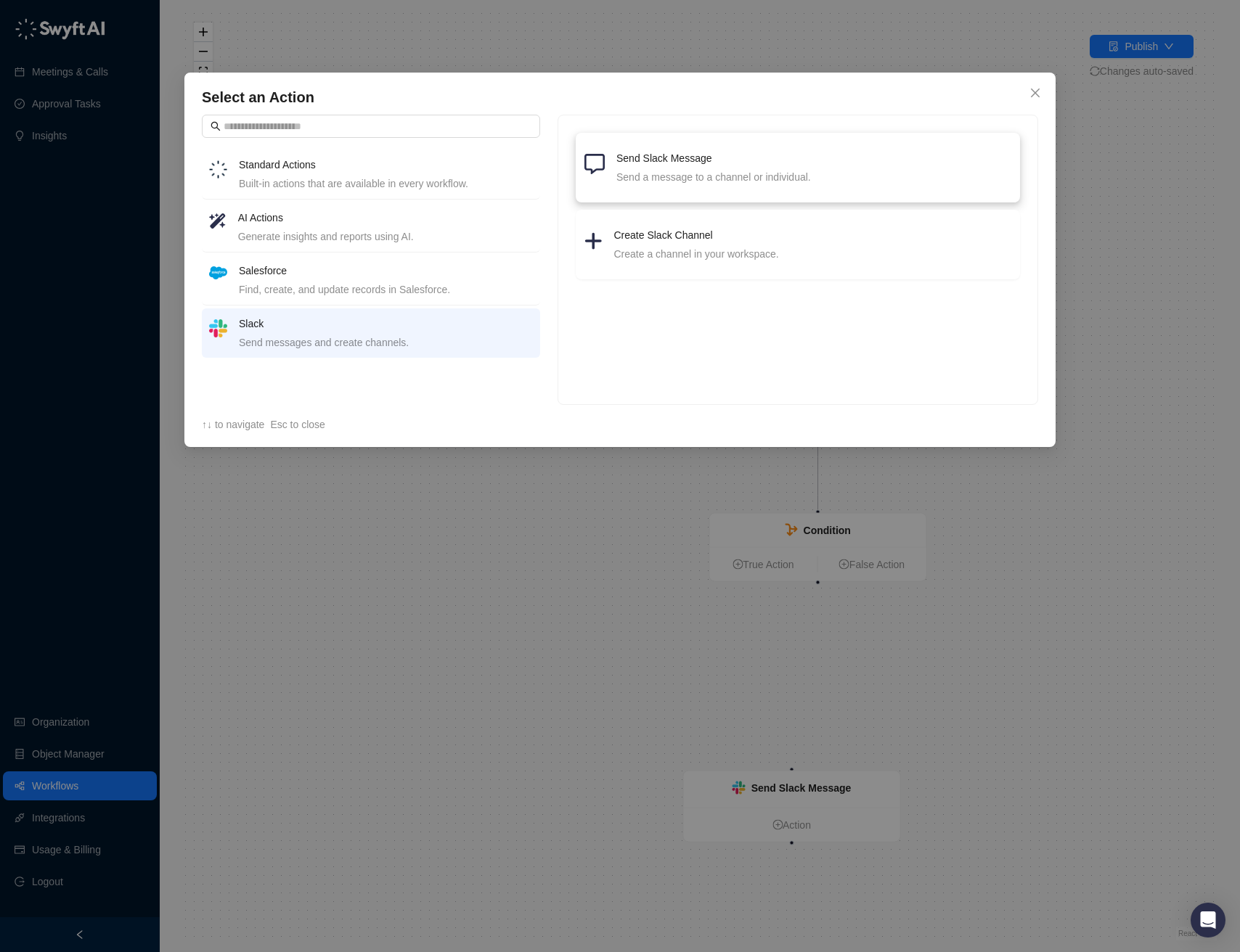
click at [813, 164] on h4 "Send Slack Message" at bounding box center [813, 158] width 395 height 16
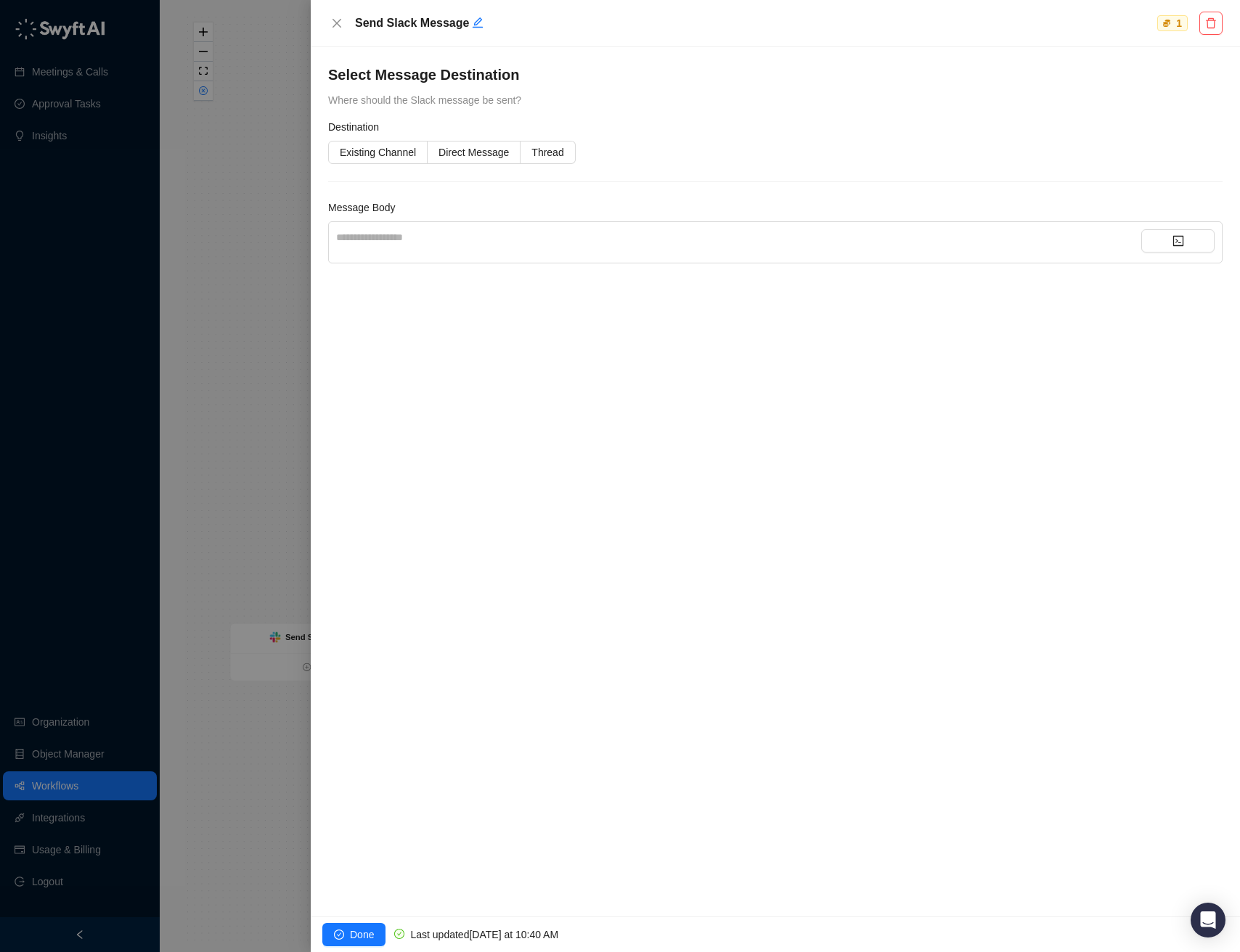
click at [489, 239] on div "**********" at bounding box center [738, 237] width 805 height 16
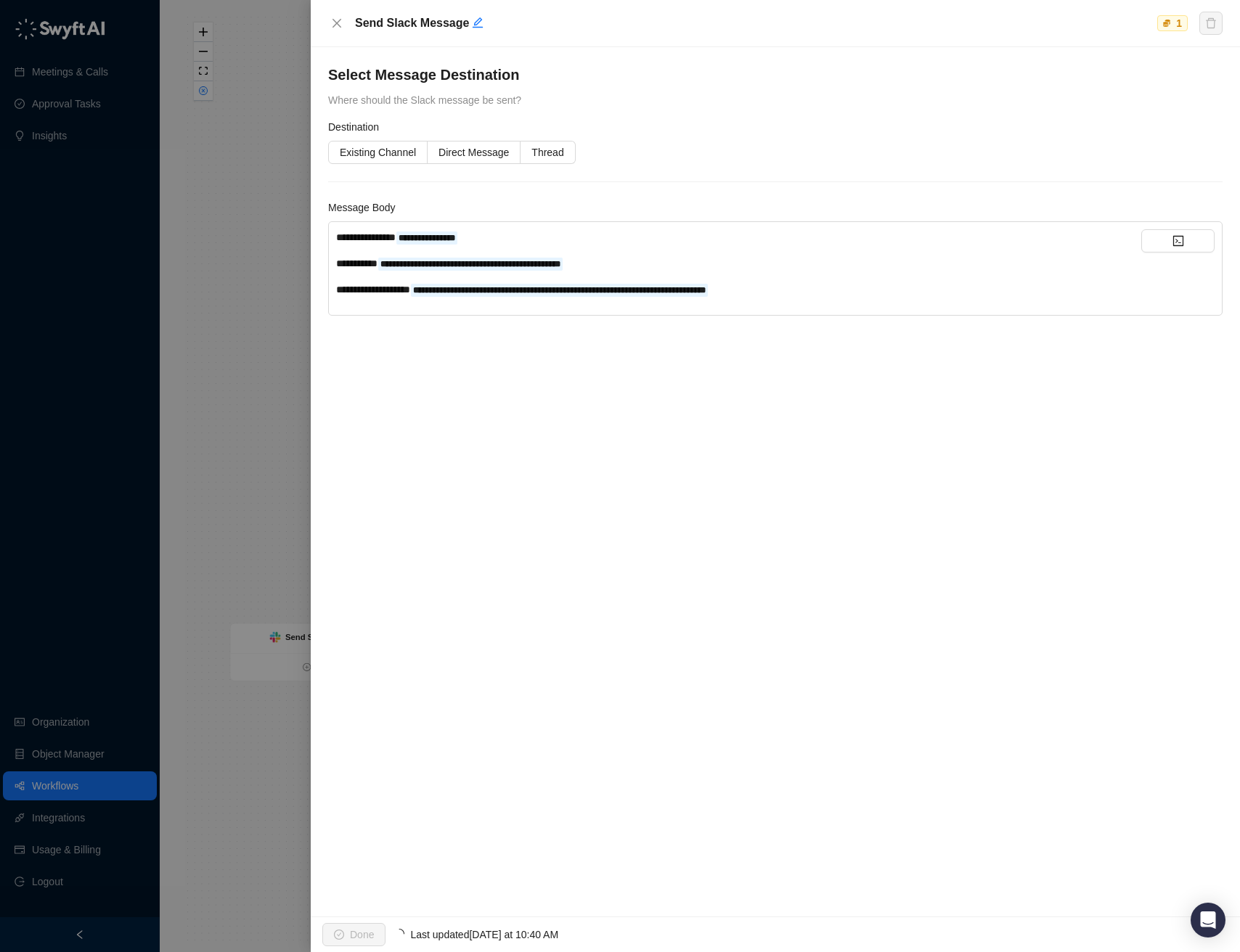
drag, startPoint x: 559, startPoint y: 453, endPoint x: 534, endPoint y: 401, distance: 57.7
click at [559, 453] on div "**********" at bounding box center [775, 482] width 929 height 869
click at [389, 149] on span "Existing Channel" at bounding box center [377, 152] width 77 height 11
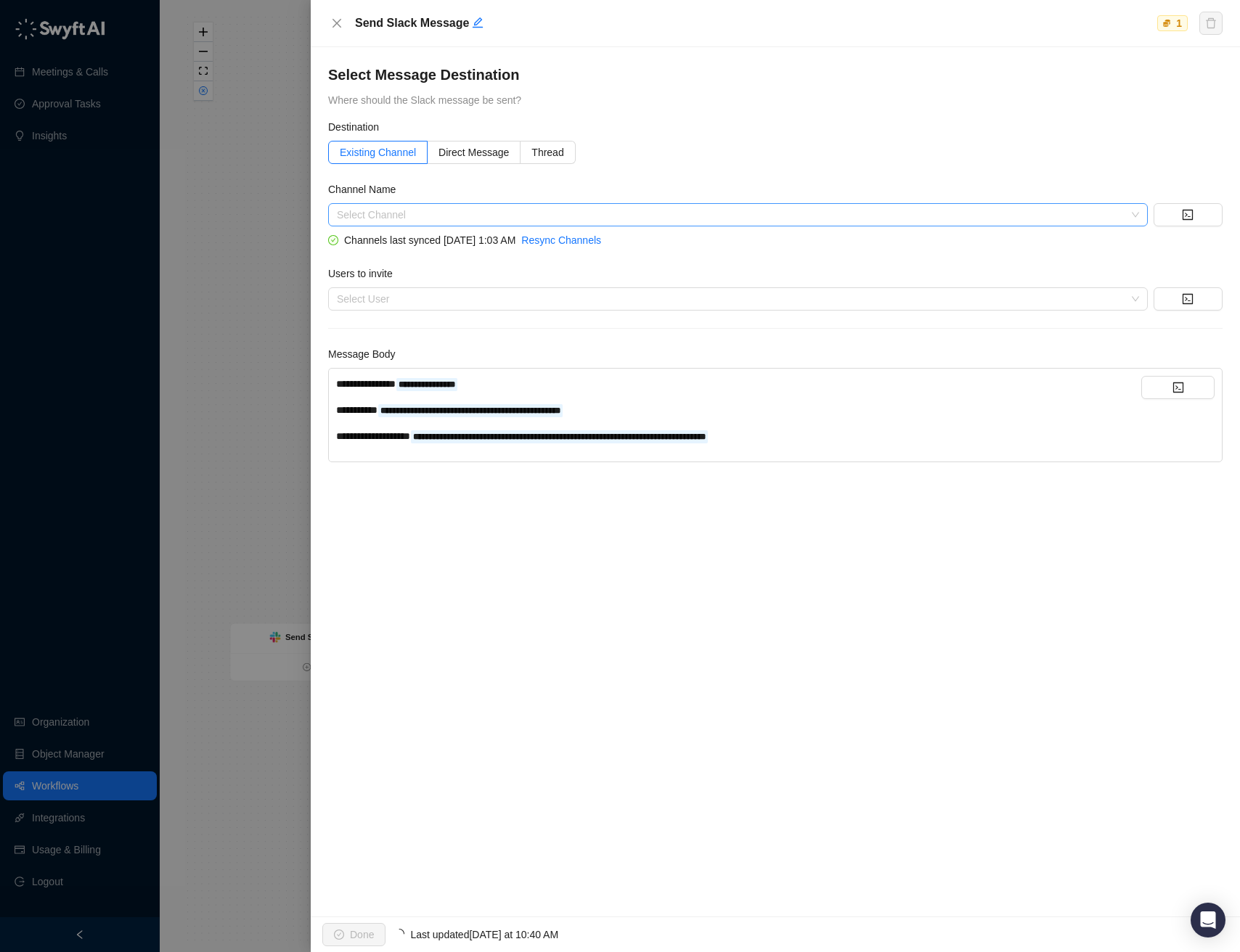
click at [402, 208] on input "search" at bounding box center [733, 214] width 793 height 22
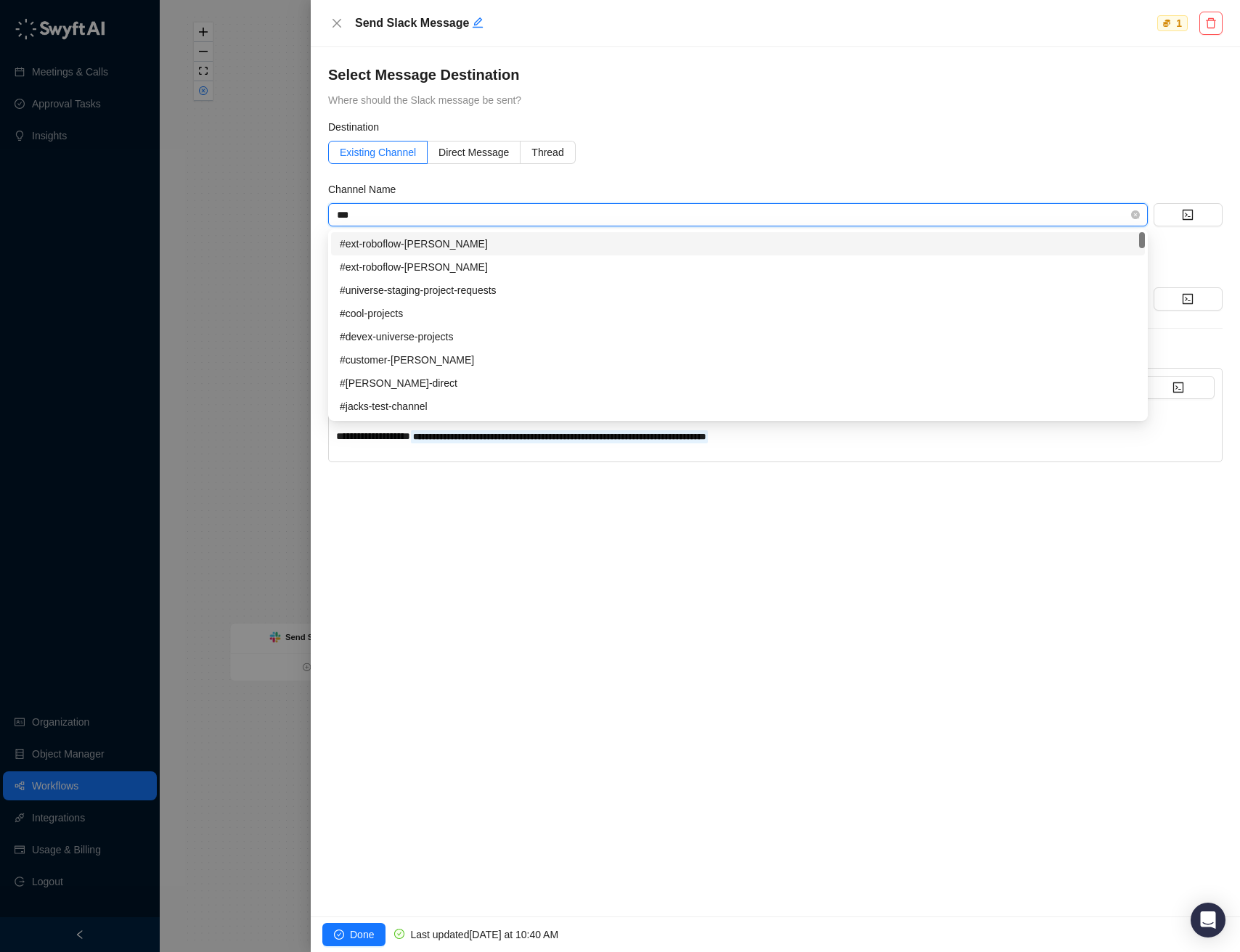
type input "****"
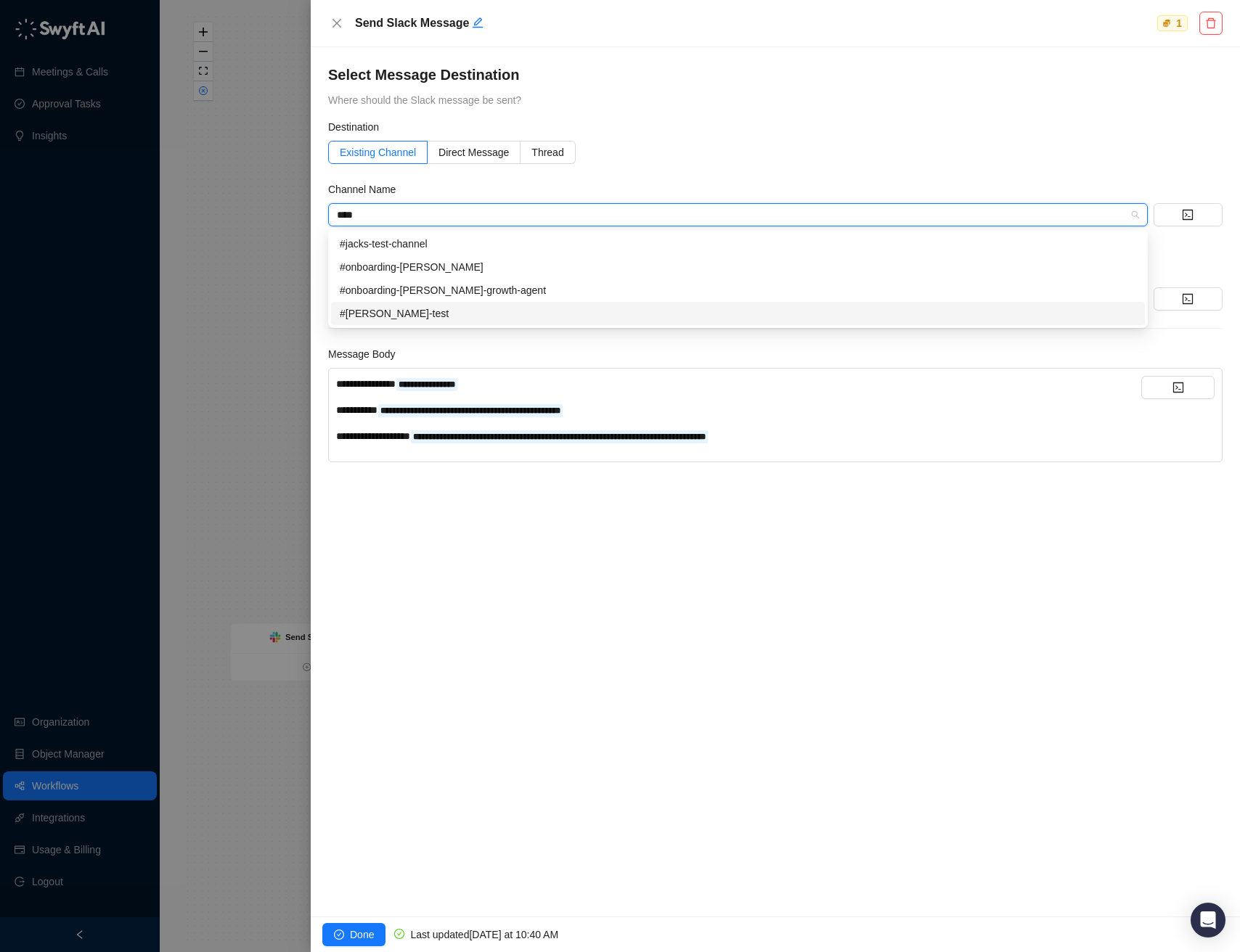
click at [426, 309] on div "#[PERSON_NAME]-test" at bounding box center [737, 313] width 796 height 16
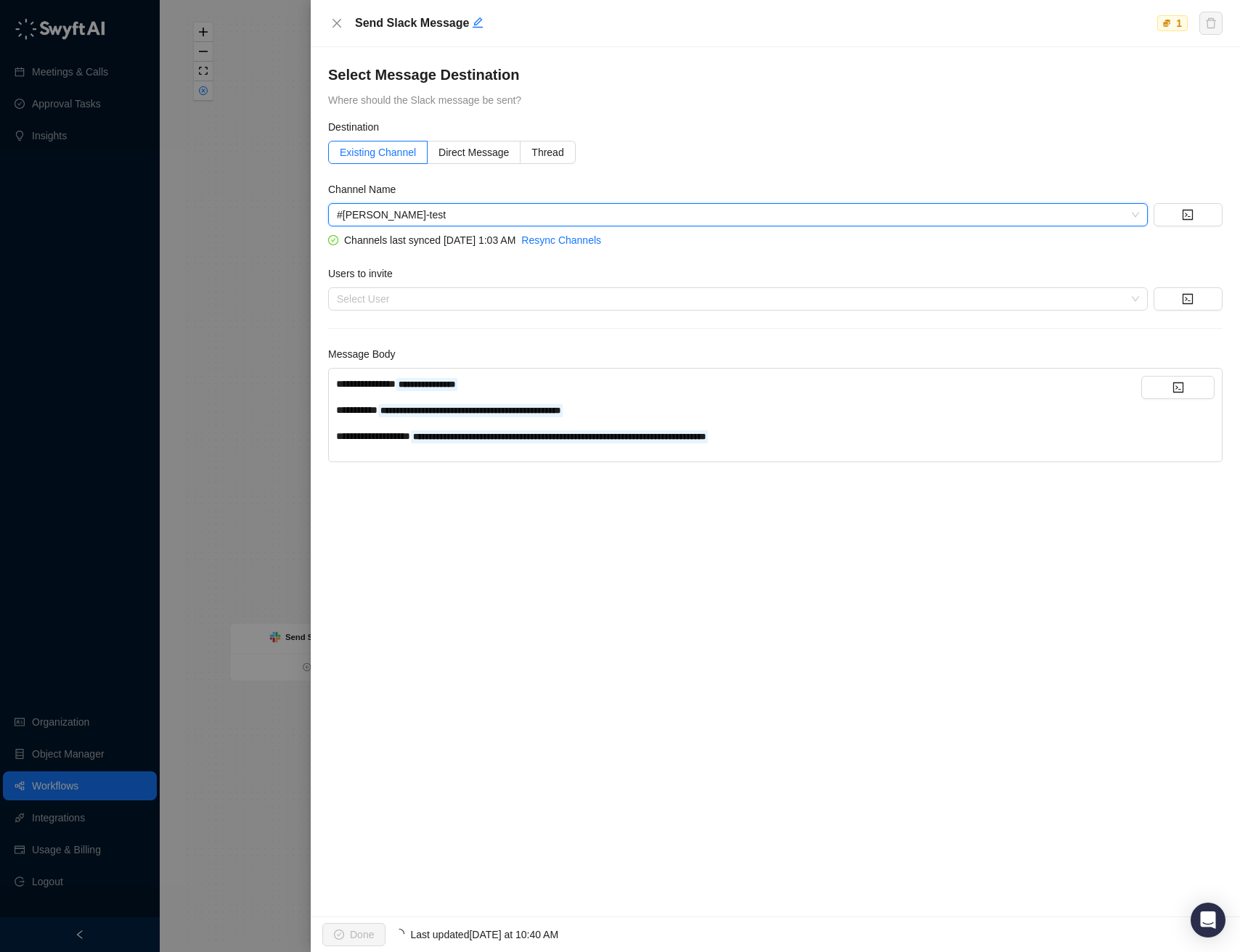
click at [485, 562] on div "**********" at bounding box center [775, 482] width 929 height 869
click at [369, 930] on span "Done" at bounding box center [361, 934] width 24 height 16
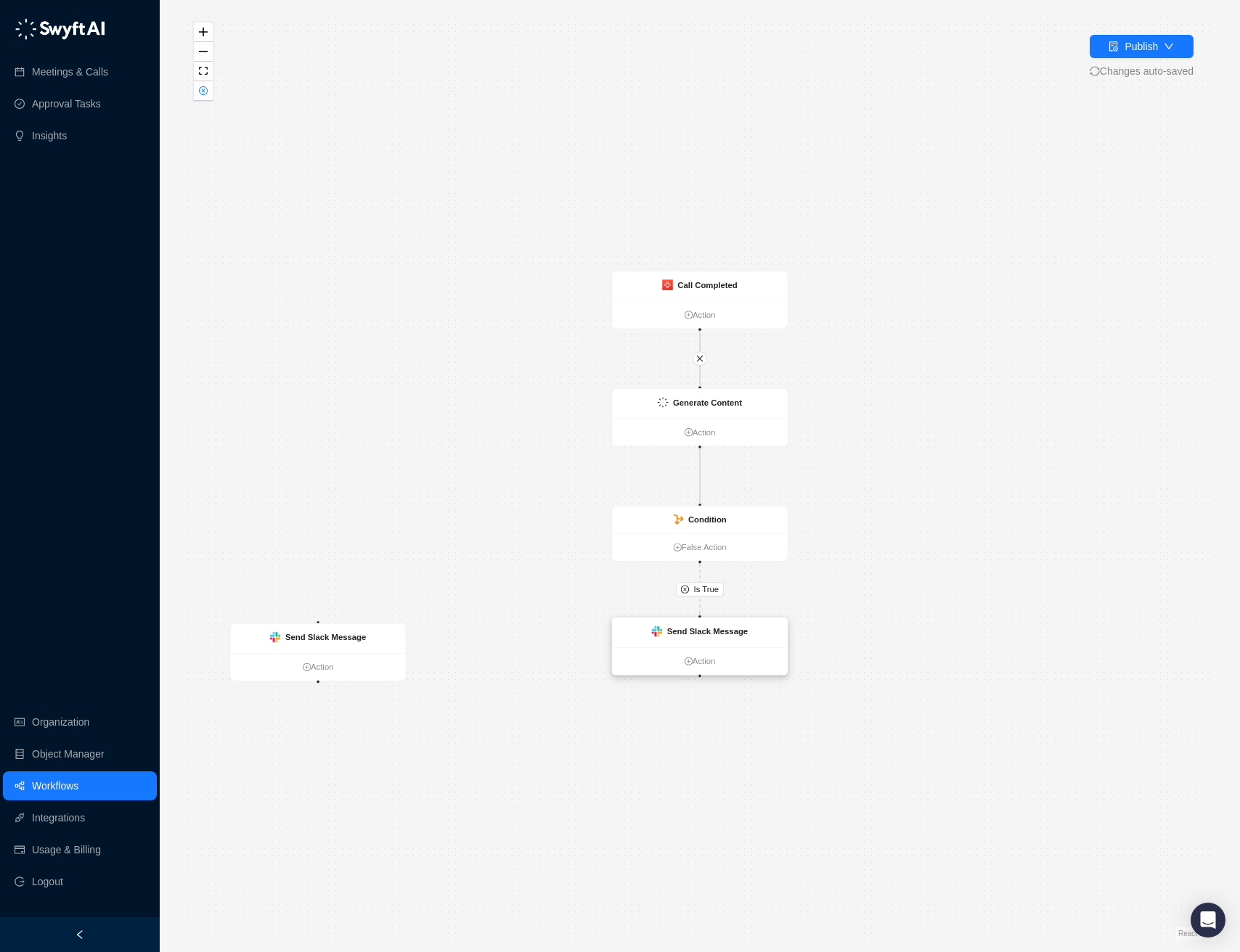
drag, startPoint x: 1021, startPoint y: 646, endPoint x: 639, endPoint y: 641, distance: 382.0
click at [639, 641] on div "Send Slack Message" at bounding box center [699, 631] width 175 height 29
click at [370, 637] on div "Send Slack Message" at bounding box center [317, 637] width 175 height 29
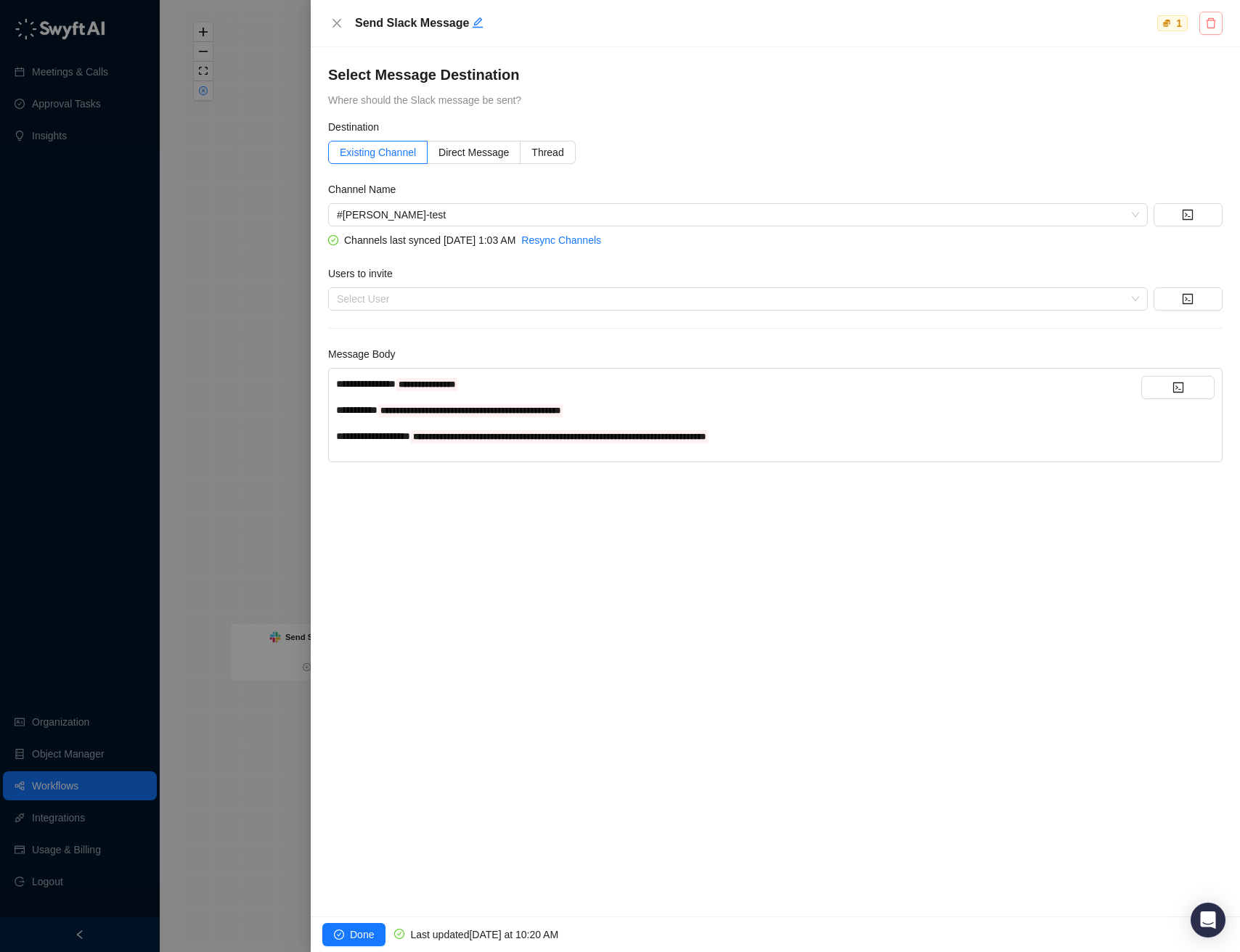
click at [1209, 27] on icon "delete" at bounding box center [1211, 24] width 11 height 11
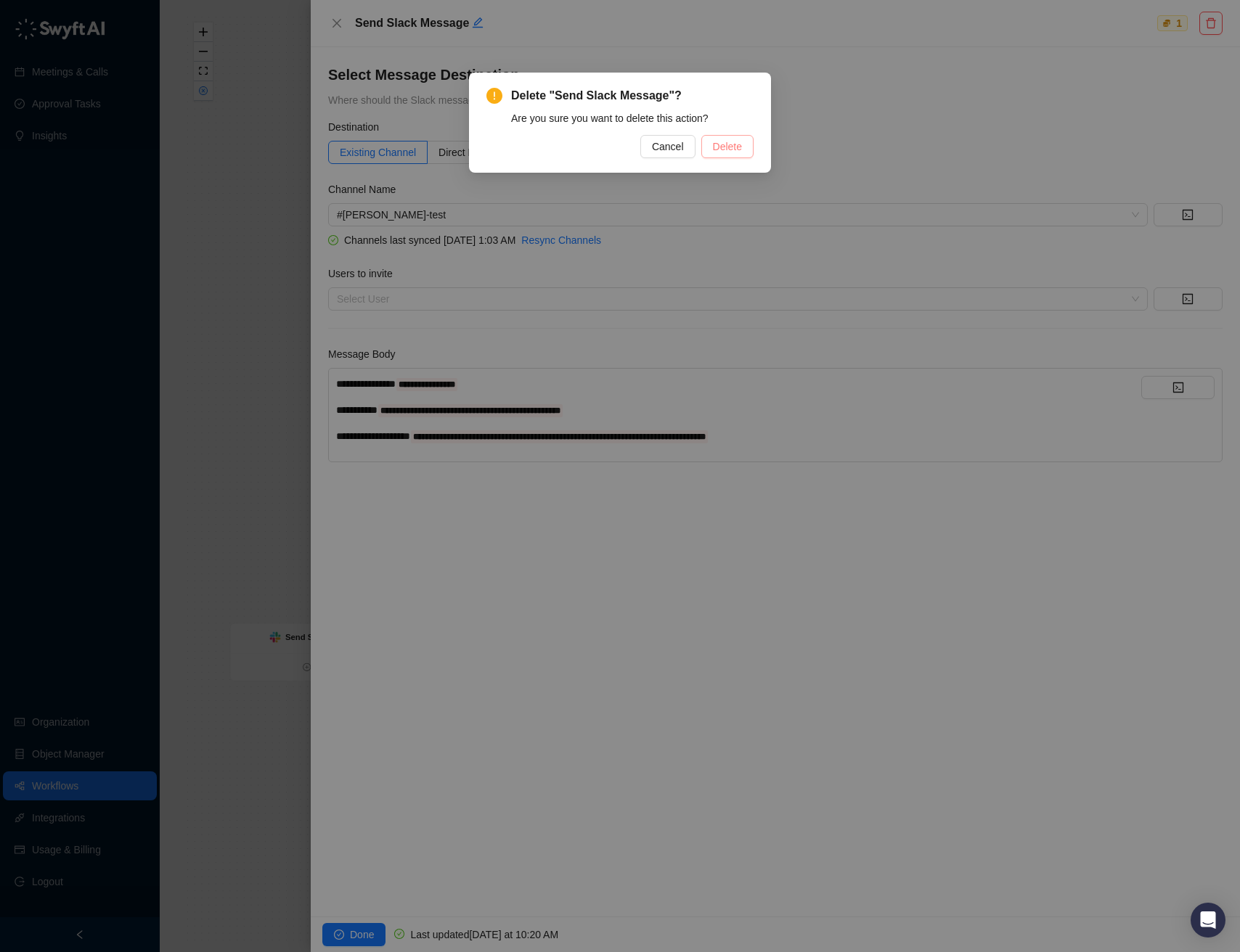
click at [743, 143] on button "Delete" at bounding box center [726, 147] width 52 height 23
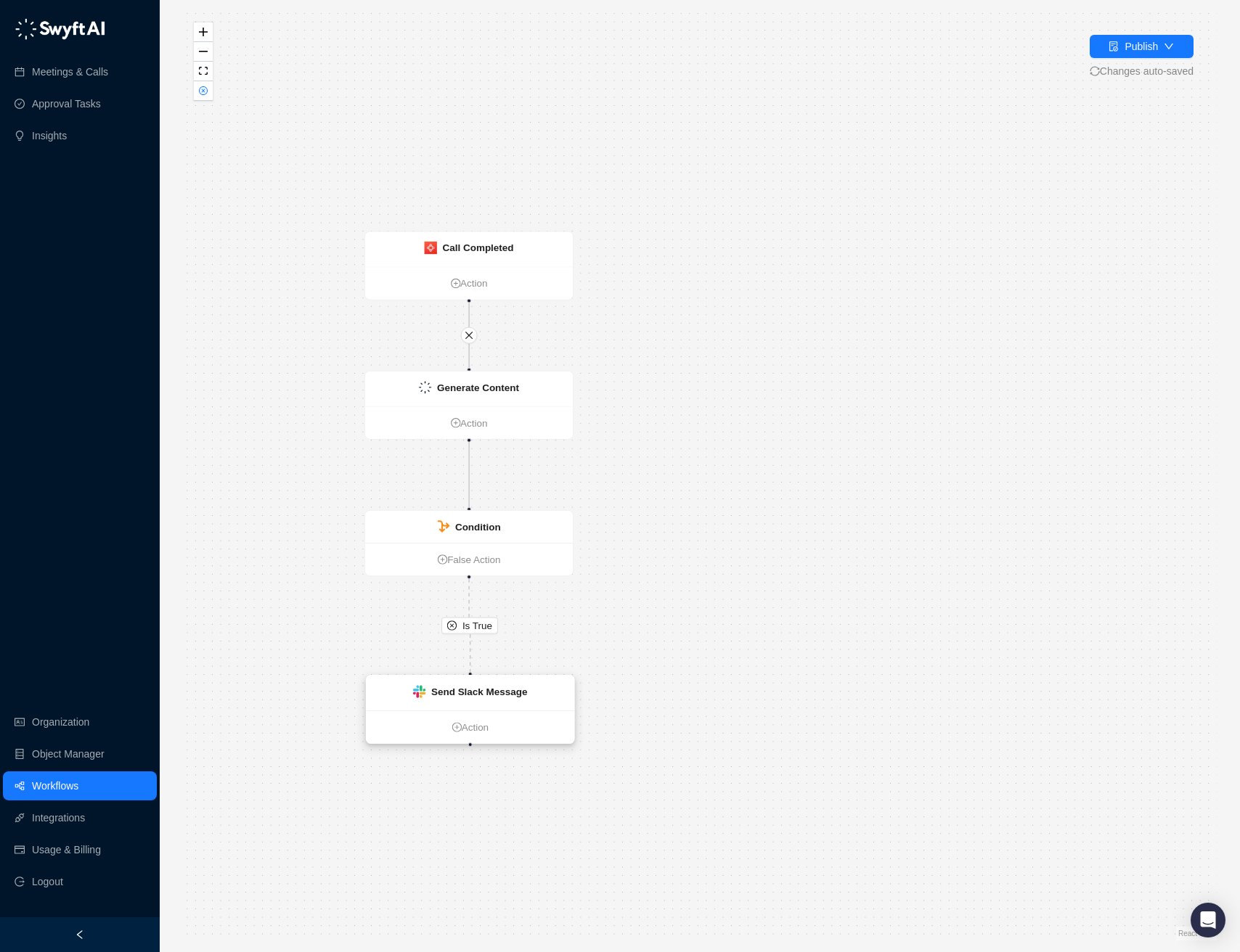
drag, startPoint x: 864, startPoint y: 659, endPoint x: 412, endPoint y: 685, distance: 452.7
click at [413, 685] on img at bounding box center [419, 691] width 12 height 12
click at [78, 776] on link "Workflows" at bounding box center [55, 785] width 47 height 29
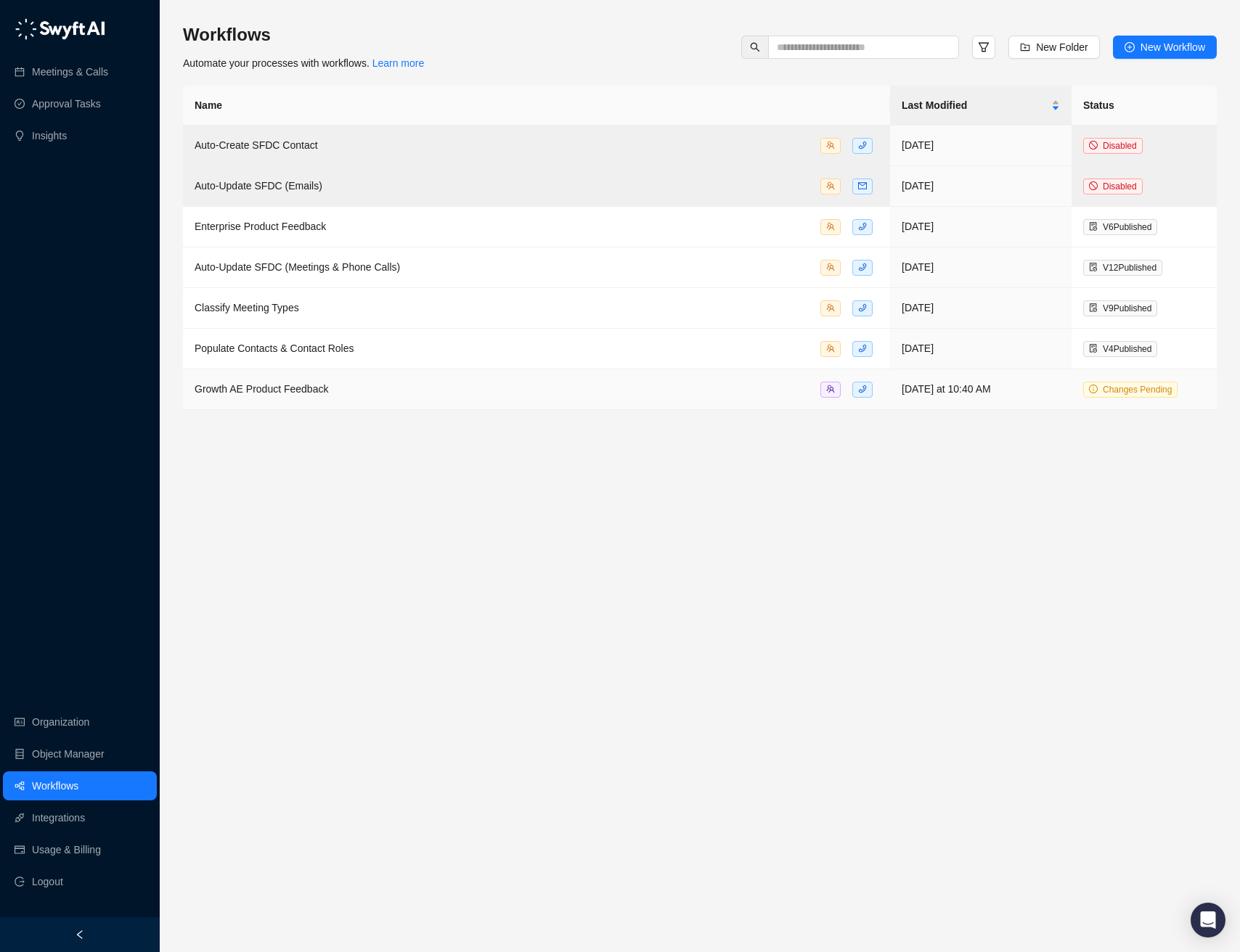
click at [409, 390] on div "Growth AE Product Feedback" at bounding box center [536, 389] width 683 height 17
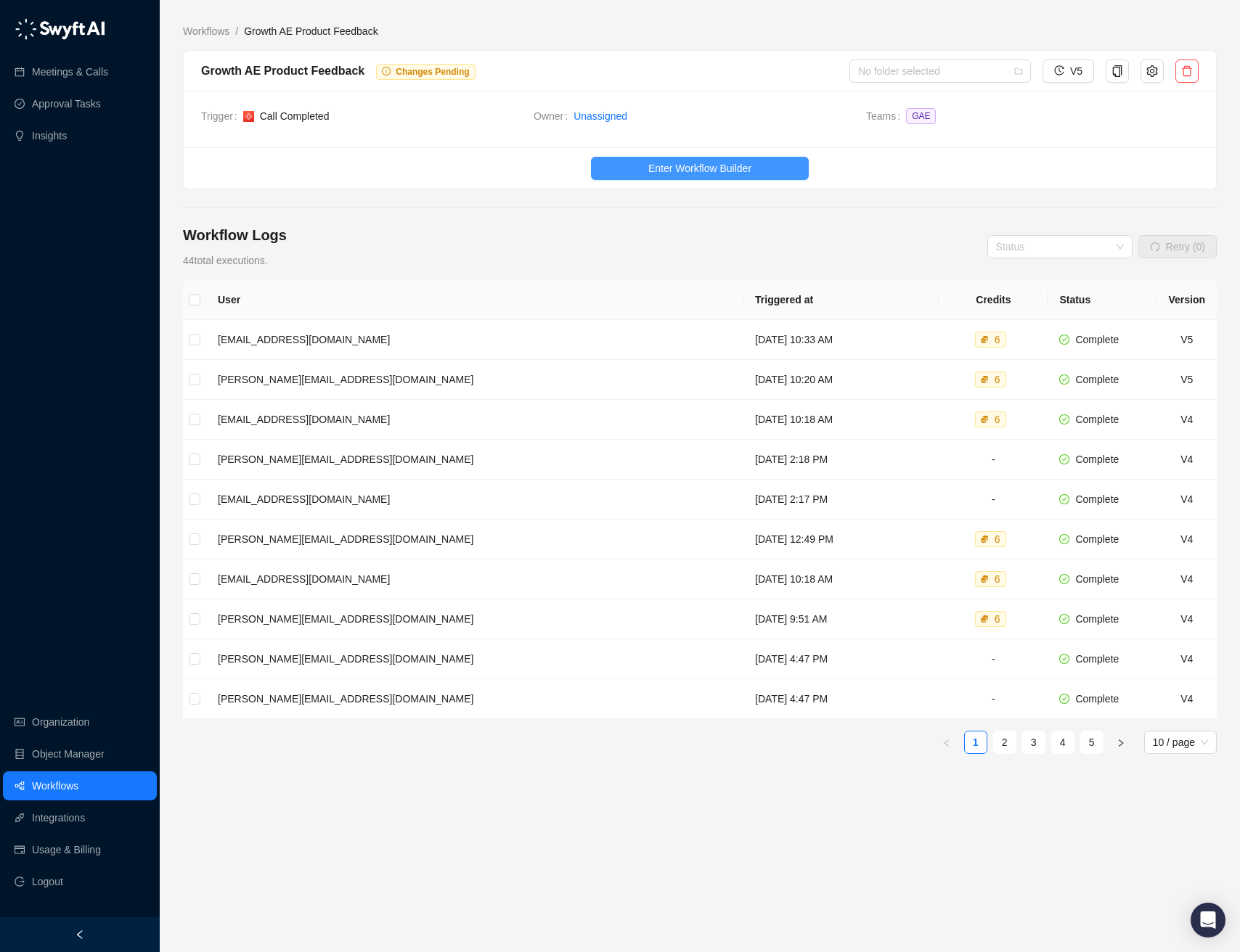
click at [648, 168] on span "Enter Workflow Builder" at bounding box center [699, 168] width 103 height 16
click at [698, 164] on span "Enter Workflow Builder" at bounding box center [699, 168] width 103 height 16
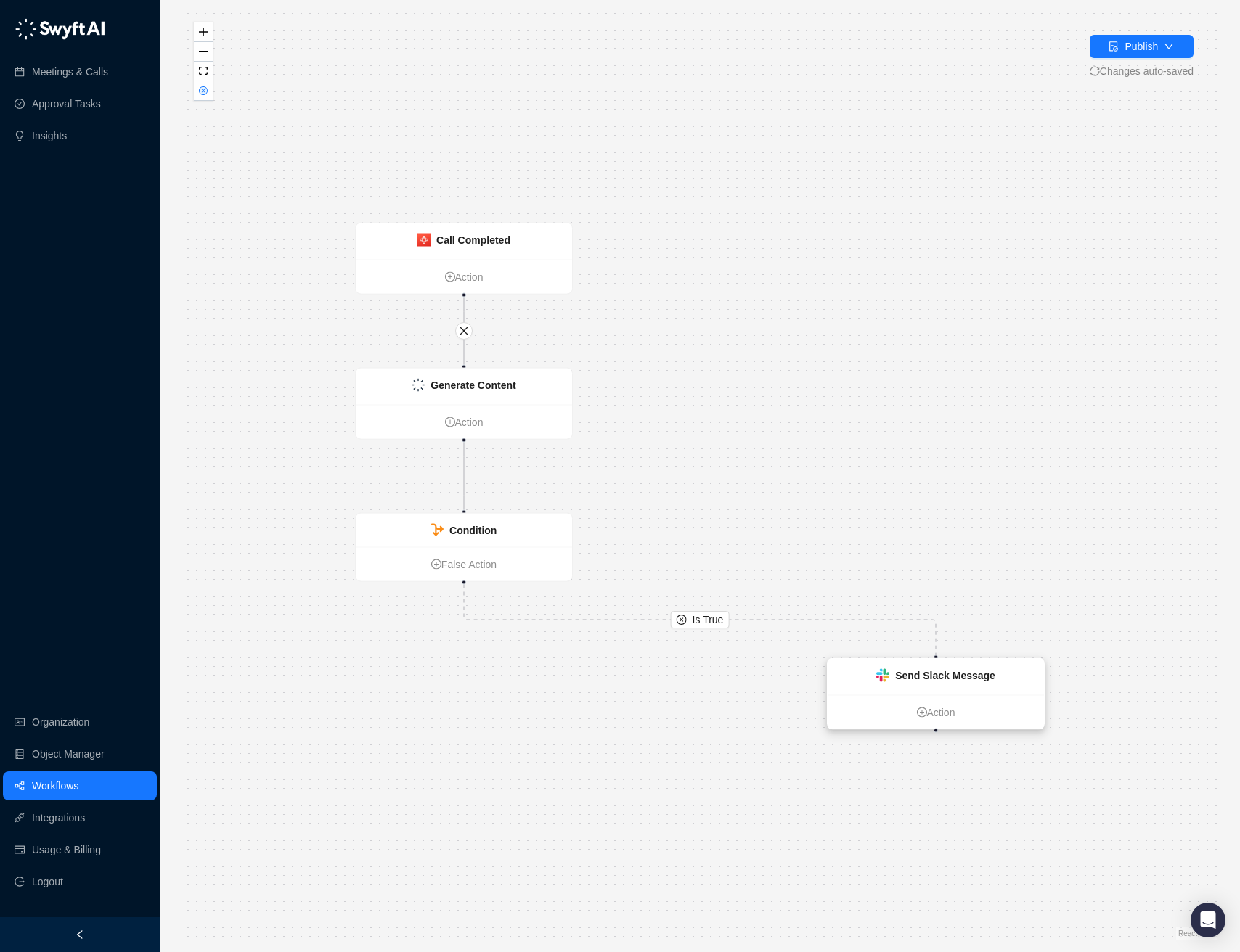
click at [912, 667] on div "Send Slack Message" at bounding box center [945, 675] width 100 height 16
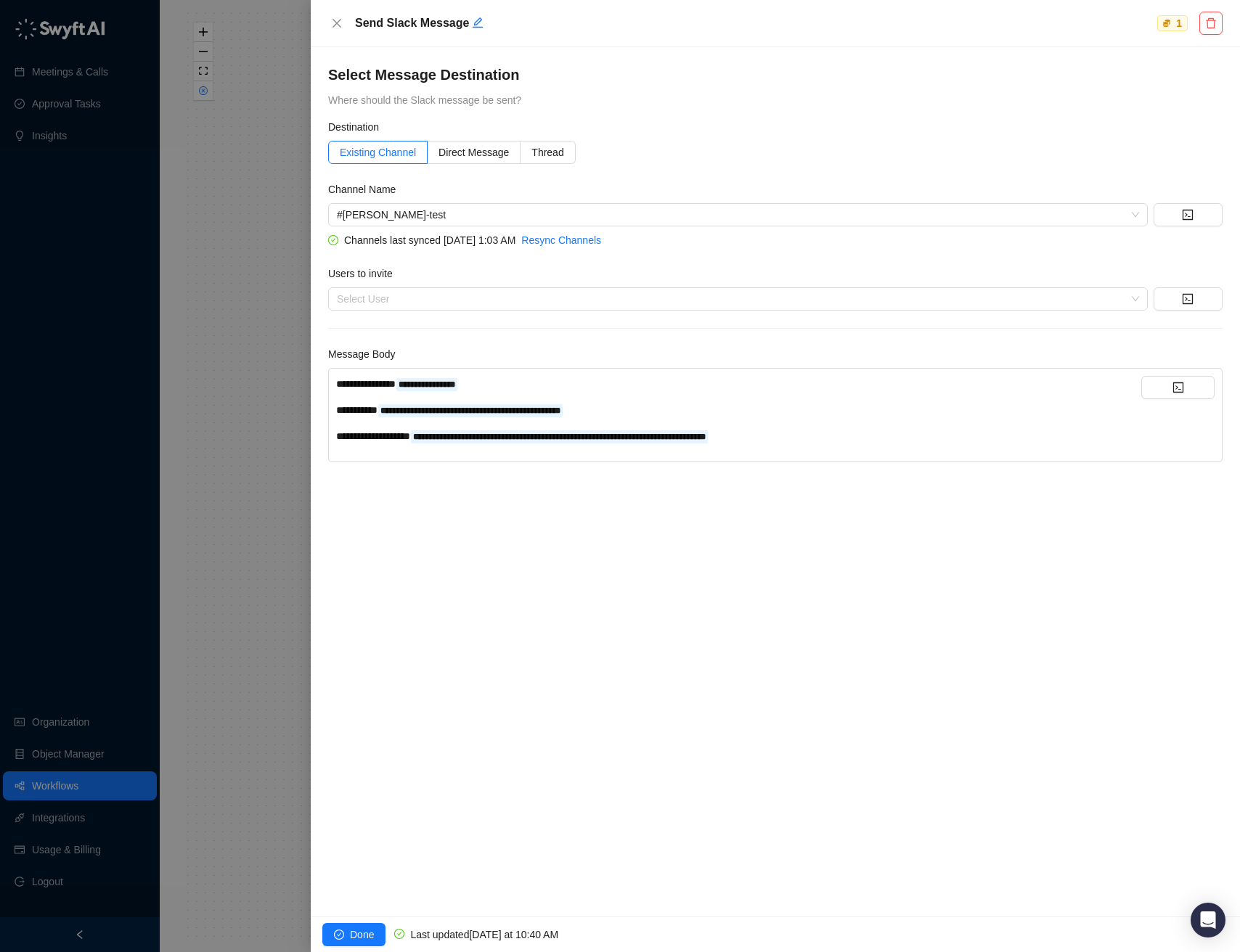
click at [893, 447] on div "**********" at bounding box center [738, 414] width 805 height 78
click at [867, 432] on div "**********" at bounding box center [738, 436] width 805 height 16
click at [1158, 386] on button "button" at bounding box center [1177, 387] width 73 height 23
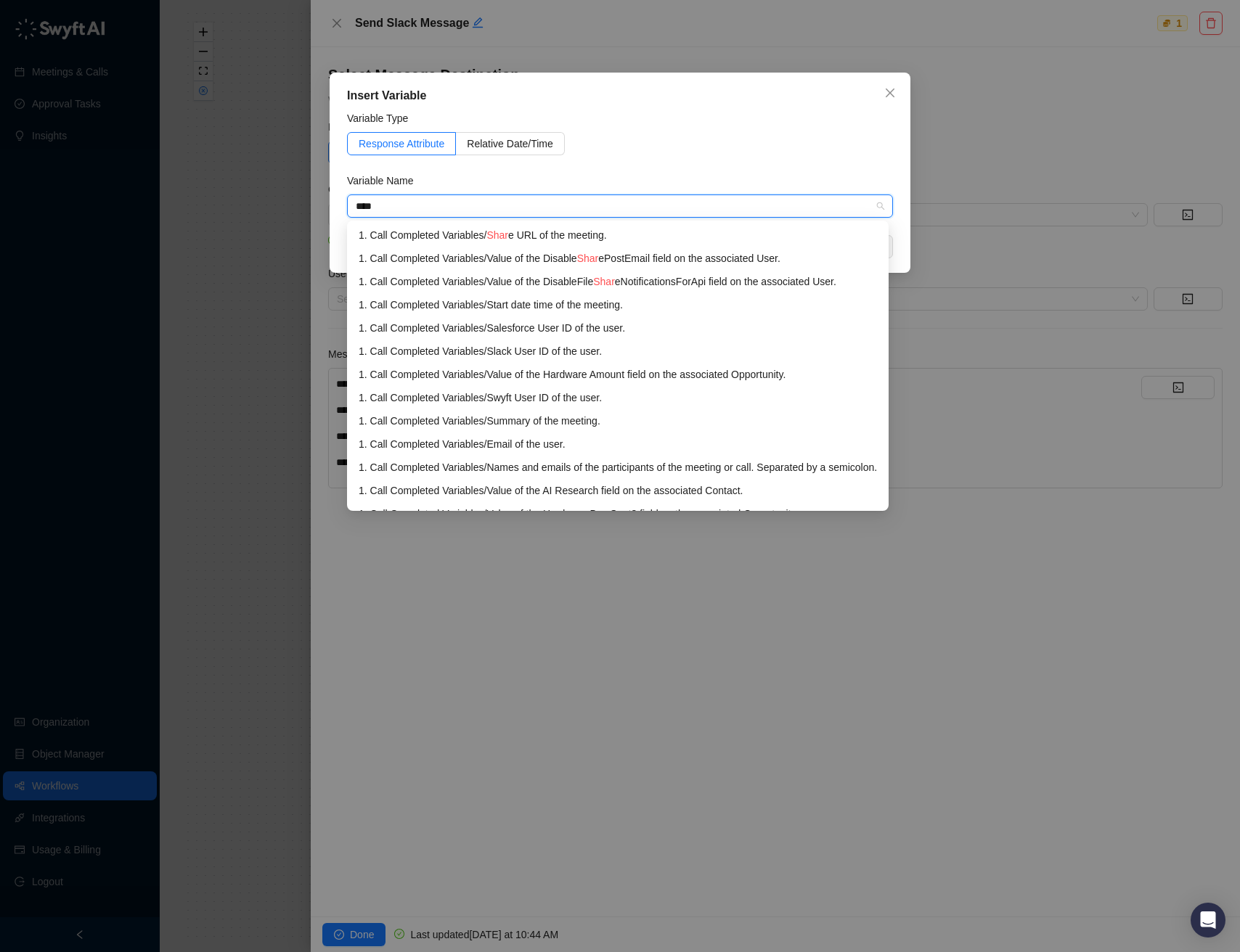
type input "*****"
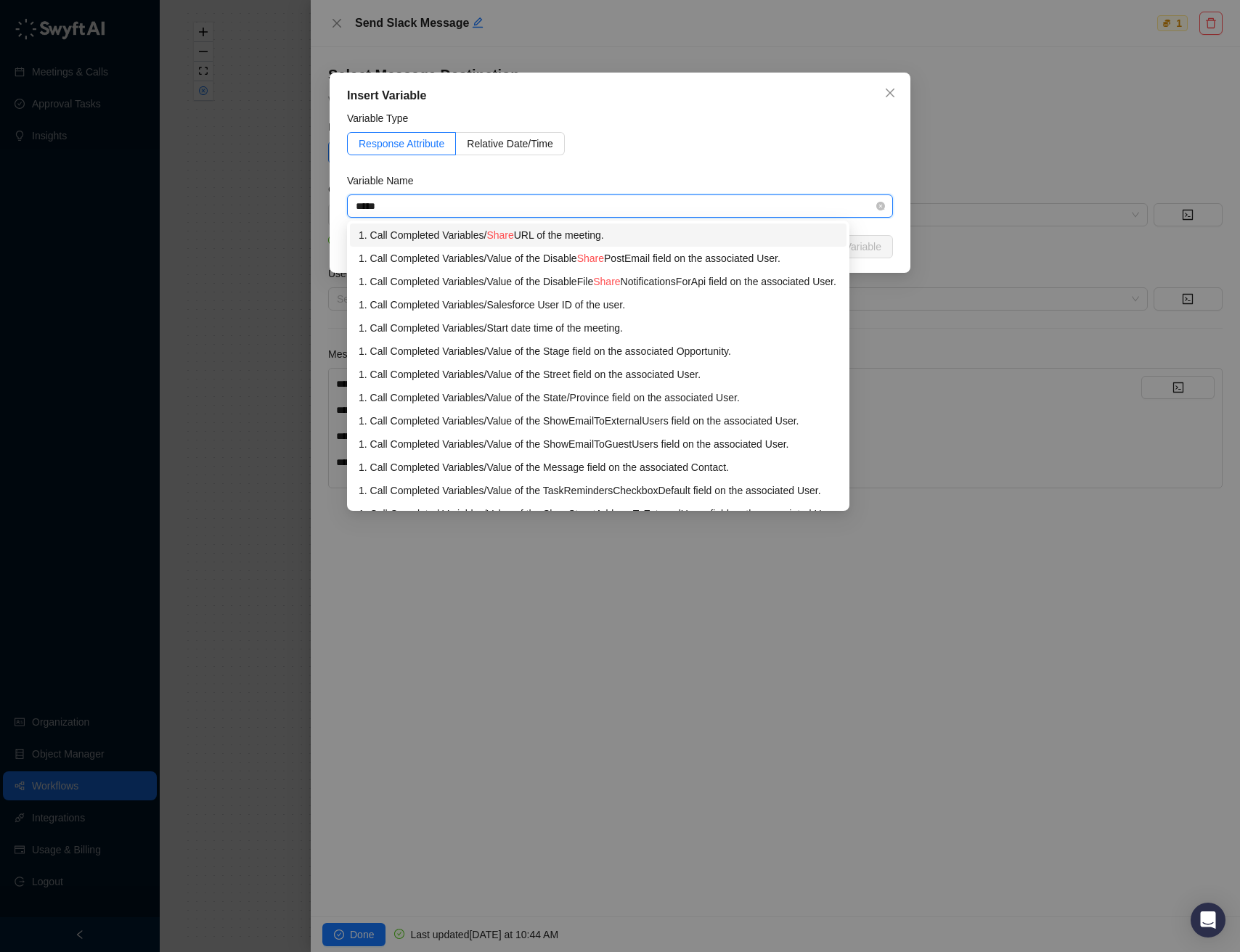
click at [614, 229] on div "1. Call Completed Variables / Share URL of the meeting." at bounding box center [598, 235] width 479 height 16
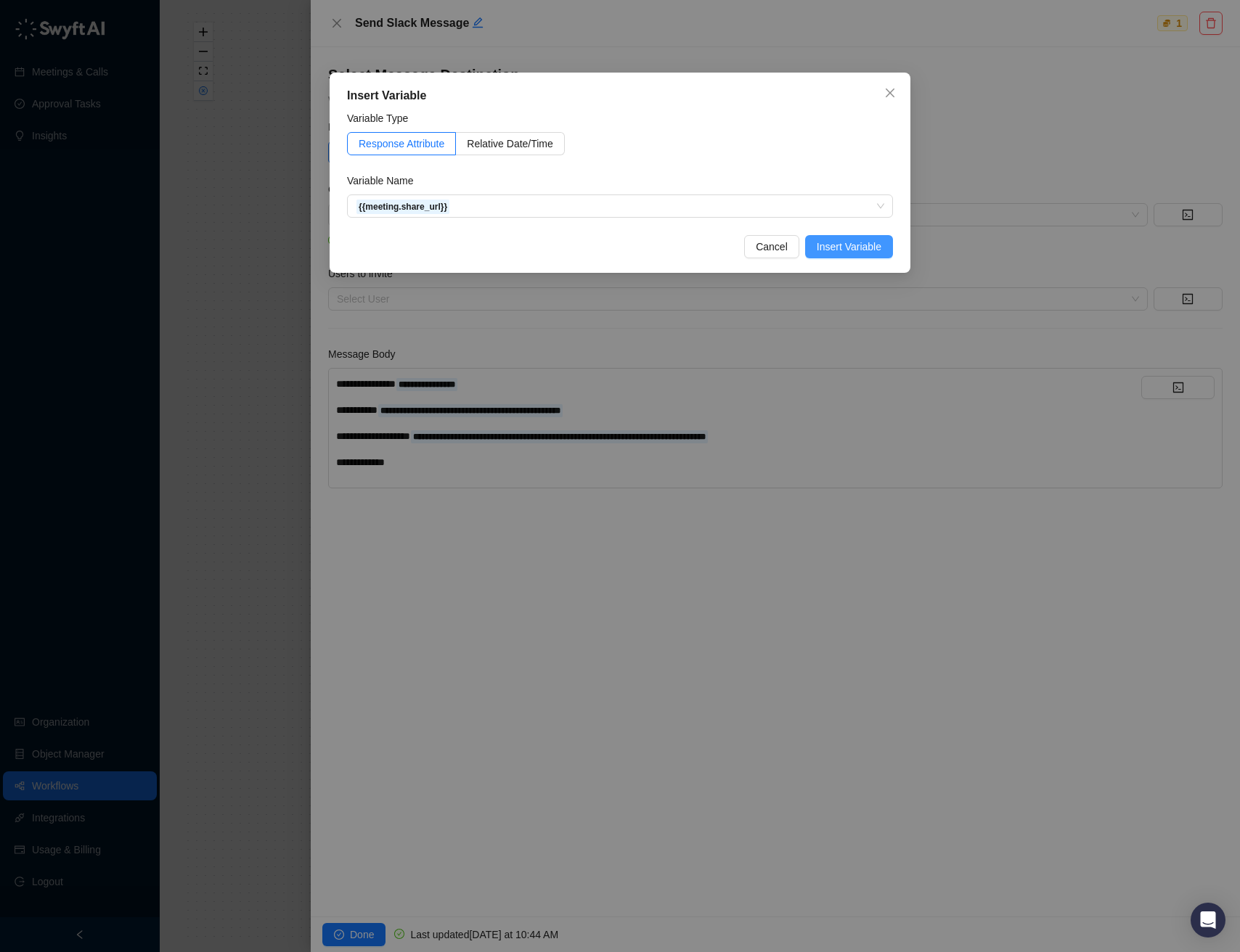
click at [850, 243] on span "Insert Variable" at bounding box center [848, 247] width 64 height 16
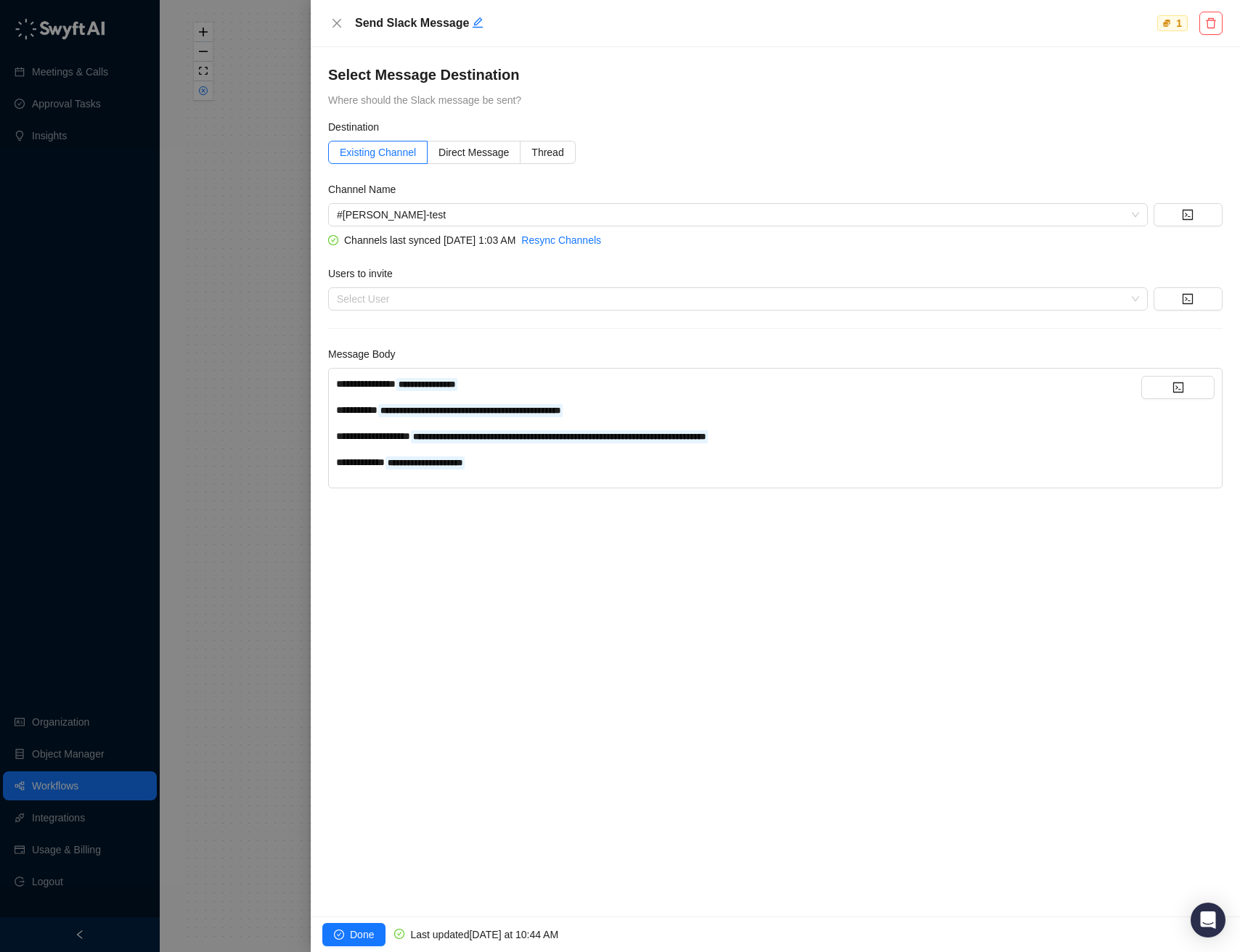
click at [259, 423] on div at bounding box center [620, 476] width 1240 height 952
